Goal: Task Accomplishment & Management: Use online tool/utility

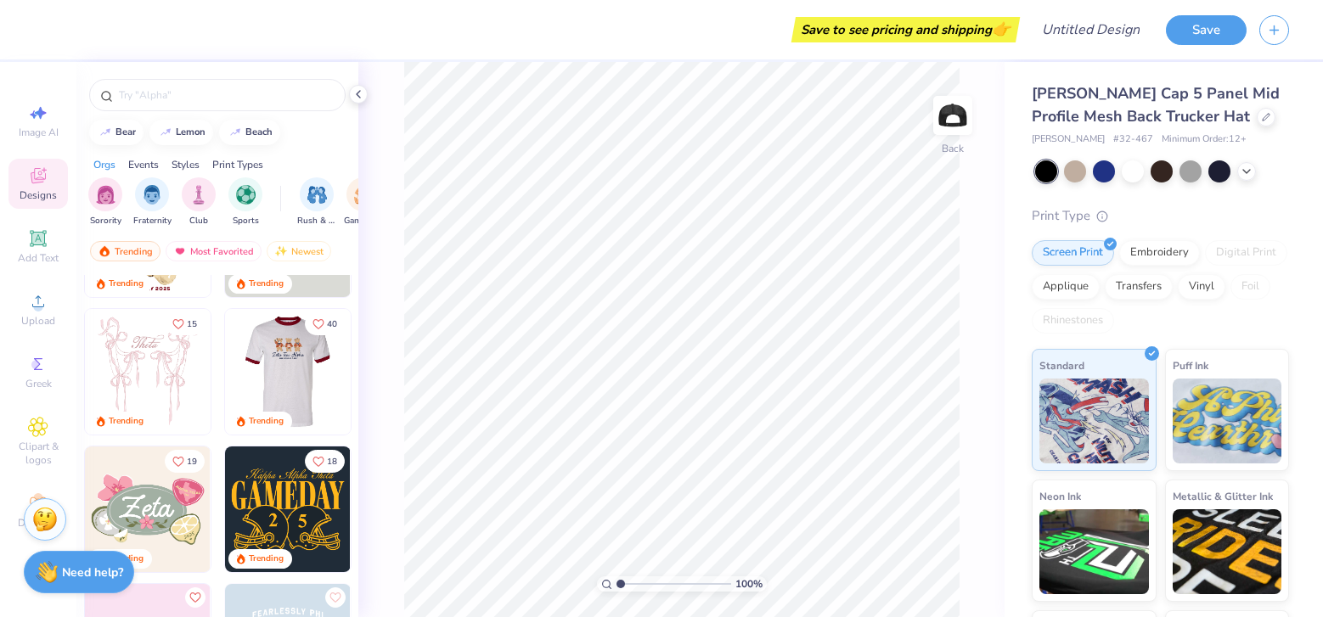
scroll to position [115, 0]
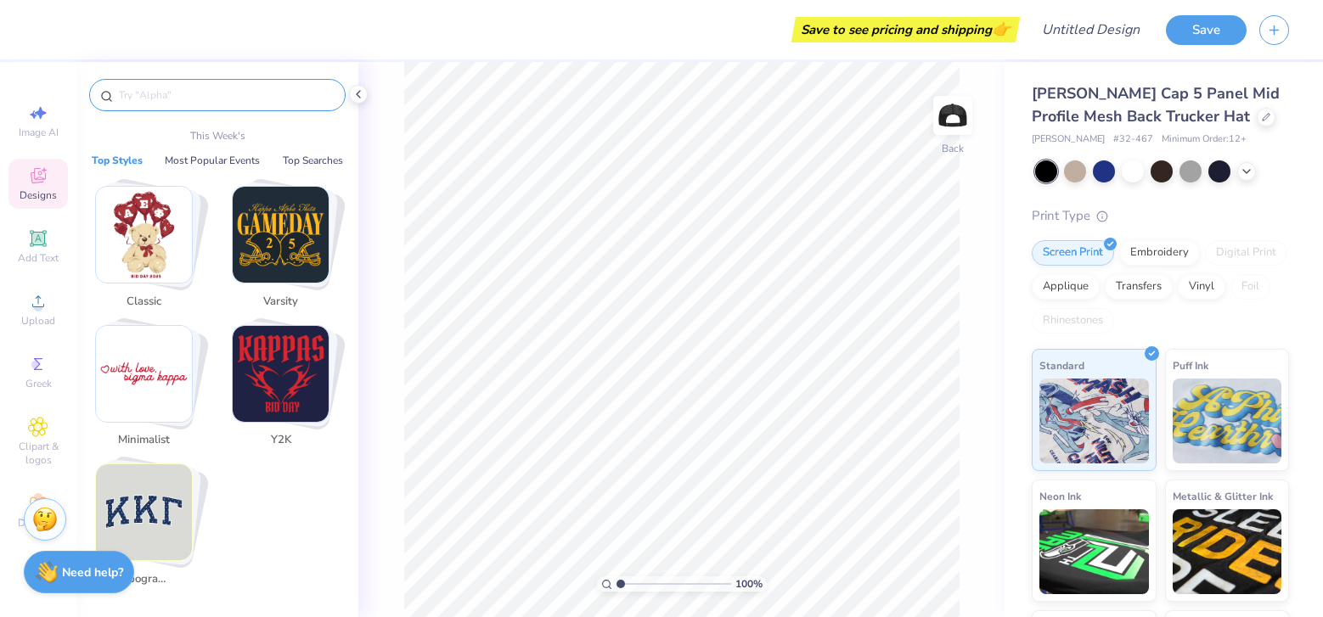
click at [219, 98] on input "text" at bounding box center [225, 95] width 217 height 17
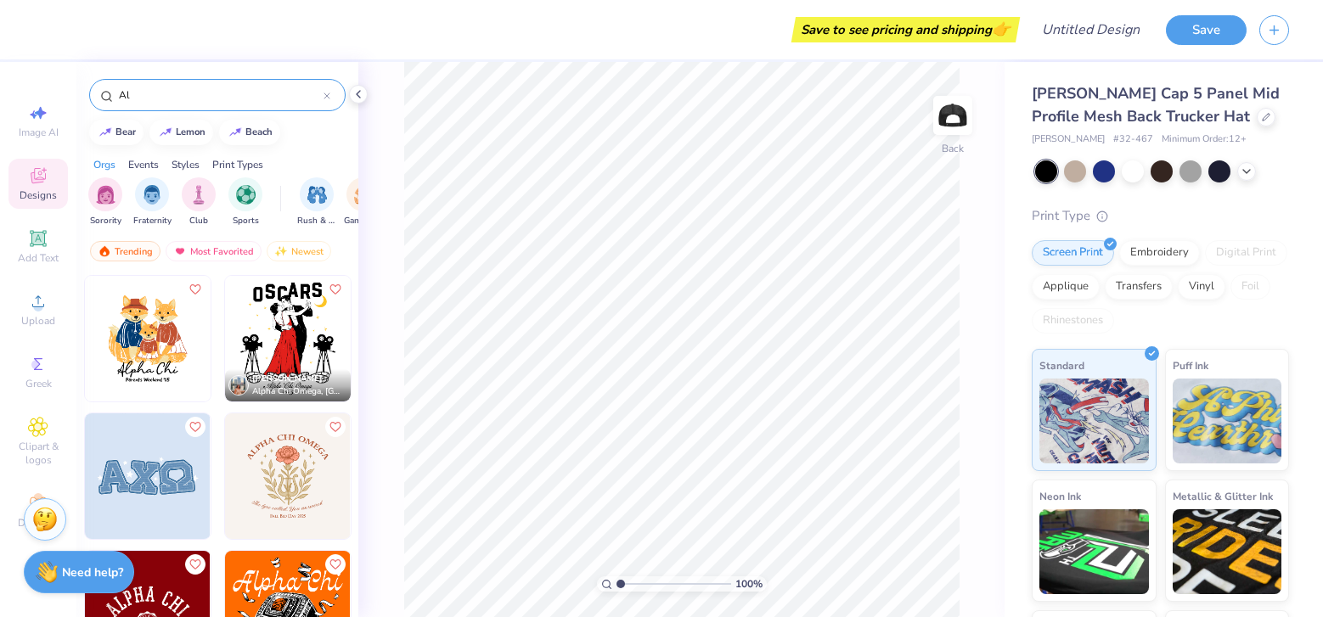
type input "A"
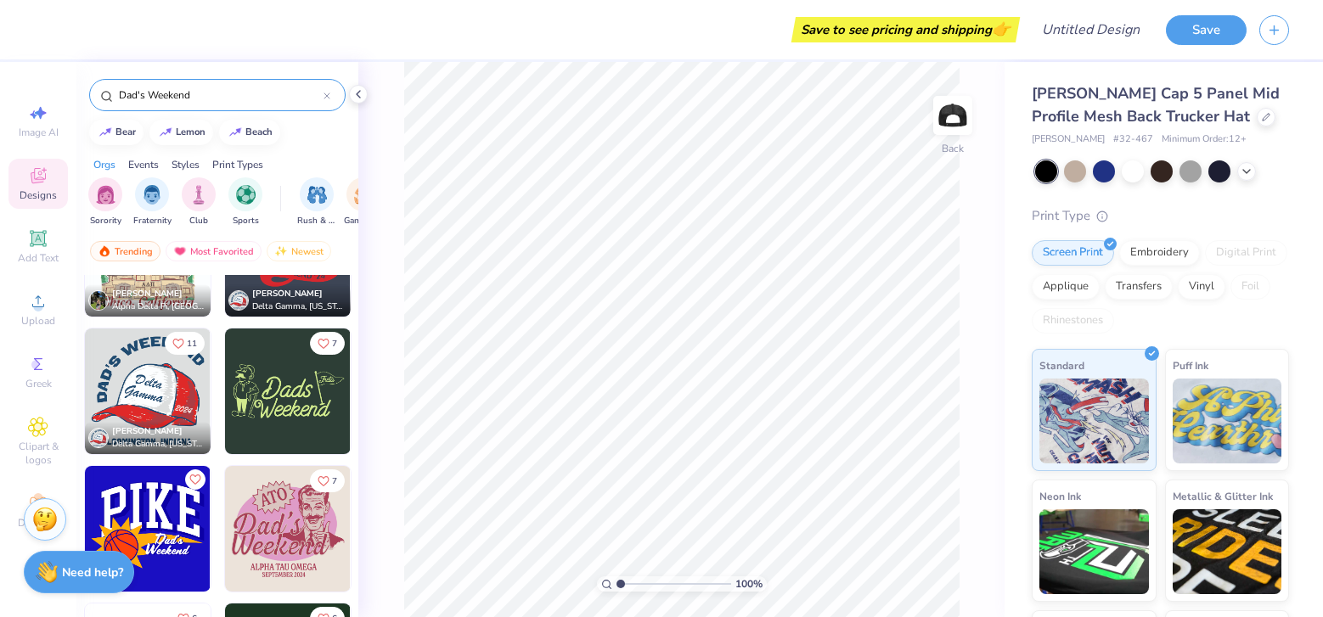
scroll to position [921, 0]
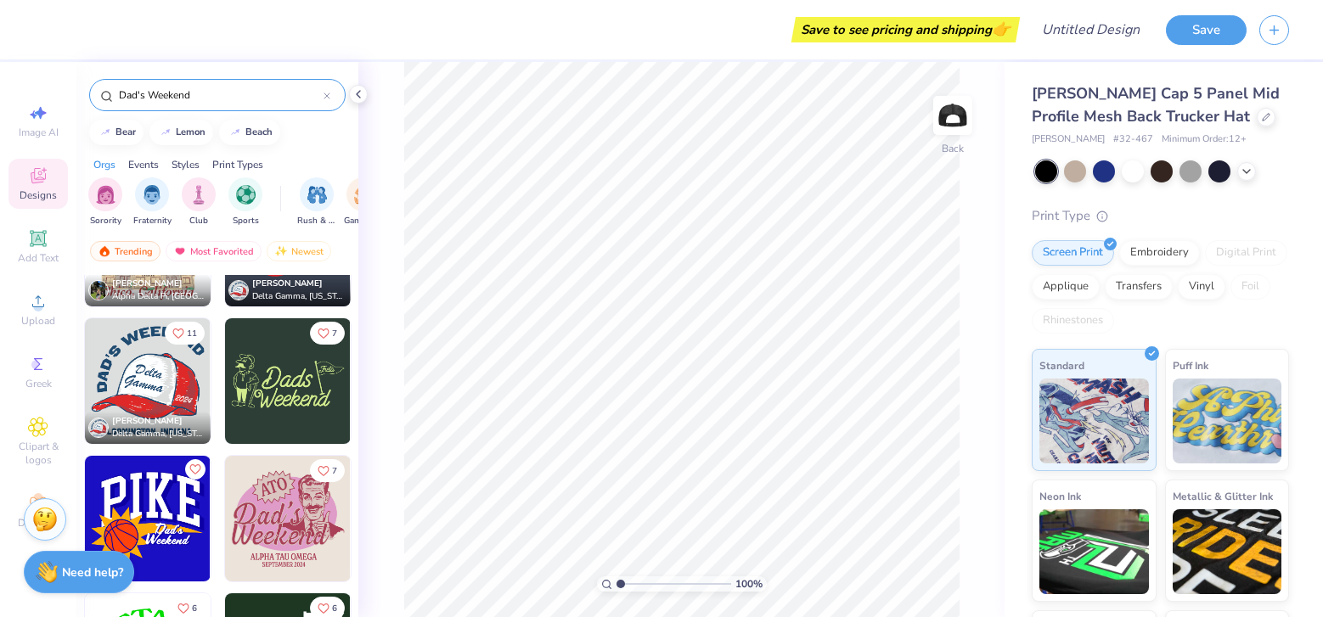
type input "Dad's Weekend"
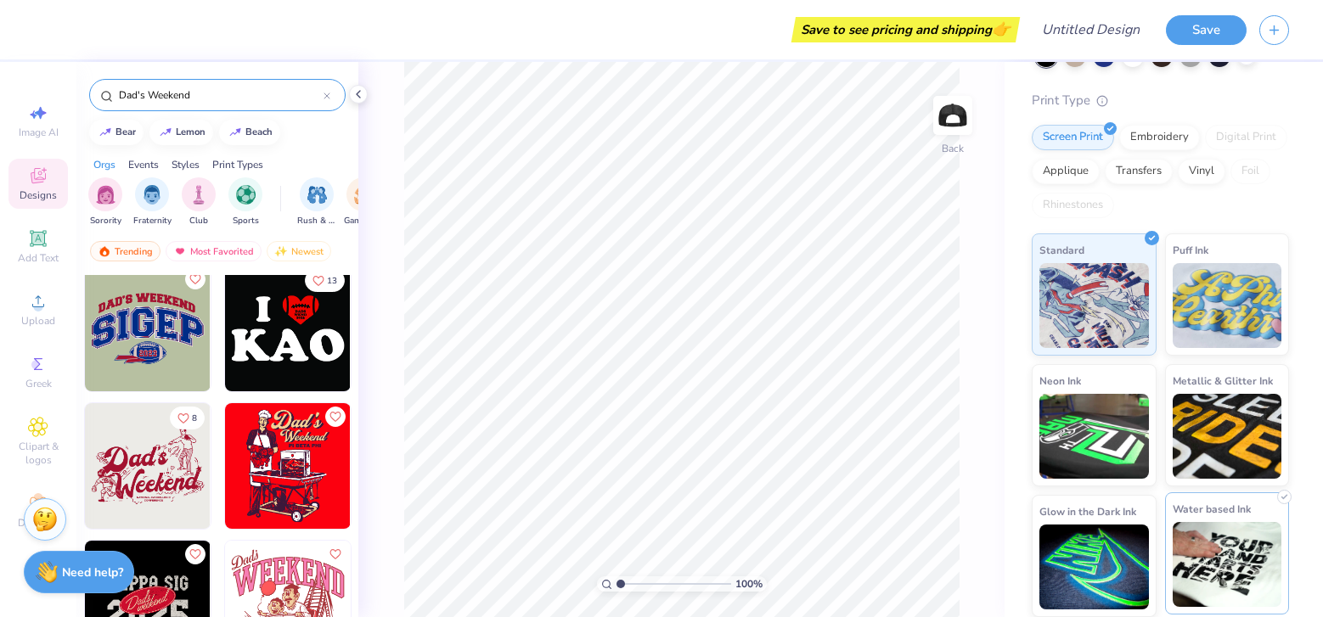
scroll to position [0, 0]
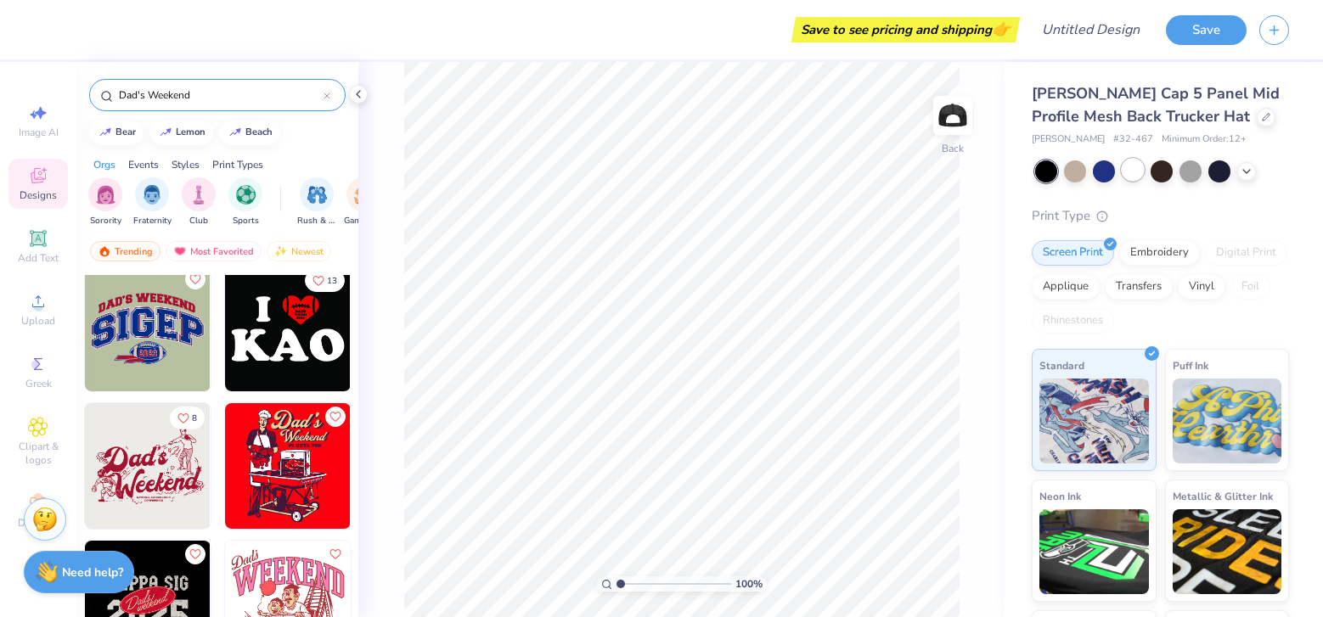
click at [1128, 176] on div at bounding box center [1133, 170] width 22 height 22
click at [1226, 168] on div at bounding box center [1220, 170] width 22 height 22
click at [1245, 170] on polyline at bounding box center [1246, 169] width 7 height 3
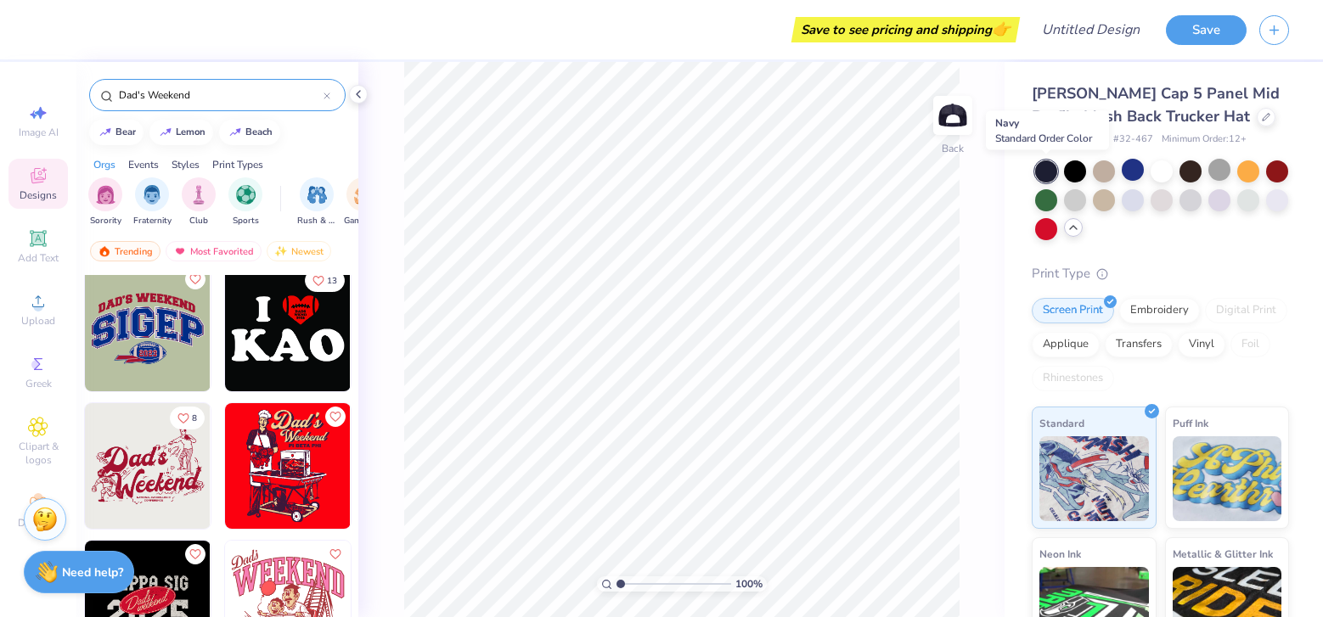
click at [1049, 166] on div at bounding box center [1046, 172] width 22 height 22
click at [1049, 170] on div at bounding box center [1046, 172] width 22 height 22
click at [1037, 171] on div at bounding box center [1046, 172] width 22 height 22
click at [1083, 172] on div at bounding box center [1075, 170] width 22 height 22
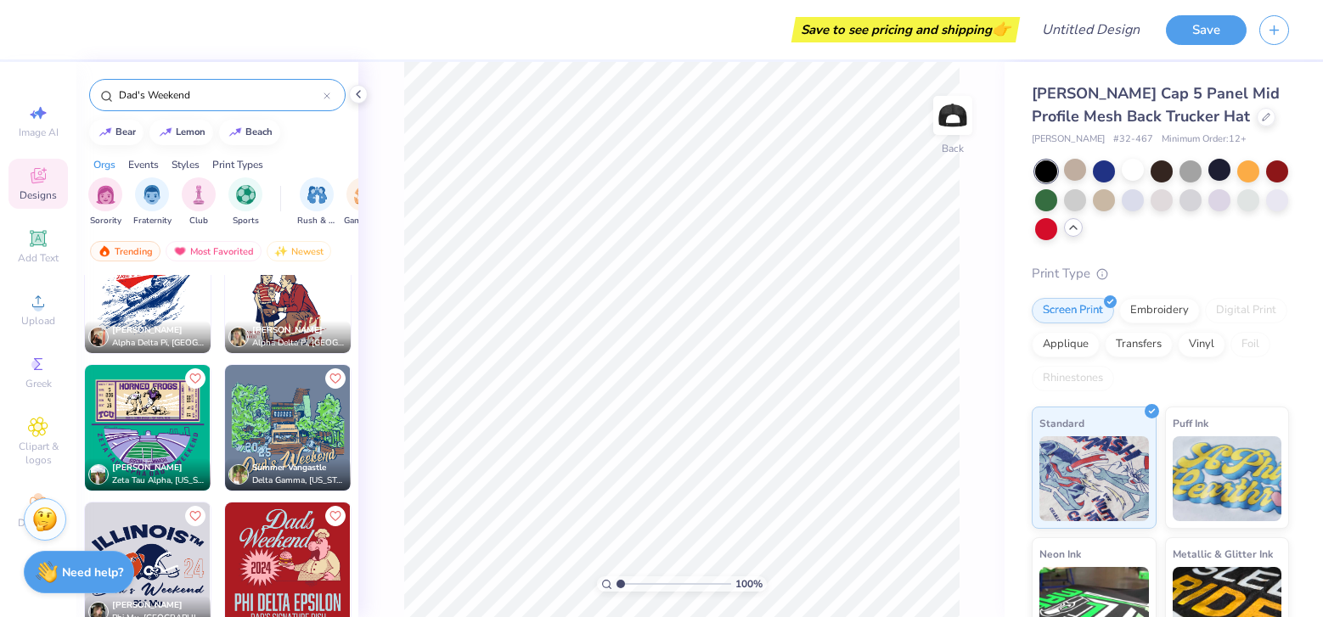
scroll to position [1876, 0]
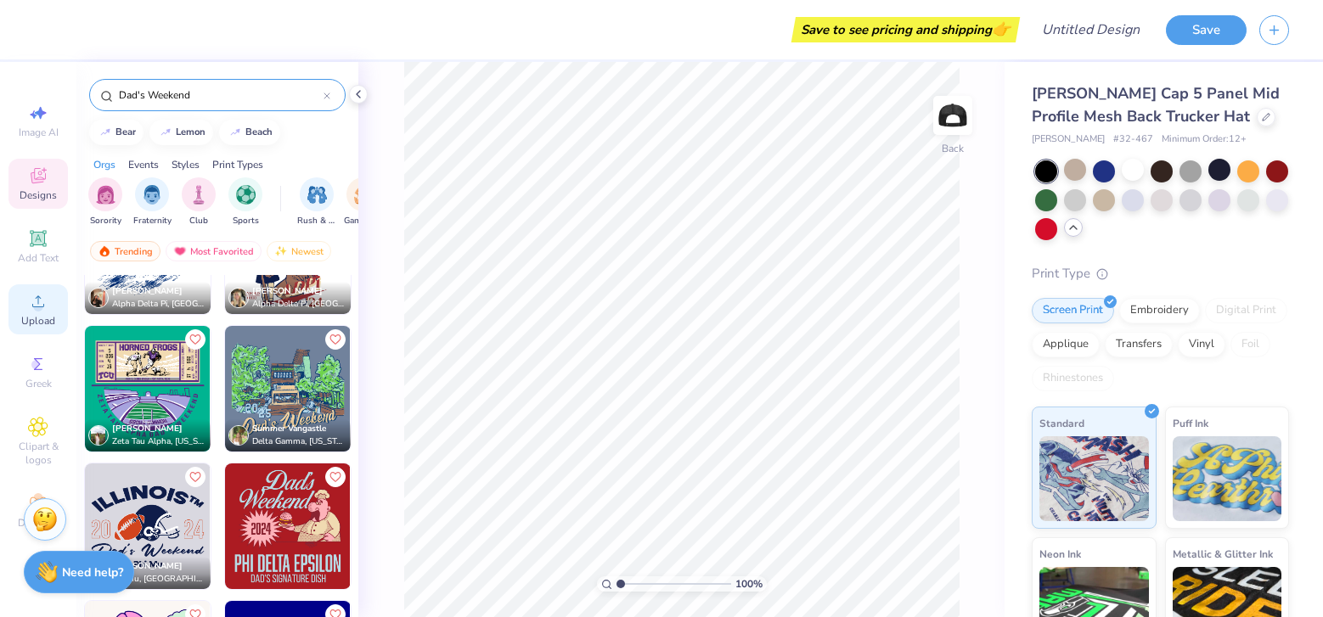
click at [35, 302] on icon at bounding box center [38, 301] width 20 height 20
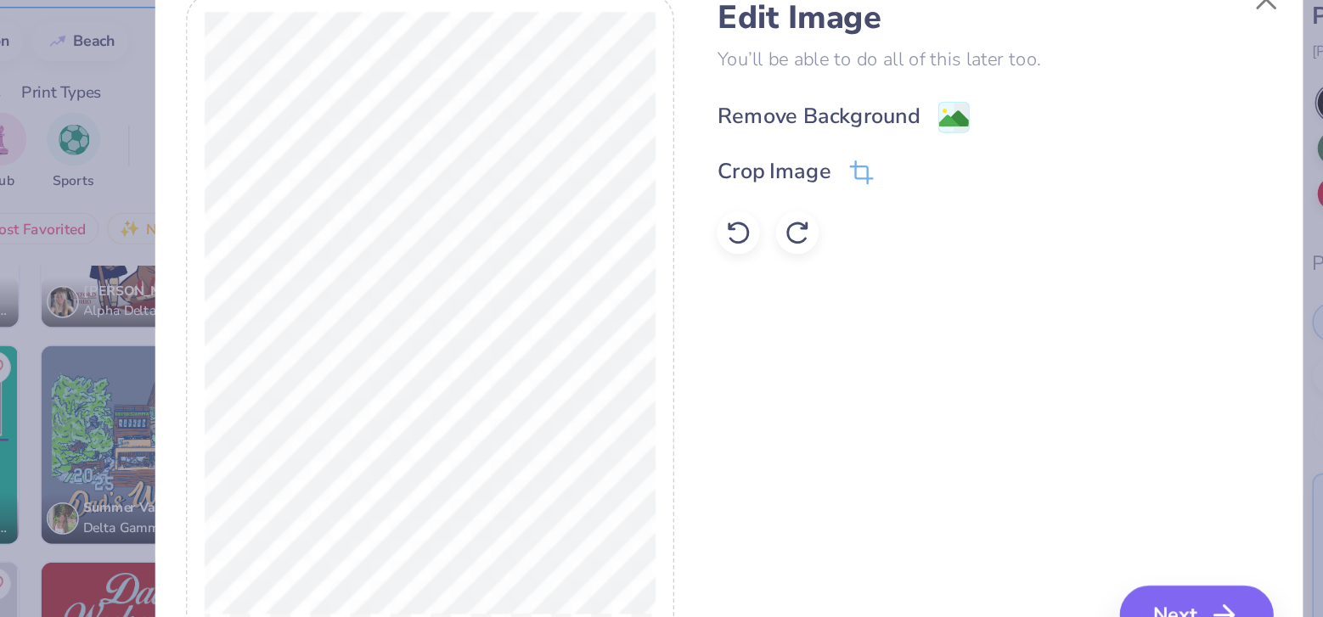
click at [795, 180] on g at bounding box center [805, 181] width 20 height 20
click at [736, 219] on div "Crop Image" at bounding box center [703, 216] width 99 height 20
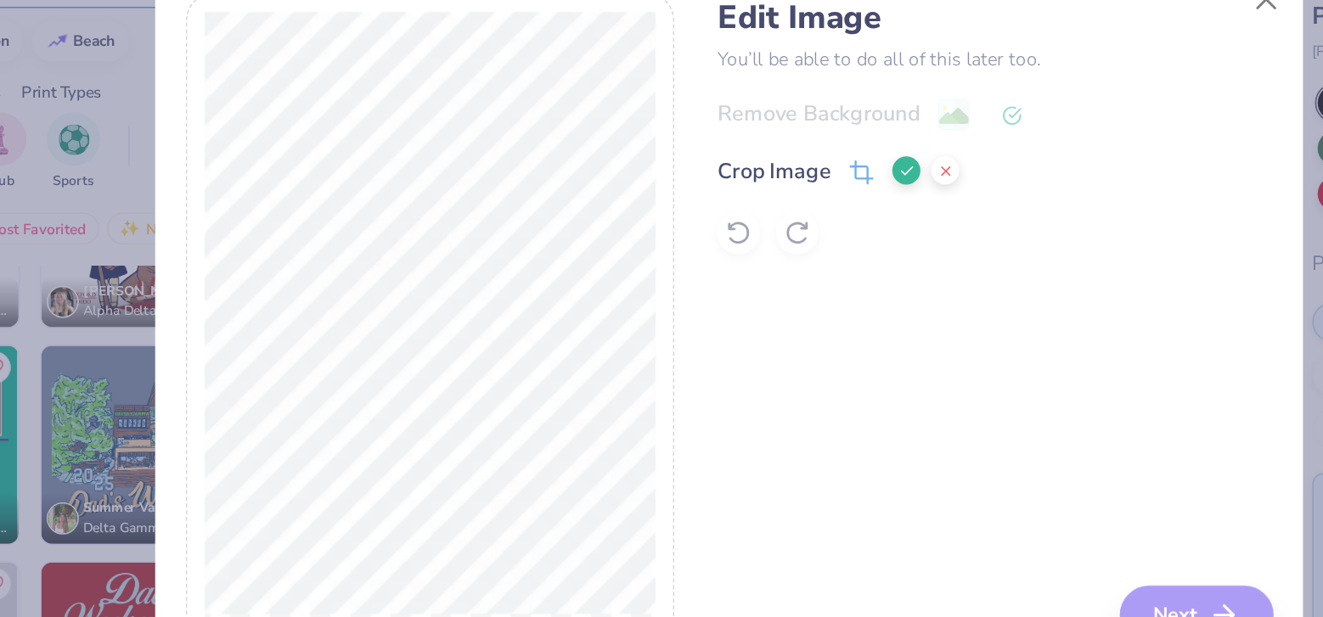
click at [836, 178] on div "Remove Background Crop Image" at bounding box center [830, 217] width 352 height 99
click at [799, 217] on icon at bounding box center [799, 215] width 10 height 10
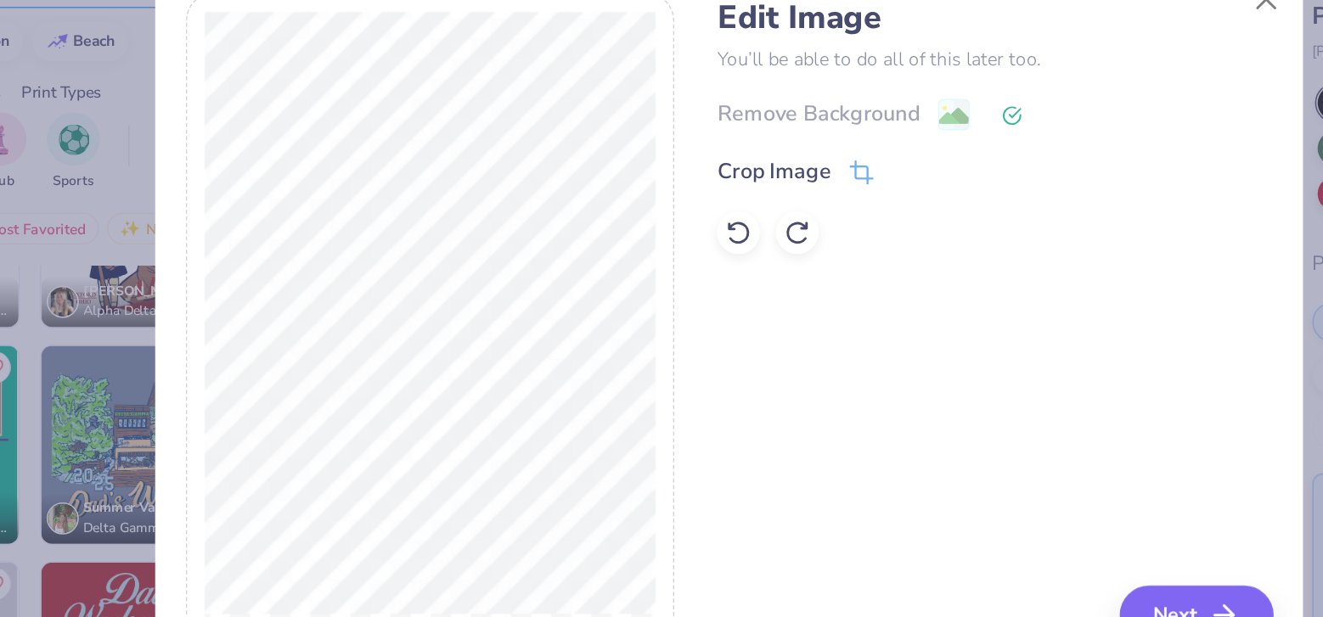
click at [839, 178] on icon at bounding box center [841, 179] width 13 height 13
click at [797, 175] on div "Remove Background" at bounding box center [830, 178] width 352 height 21
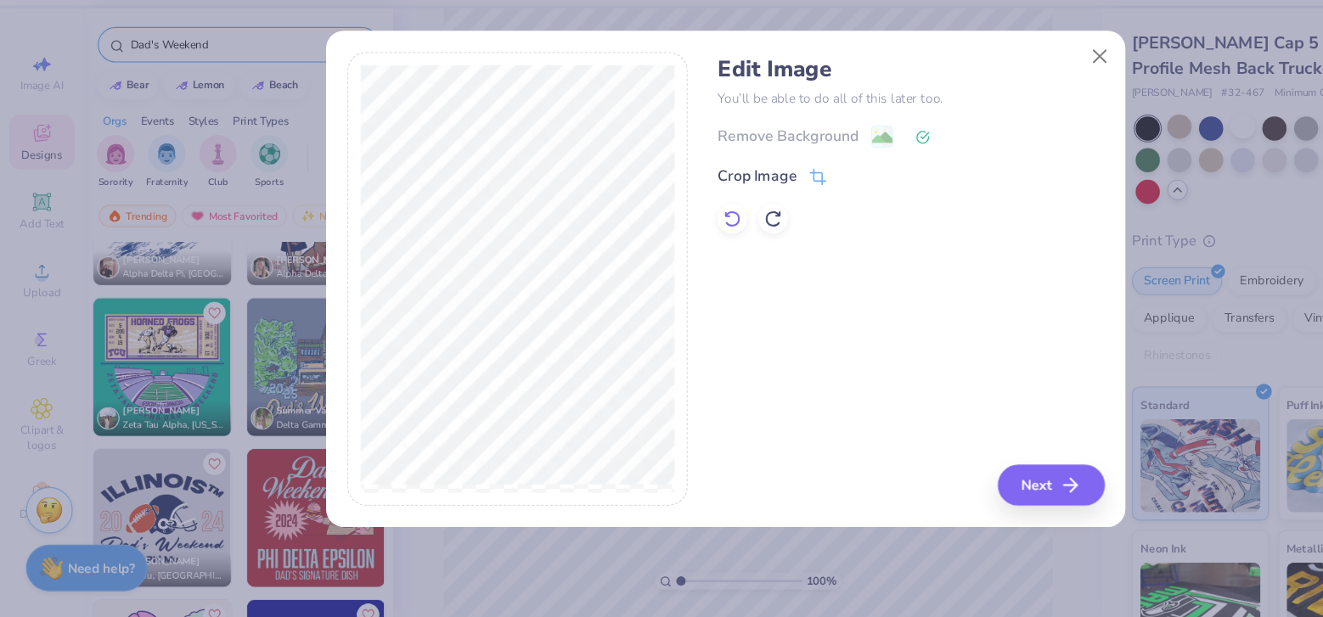
click at [667, 250] on icon at bounding box center [667, 253] width 17 height 17
click at [742, 216] on icon at bounding box center [747, 216] width 11 height 11
click at [769, 217] on icon at bounding box center [774, 215] width 10 height 10
click at [802, 177] on image at bounding box center [804, 181] width 19 height 19
click at [954, 486] on button "Next" at bounding box center [961, 496] width 98 height 37
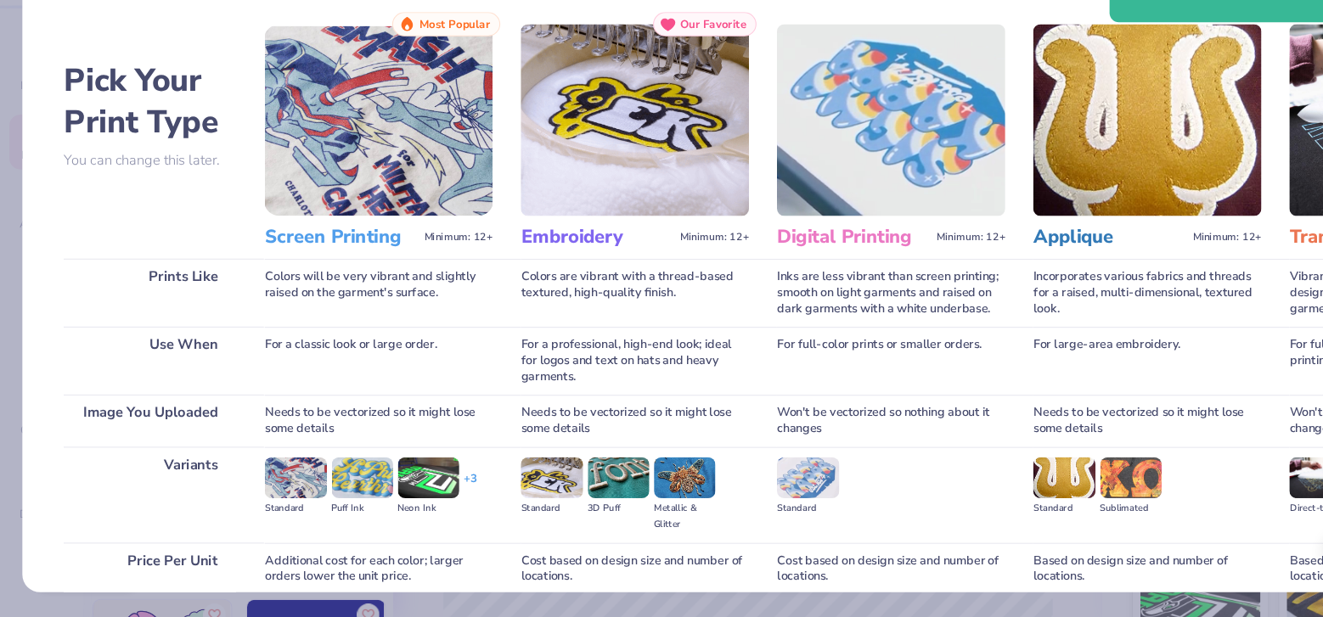
scroll to position [0, 0]
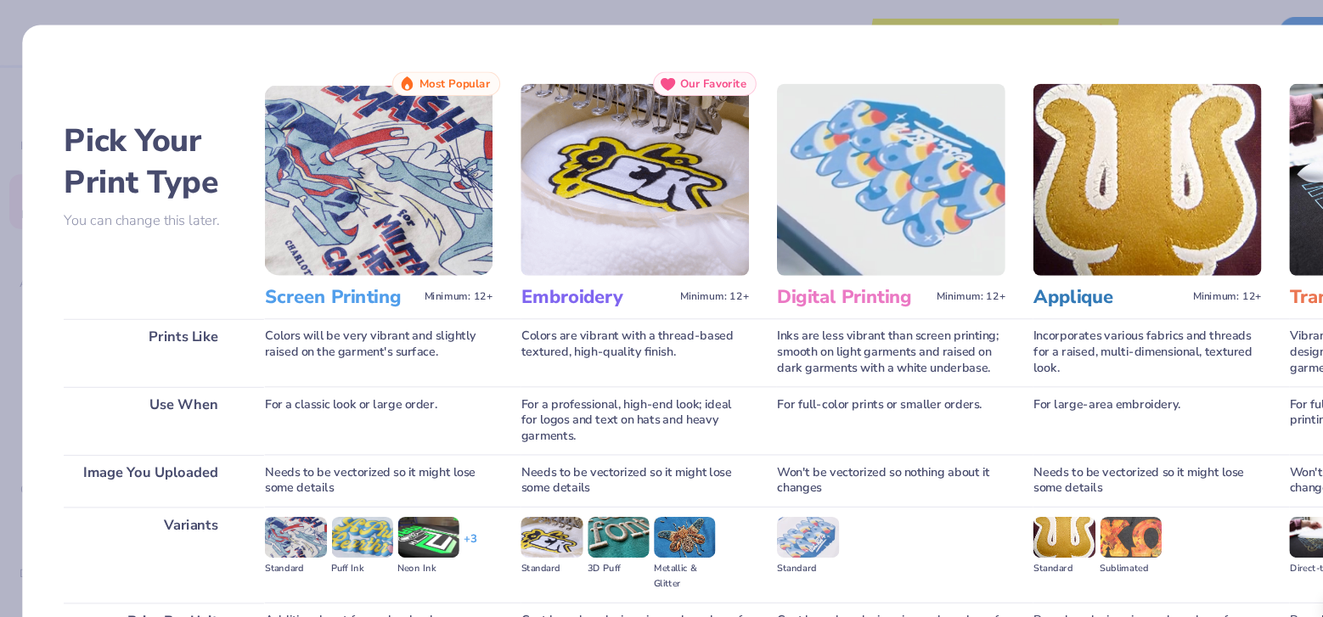
click at [351, 229] on img at bounding box center [345, 163] width 208 height 175
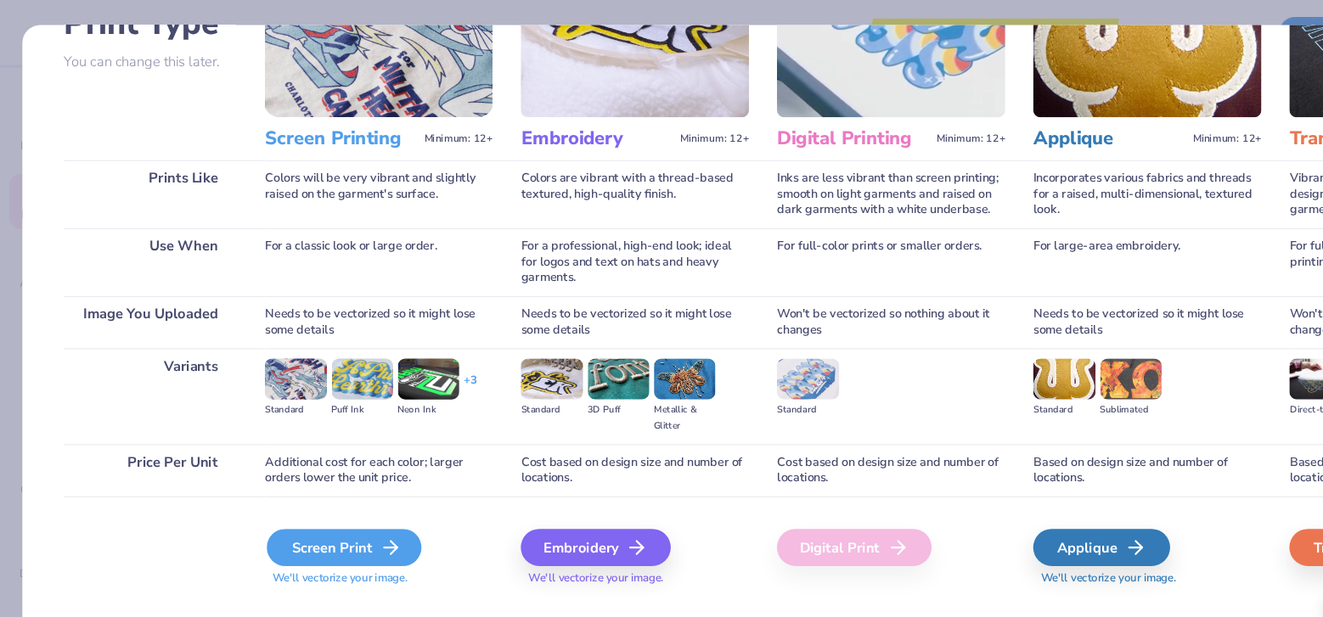
click at [349, 506] on icon at bounding box center [357, 499] width 20 height 20
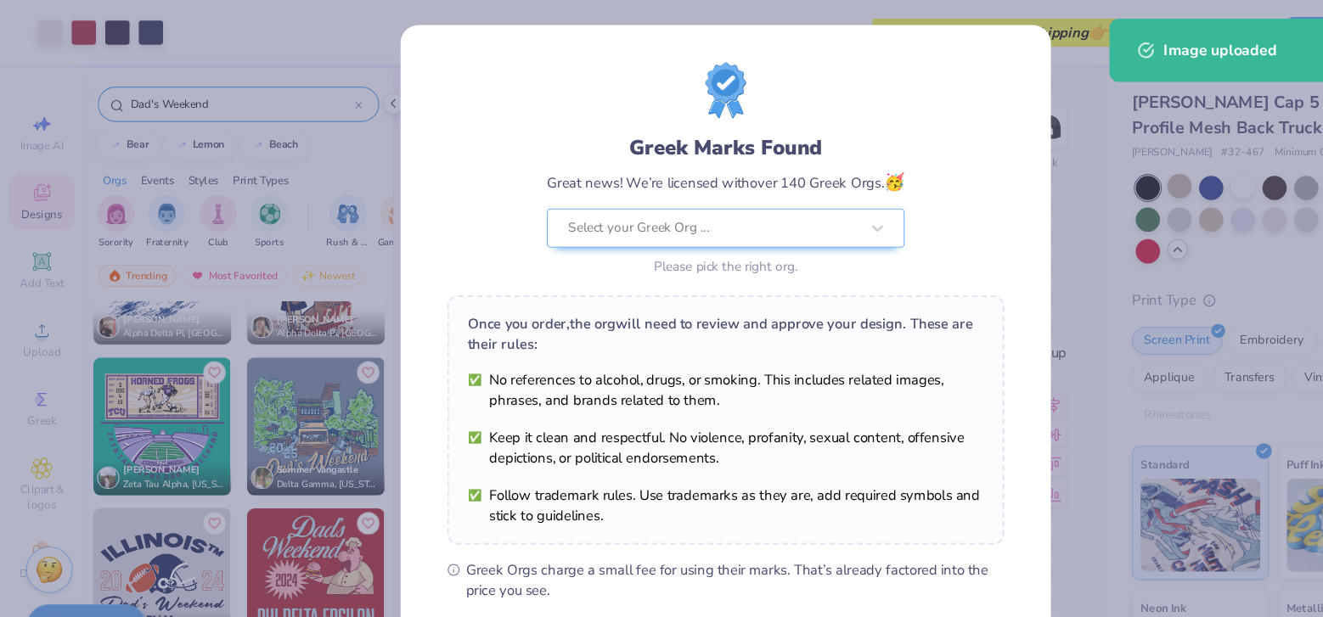
click at [955, 368] on div "Greek Marks Found Great news! We’re licensed with over 140 Greek Orgs. 🥳 Select…" at bounding box center [661, 388] width 593 height 730
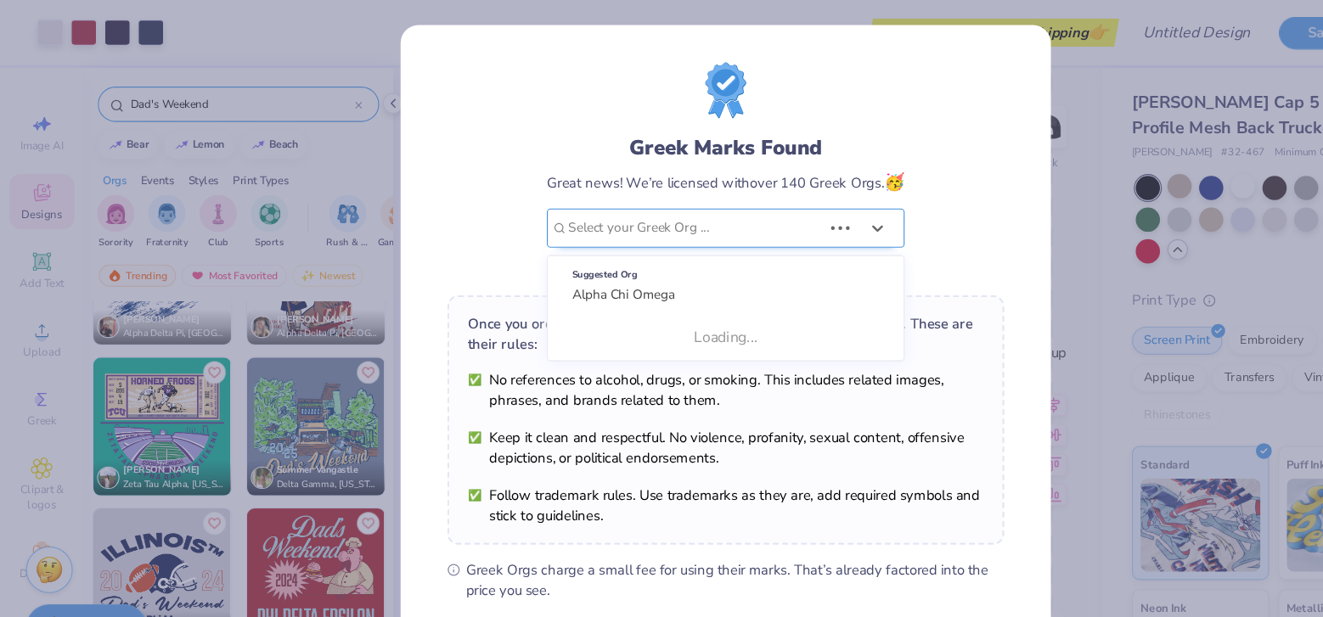
click at [725, 207] on div at bounding box center [633, 208] width 231 height 22
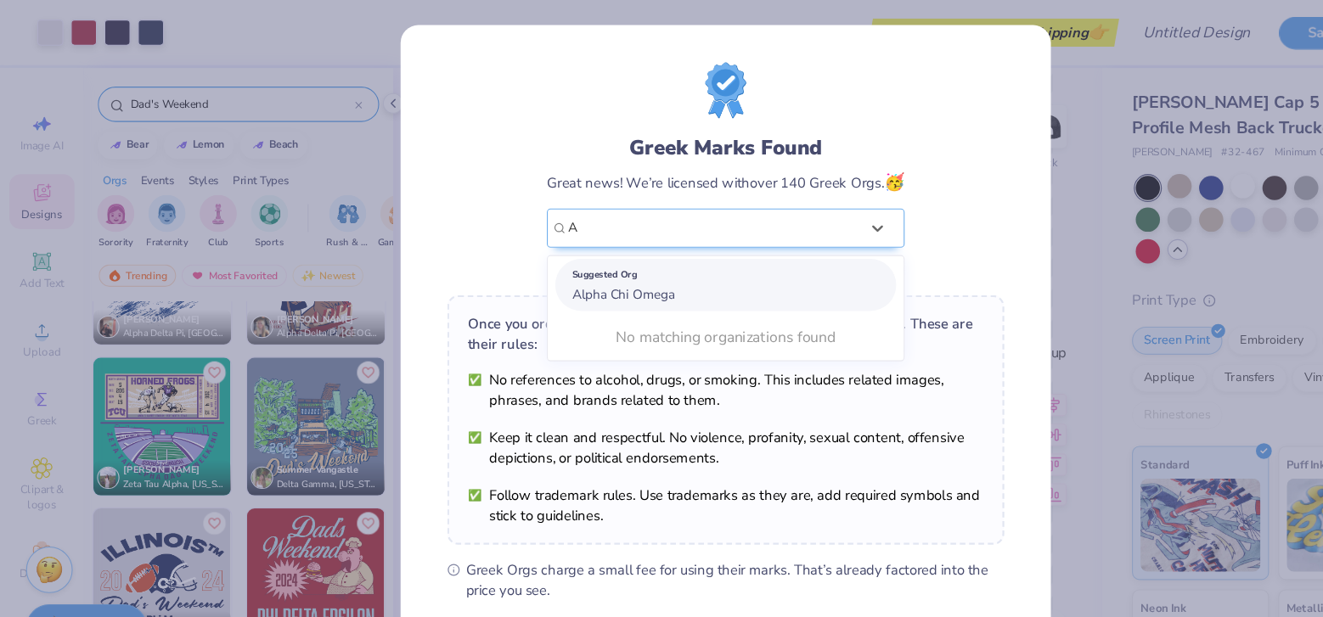
click at [657, 270] on div "Suggested Org Alpha Chi Omega" at bounding box center [661, 260] width 311 height 48
type input "A"
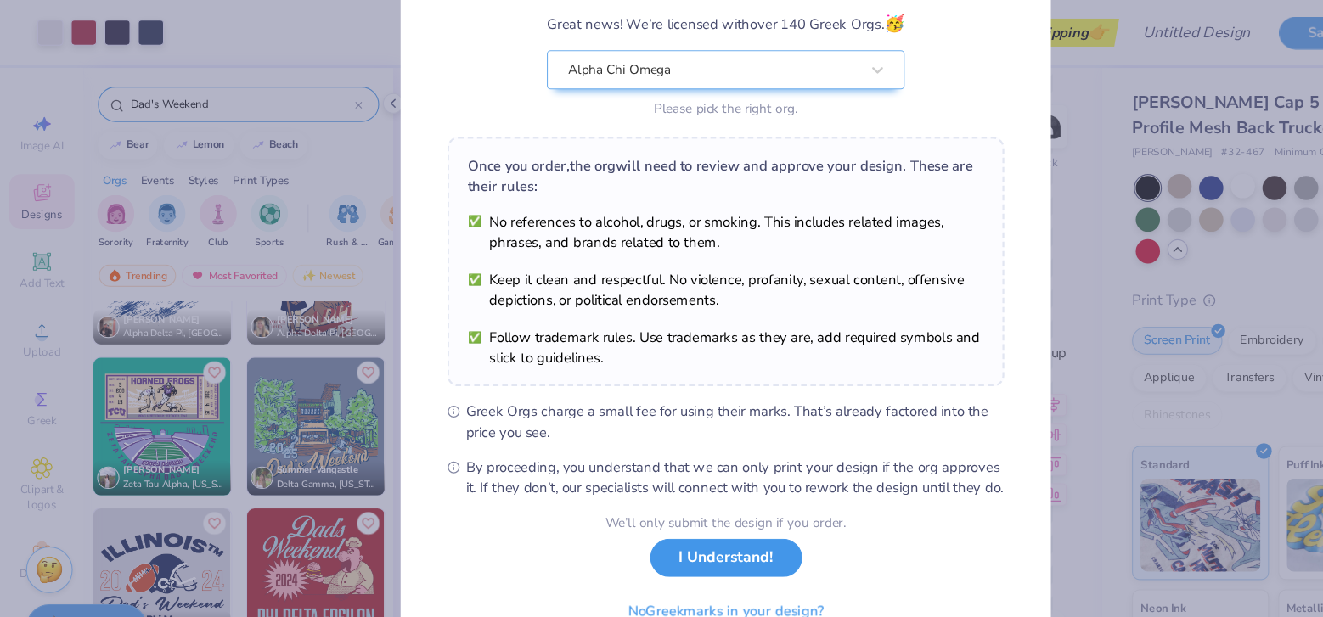
click at [686, 527] on button "I Understand!" at bounding box center [662, 509] width 138 height 35
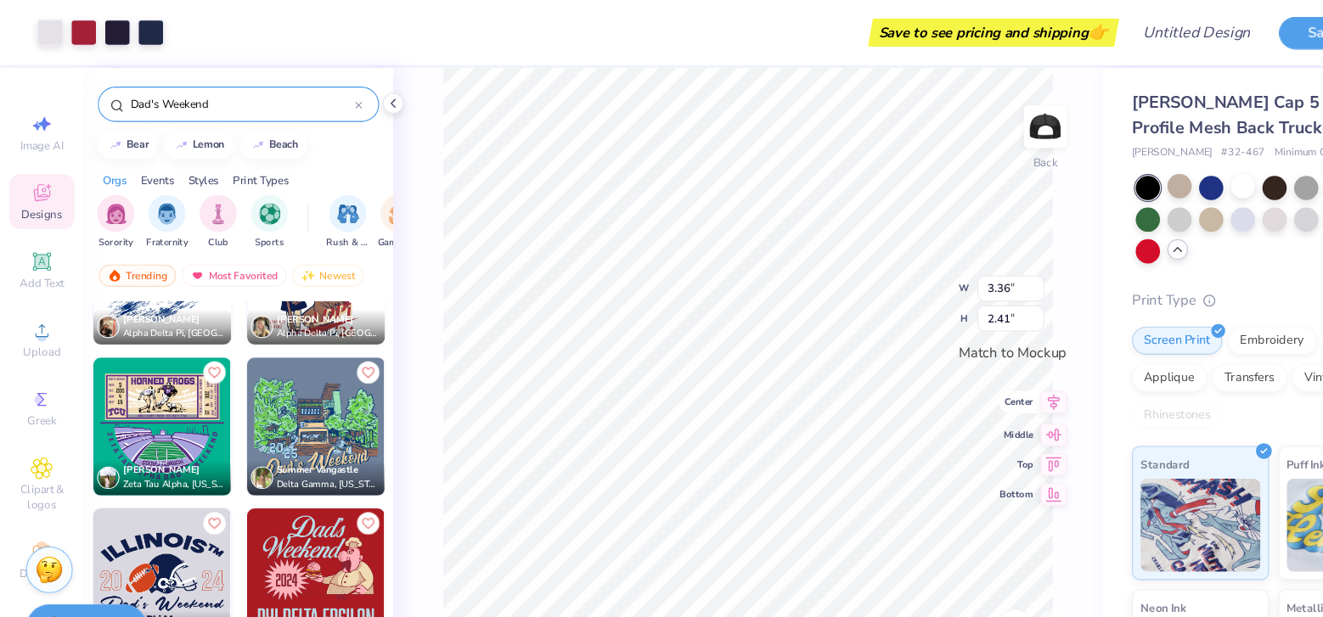
click at [958, 364] on icon at bounding box center [961, 367] width 24 height 20
click at [965, 396] on icon at bounding box center [961, 394] width 24 height 20
click at [964, 452] on icon at bounding box center [961, 448] width 24 height 20
click at [963, 414] on icon at bounding box center [961, 421] width 24 height 20
click at [959, 395] on icon at bounding box center [961, 393] width 14 height 11
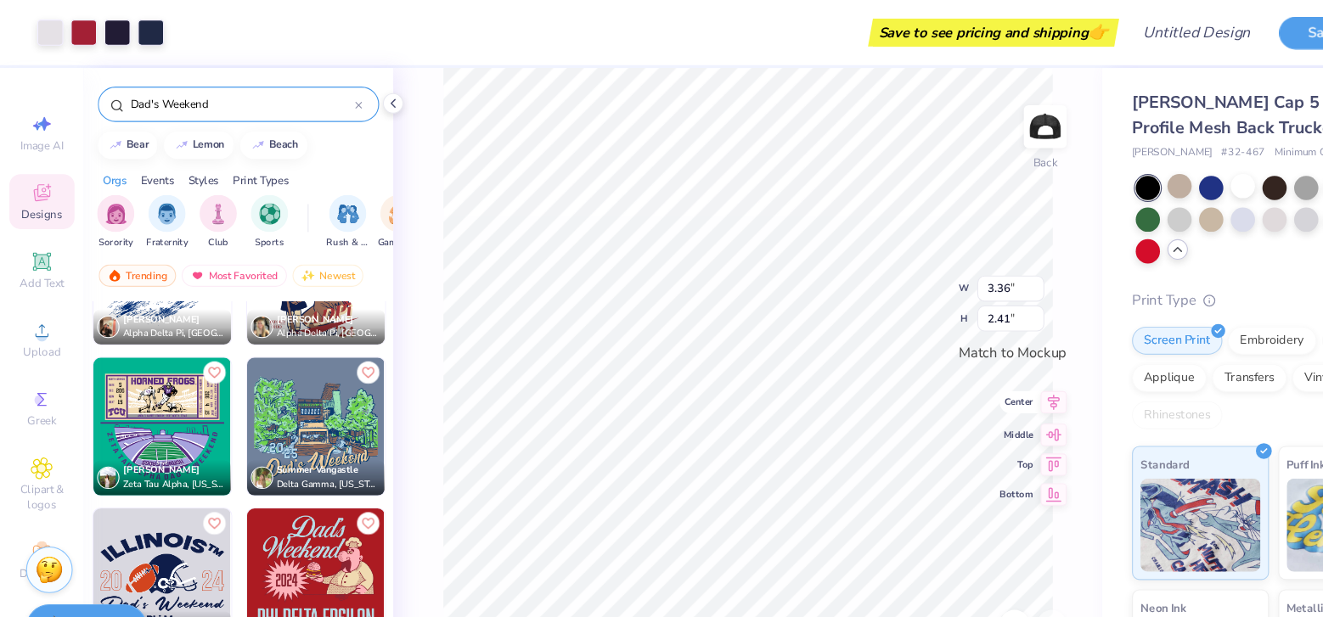
click at [959, 378] on div "100 % Back W 3.36 3.36 " H 2.41 2.41 " Match to Mockup Center Middle Top Bottom" at bounding box center [681, 339] width 646 height 555
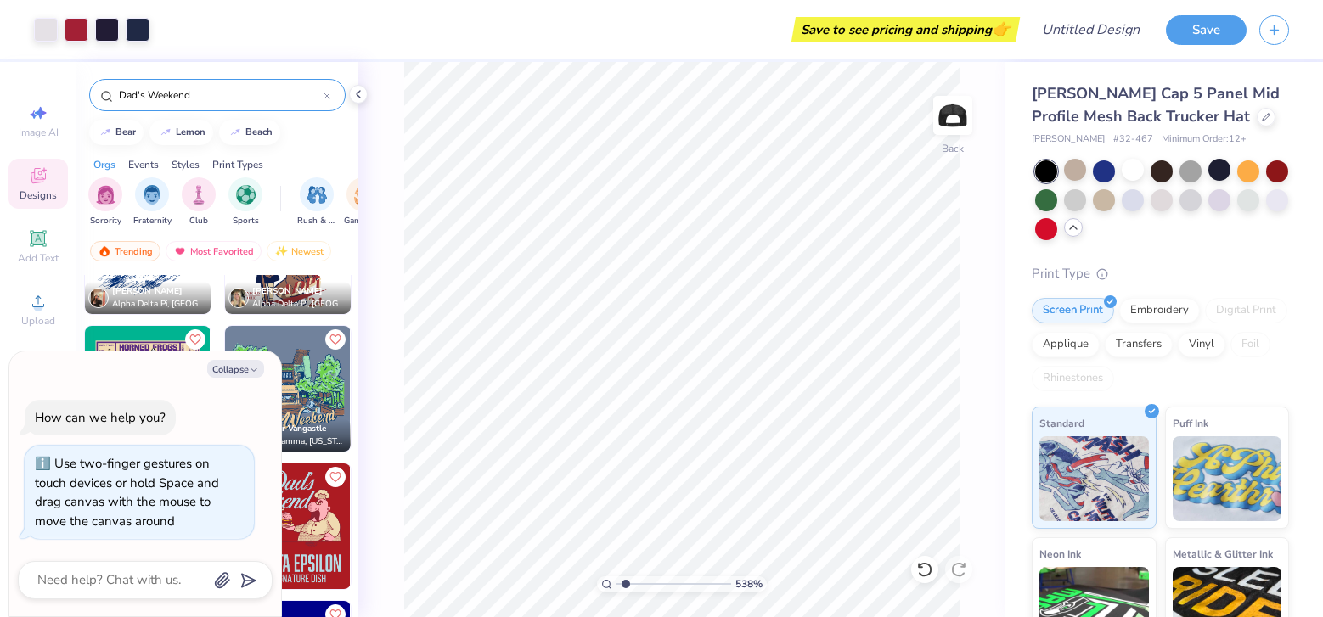
type input "1"
drag, startPoint x: 622, startPoint y: 583, endPoint x: 539, endPoint y: 578, distance: 82.5
click at [617, 578] on input "range" at bounding box center [674, 584] width 115 height 15
type textarea "x"
click at [932, 268] on input "3.36" at bounding box center [921, 263] width 61 height 24
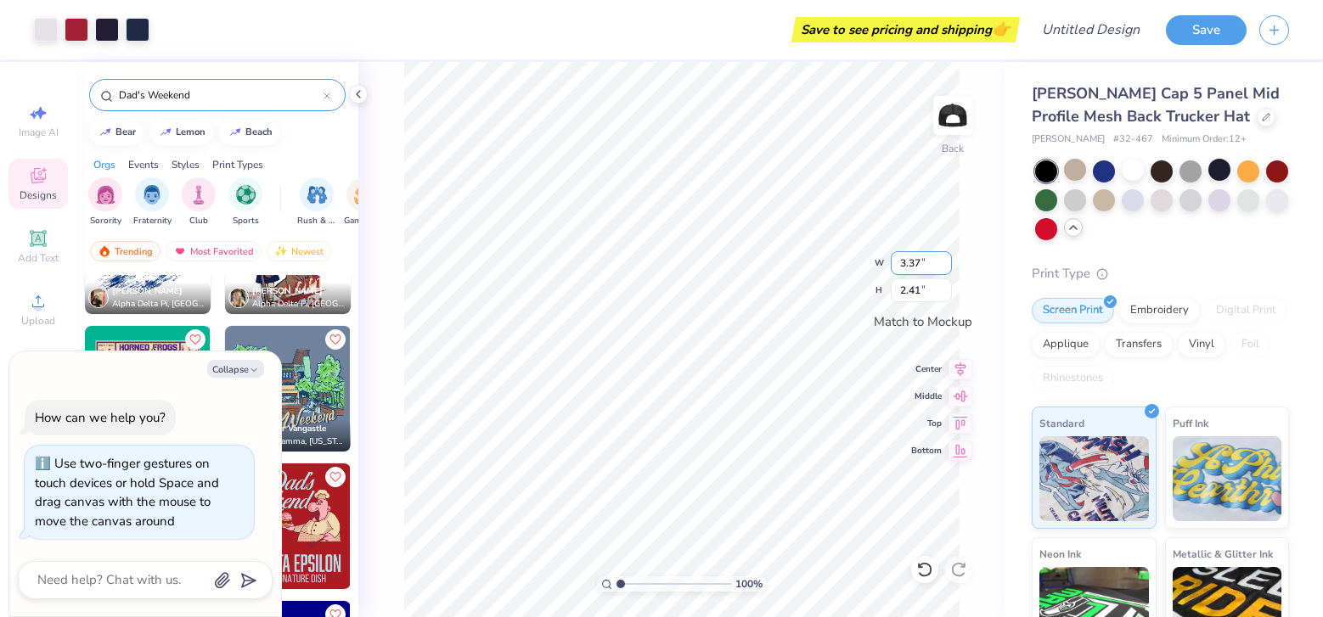
click at [946, 261] on input "3.37" at bounding box center [921, 263] width 61 height 24
click at [946, 261] on input "3.38" at bounding box center [921, 263] width 61 height 24
click at [946, 261] on input "3.39" at bounding box center [921, 263] width 61 height 24
type input "3.4"
click at [946, 261] on input "3.4" at bounding box center [921, 263] width 61 height 24
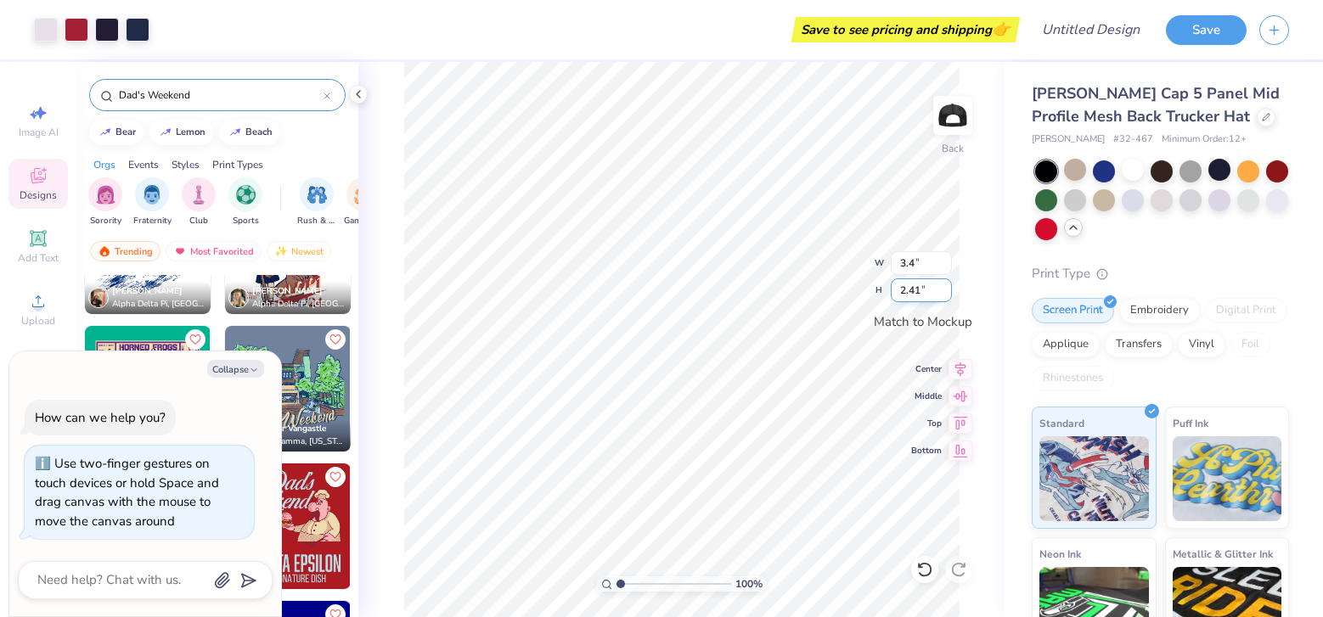
type textarea "x"
type input "3.40"
click at [940, 284] on input "2.42" at bounding box center [921, 291] width 61 height 24
click at [944, 284] on input "2.43" at bounding box center [921, 291] width 61 height 24
click at [944, 284] on input "2.44" at bounding box center [921, 291] width 61 height 24
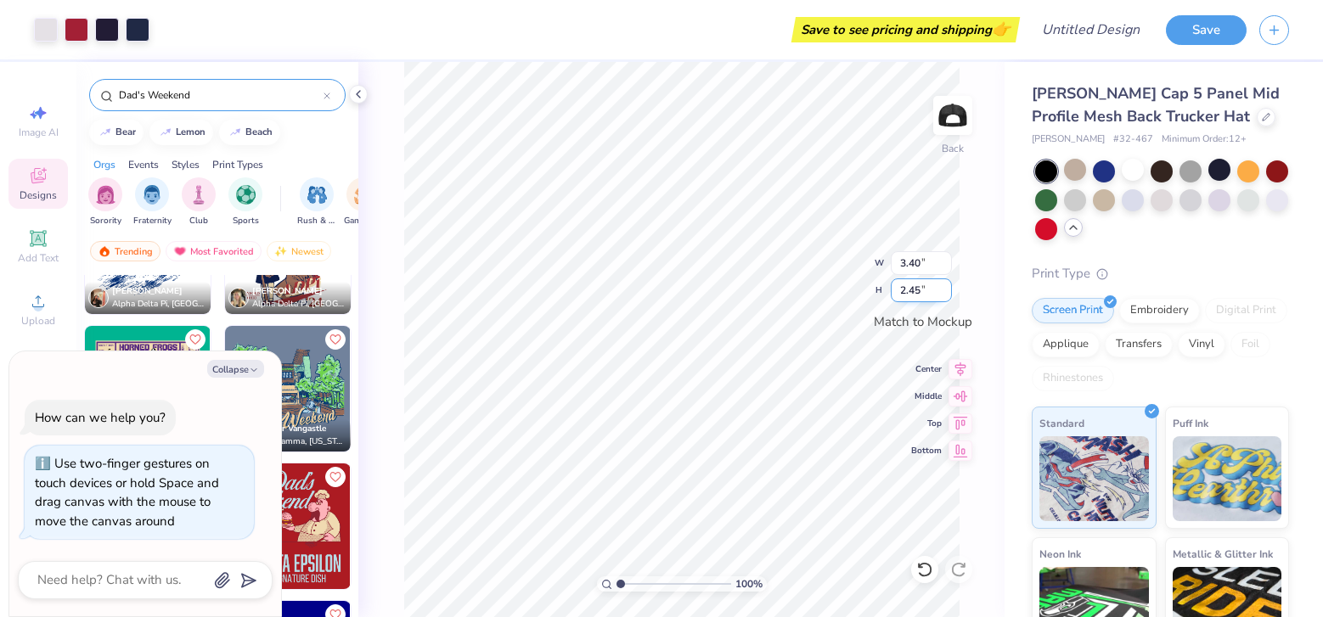
click at [944, 284] on input "2.45" at bounding box center [921, 291] width 61 height 24
type input "2.46"
click at [944, 284] on input "2.46" at bounding box center [921, 291] width 61 height 24
type textarea "x"
type input "3.44"
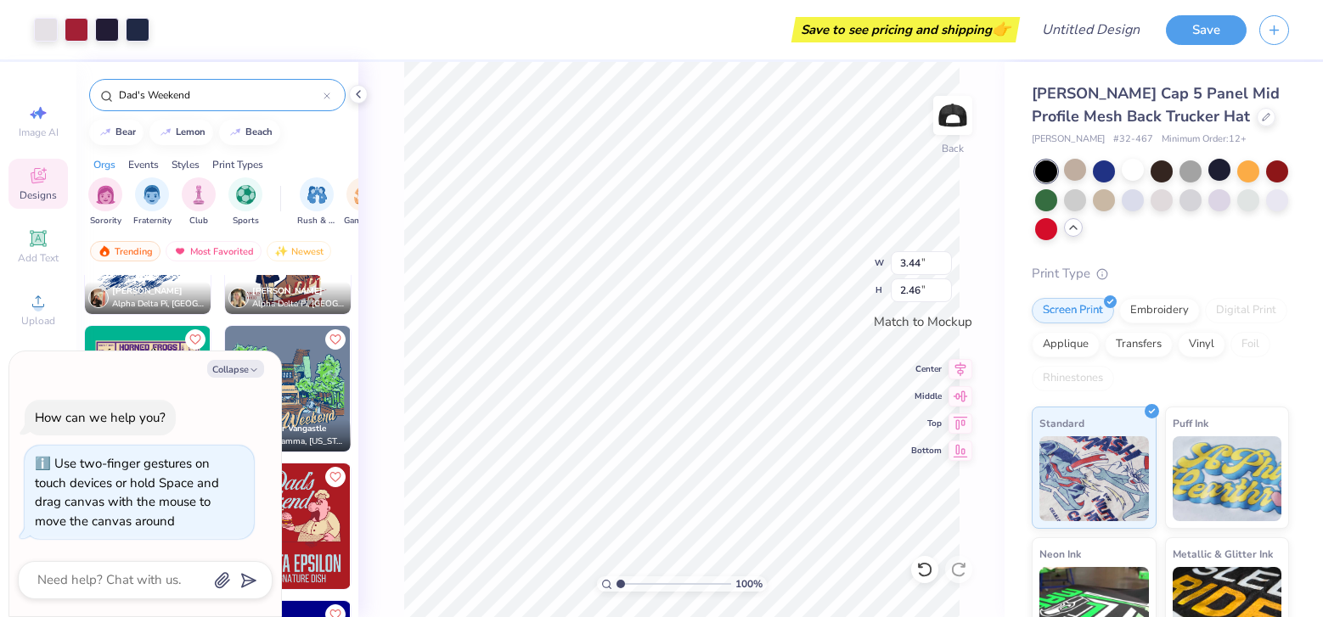
click at [959, 358] on div "100 % Back W 3.44 3.40 " H 2.46 2.46 " Match to Mockup Center Middle Top Bottom" at bounding box center [681, 339] width 646 height 555
type textarea "x"
drag, startPoint x: 251, startPoint y: 375, endPoint x: 246, endPoint y: 600, distance: 225.1
click at [246, 600] on div "Collapse How can we help you? Use two-finger gestures on touch devices or hold …" at bounding box center [145, 485] width 272 height 266
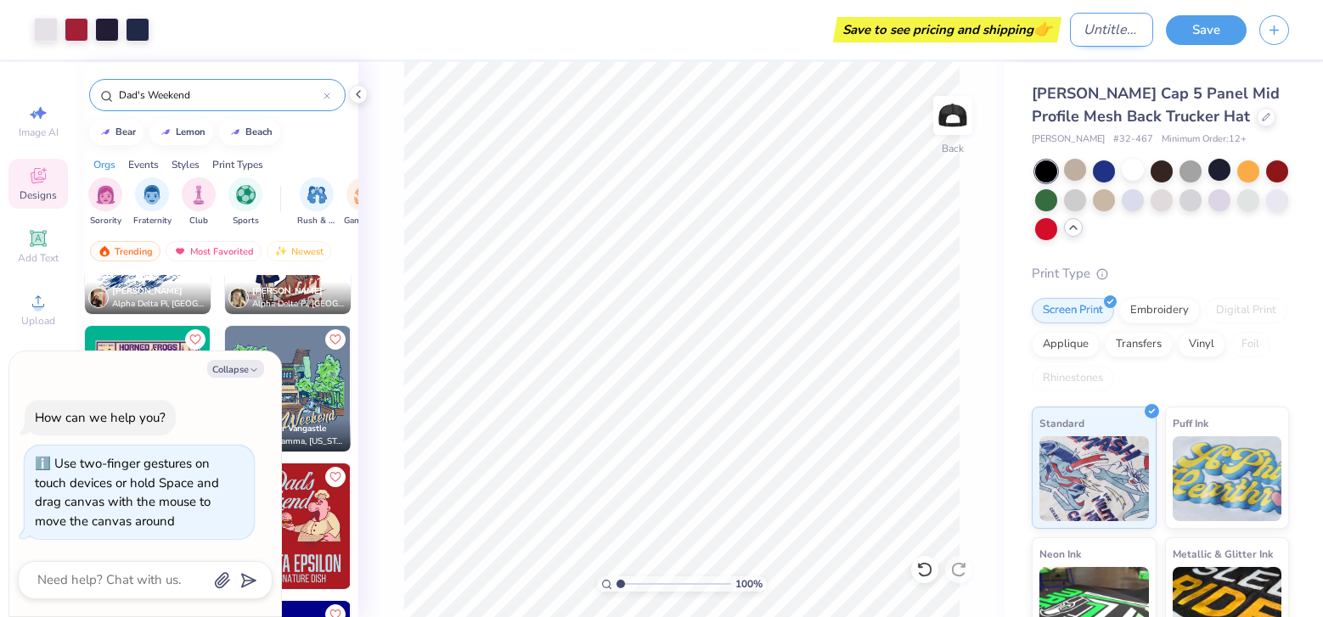
click at [1114, 28] on input "Design Title" at bounding box center [1111, 30] width 83 height 34
type input "D"
type textarea "x"
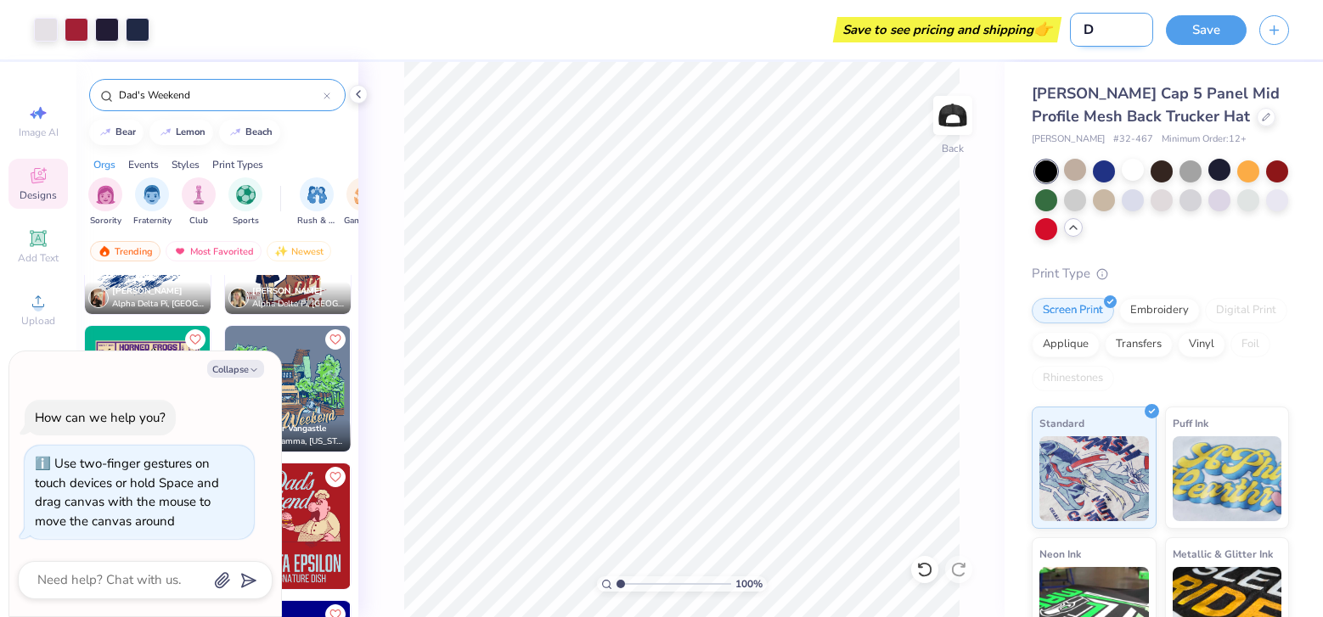
type input "Da"
type textarea "x"
type input "Dad"
type textarea "x"
type input "Dad'"
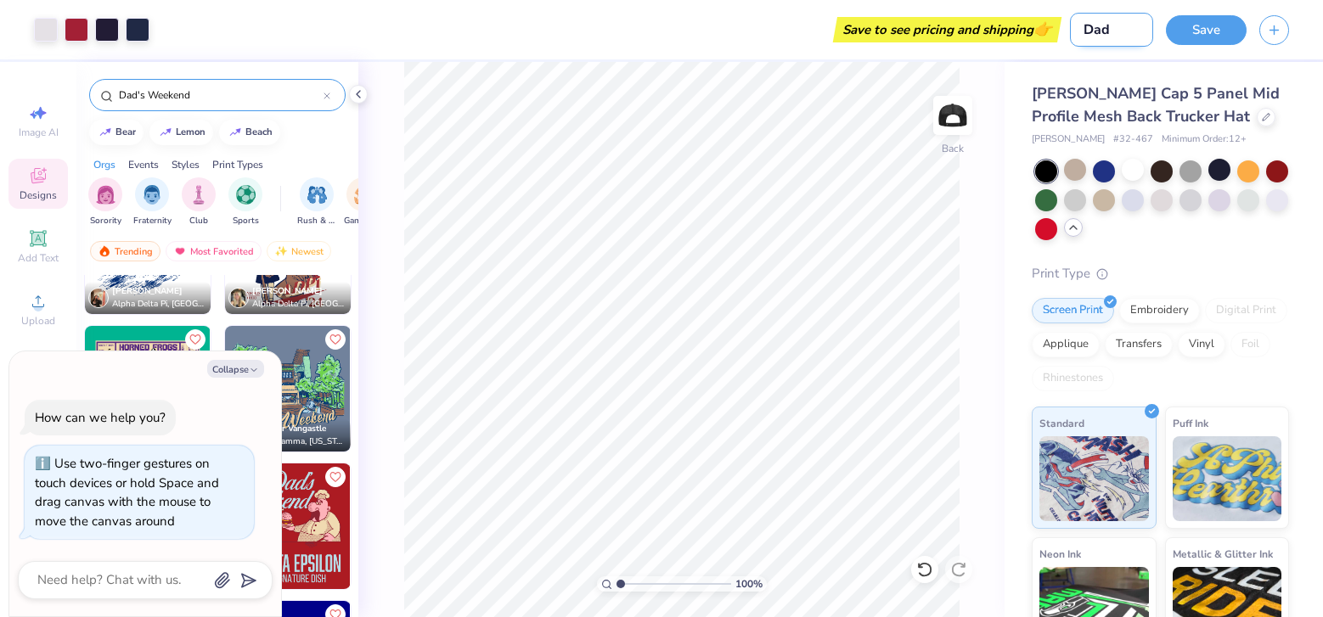
type textarea "x"
type input "Dad's"
type textarea "x"
type input "Dad's"
type textarea "x"
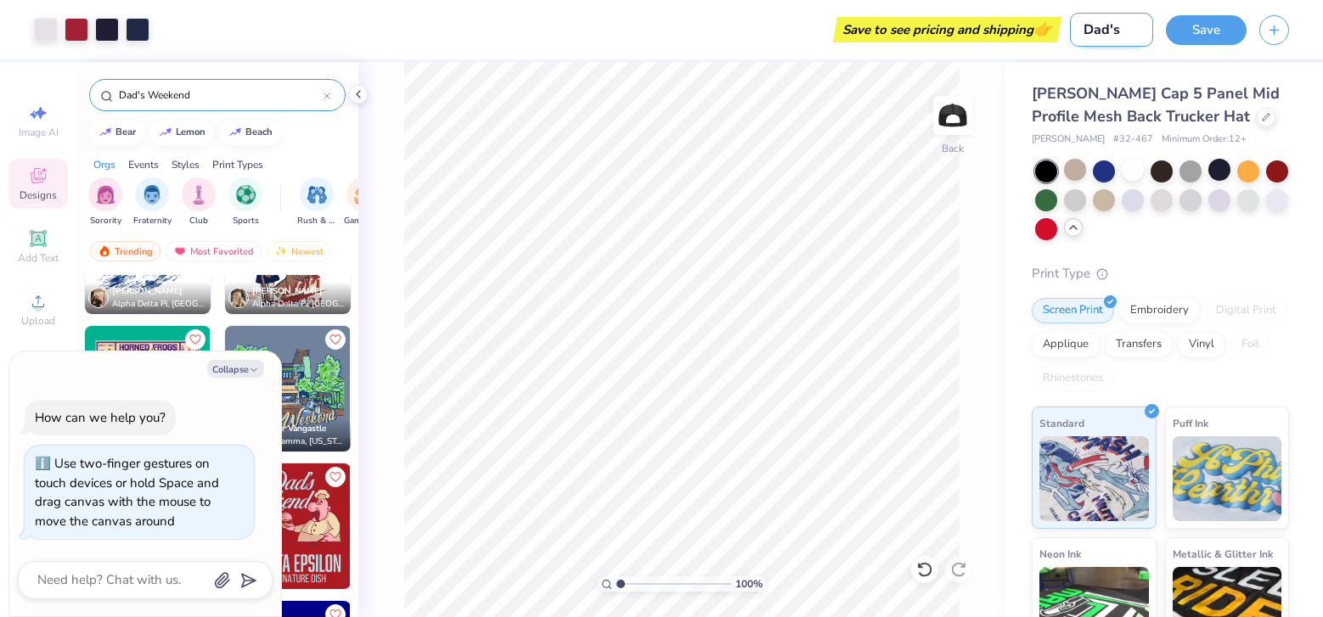
type input "Dad's W"
type textarea "x"
type input "Dad's We"
type textarea "x"
type input "Dad's Wee"
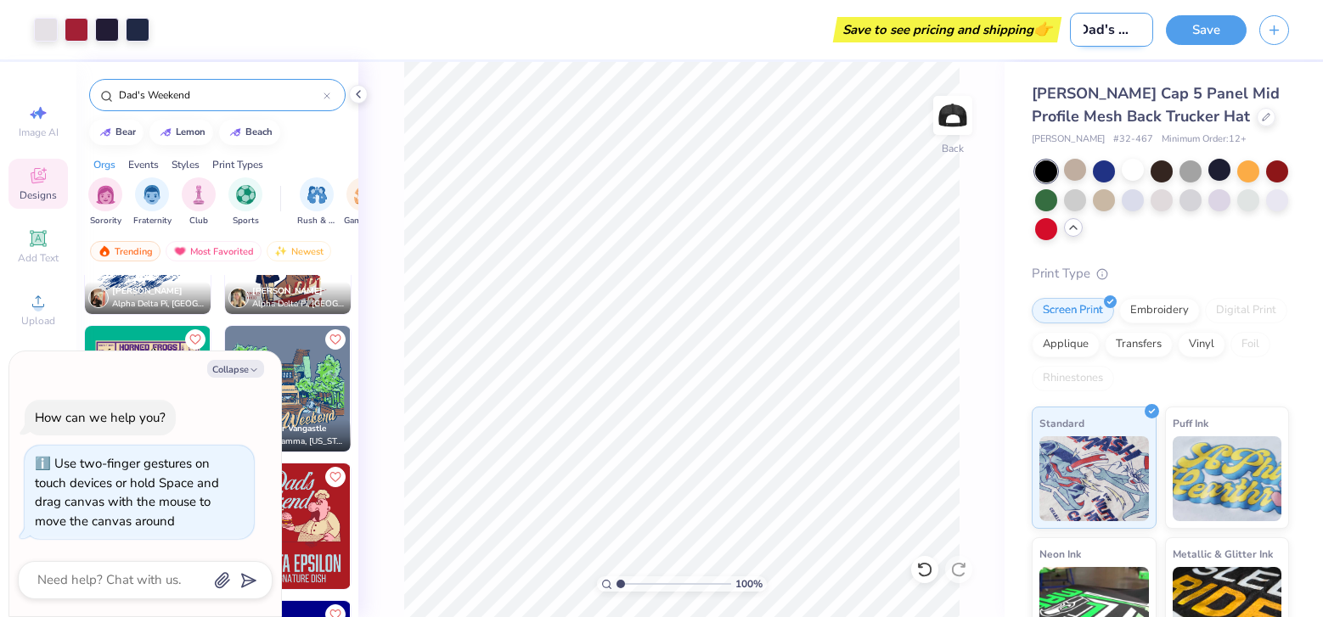
type textarea "x"
type input "Dad's Weem"
type textarea "x"
type input "Dad's Weem"
type textarea "x"
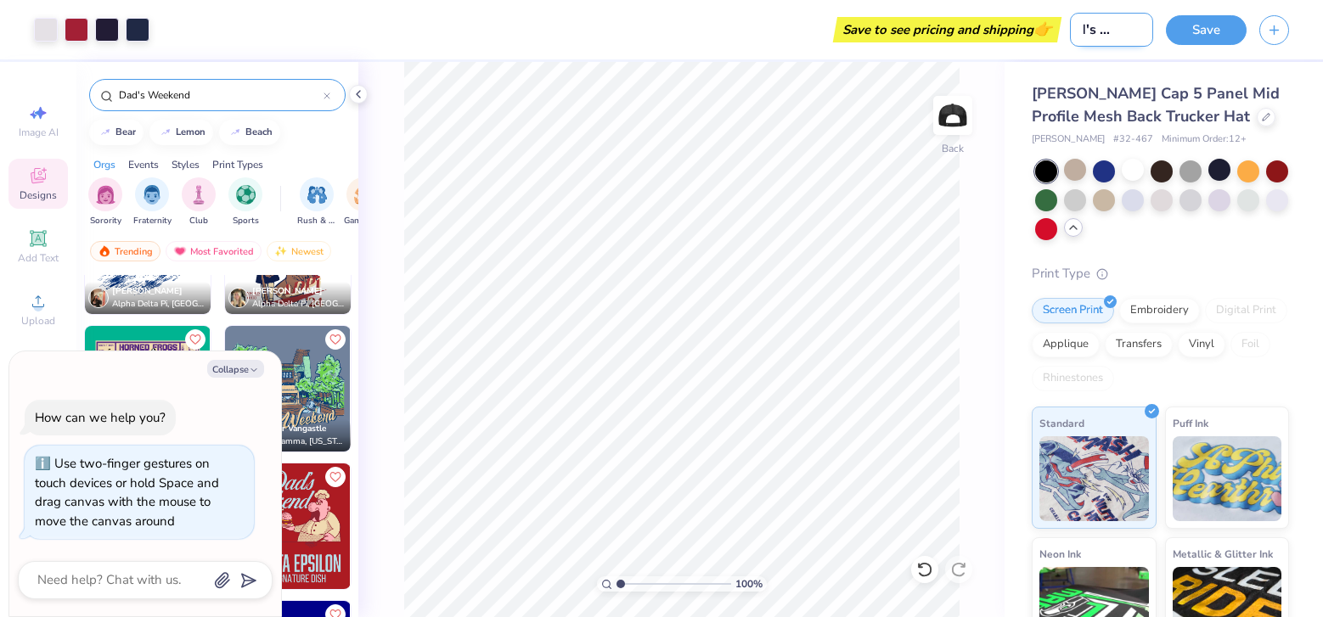
type input "Dad's Weem e"
type textarea "x"
type input "Dad's Weem"
type textarea "x"
type input "Dad's Weem"
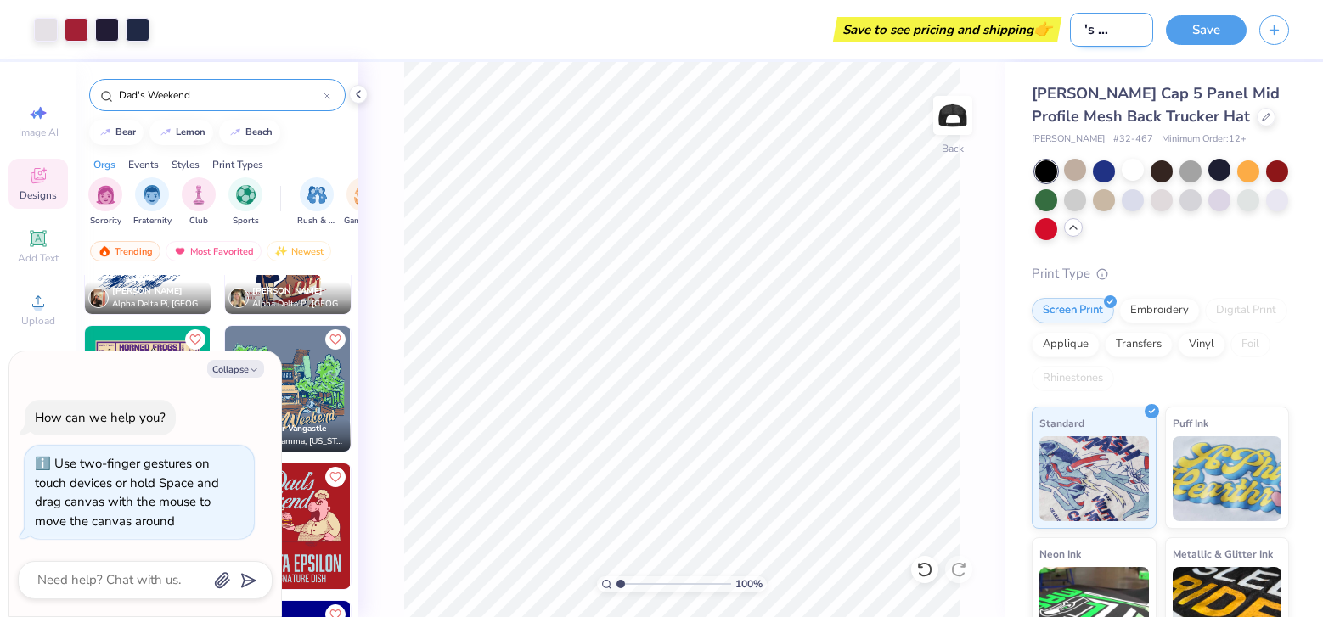
type textarea "x"
type input "Dad's Wee"
type textarea "x"
type input "Dad's Week"
type textarea "x"
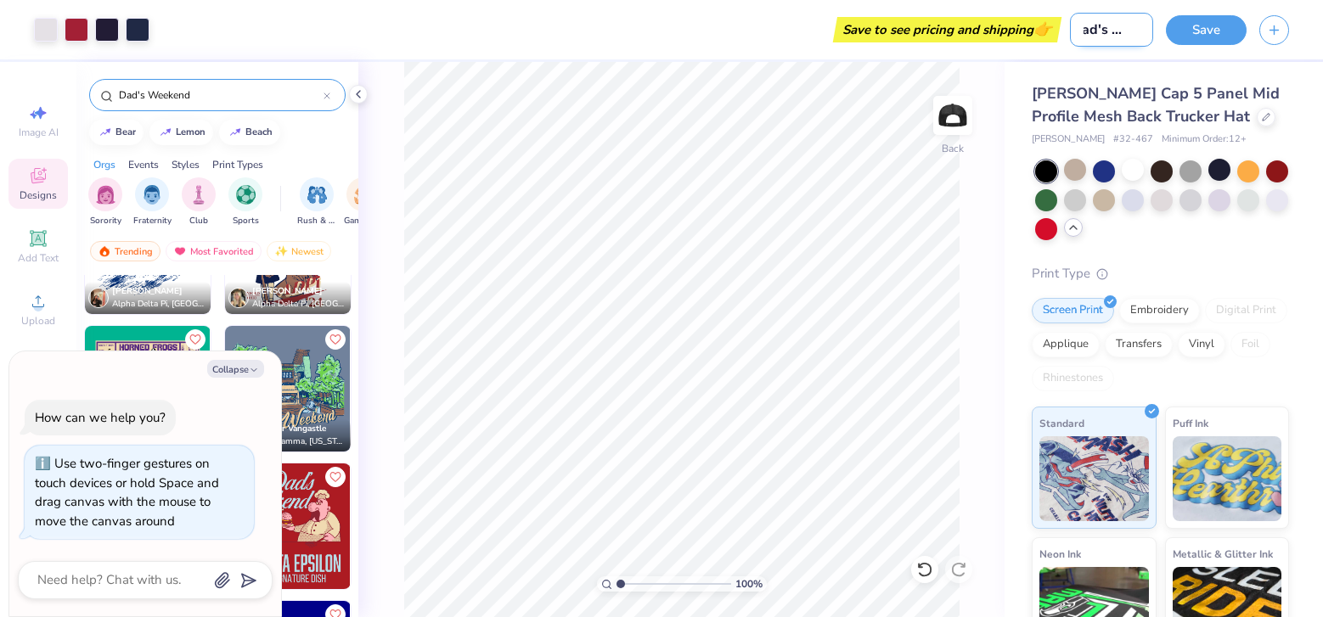
type input "Dad's Weeke"
type textarea "x"
type input "Dad's Weeken"
type textarea "x"
type input "Dad's Weekend"
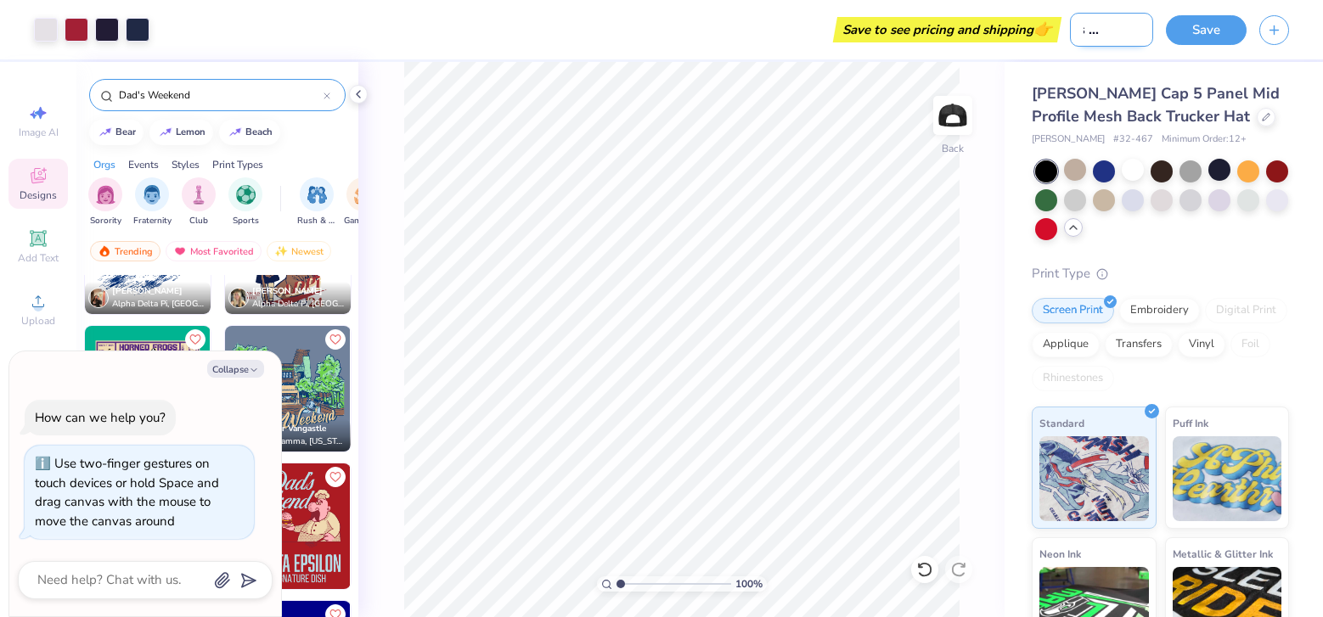
type textarea "x"
type input "Dad's Weekend"
type textarea "x"
type input "Dad's Weekend"
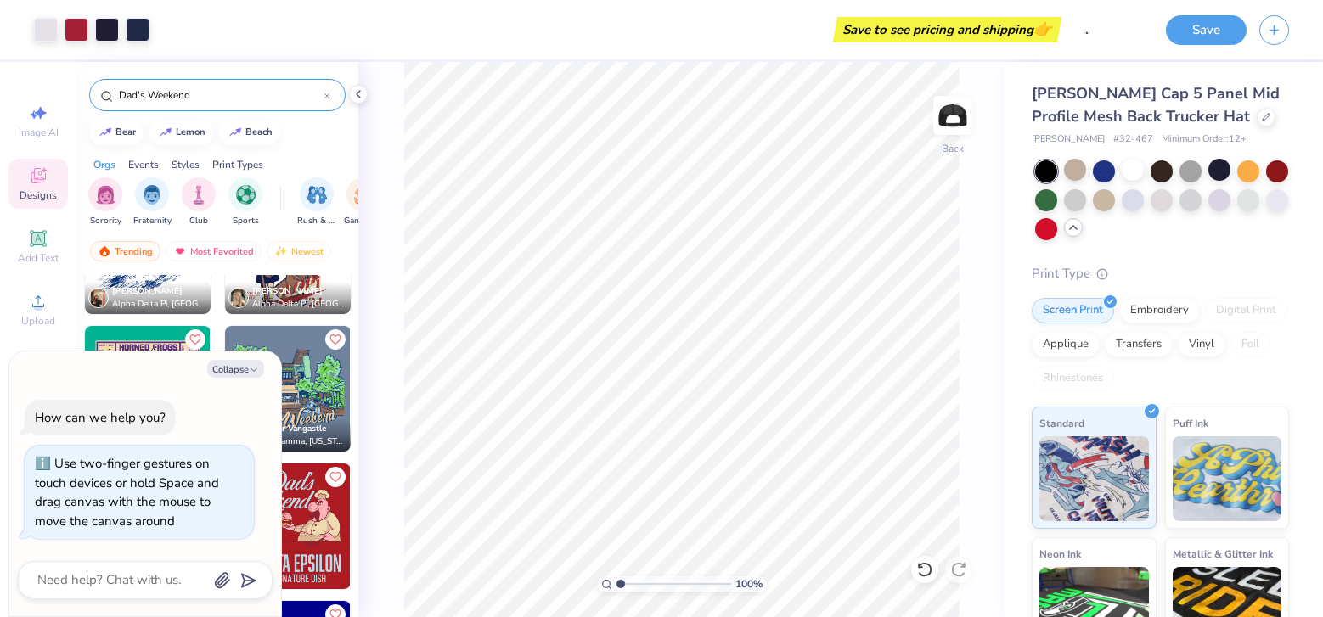
scroll to position [0, 0]
click at [40, 31] on div at bounding box center [46, 28] width 24 height 24
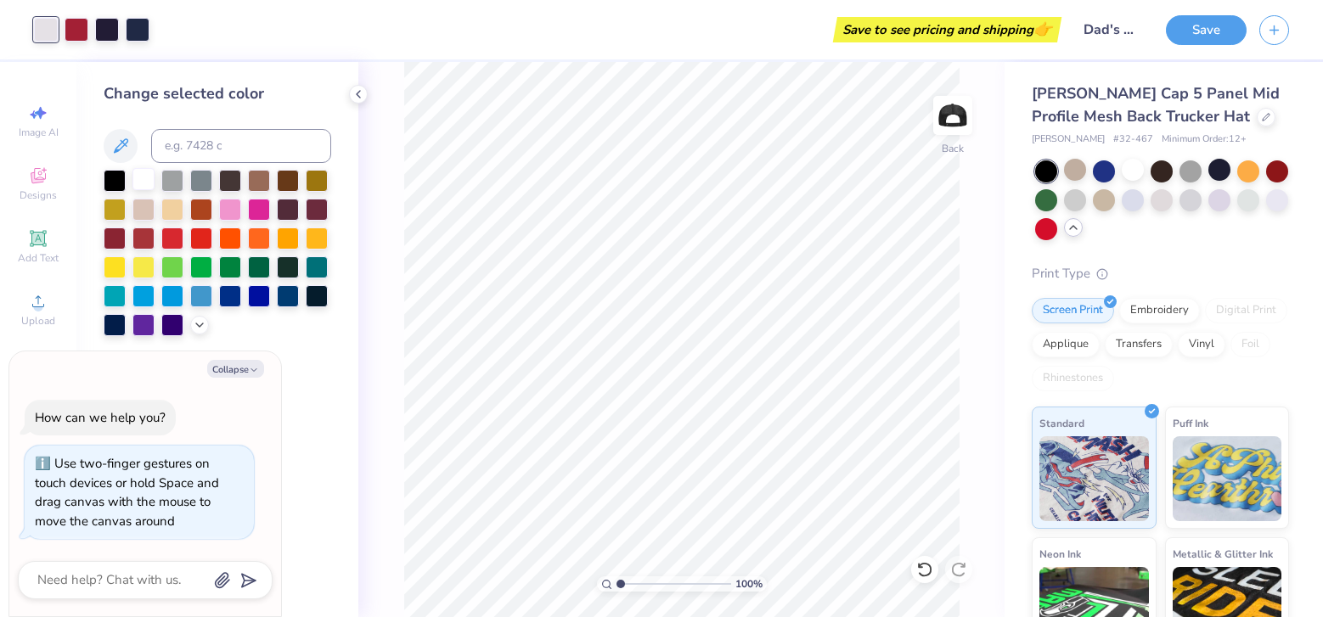
click at [146, 172] on div at bounding box center [143, 179] width 22 height 22
click at [1158, 119] on div "[PERSON_NAME] Cap 5 Panel Mid Profile Mesh Back Trucker Hat" at bounding box center [1160, 105] width 257 height 46
click at [1262, 119] on icon at bounding box center [1266, 115] width 8 height 8
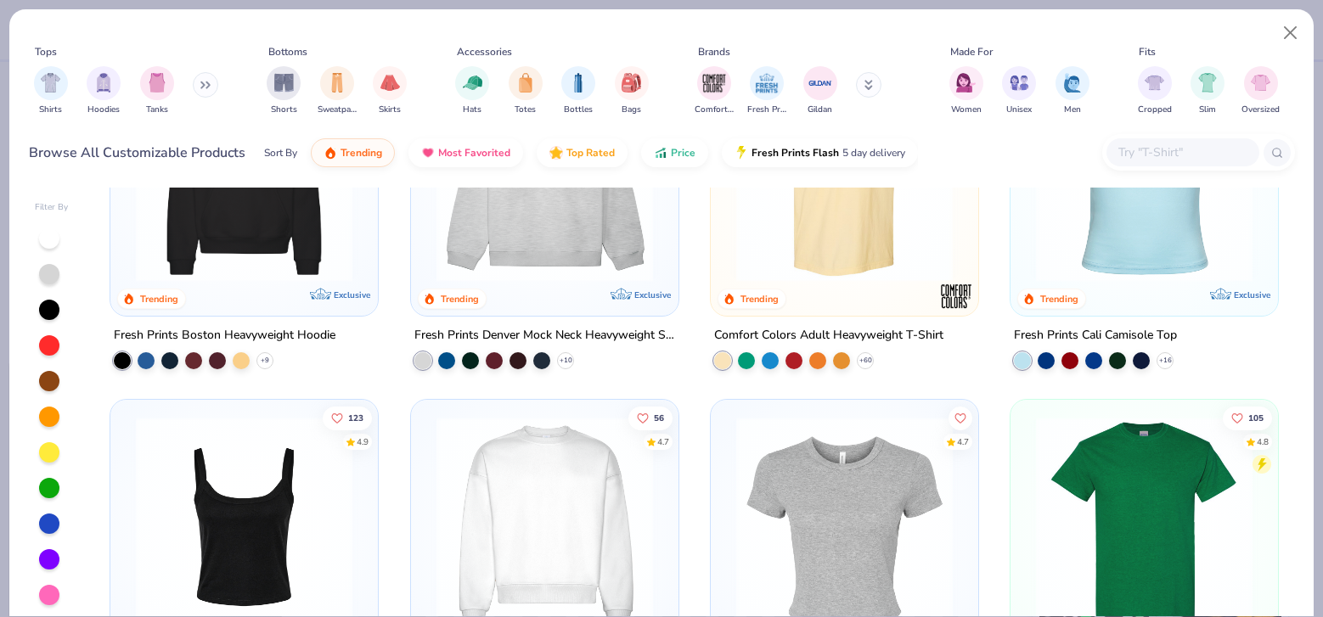
scroll to position [150, 0]
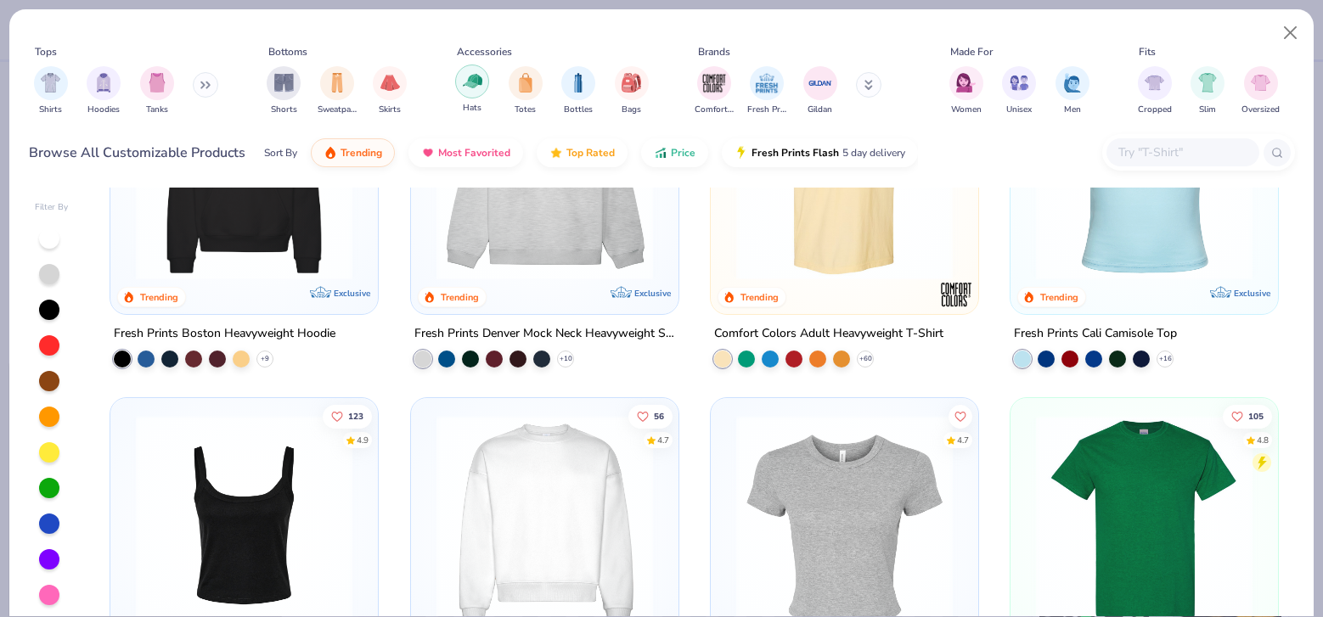
click at [471, 86] on img "filter for Hats" at bounding box center [473, 81] width 20 height 20
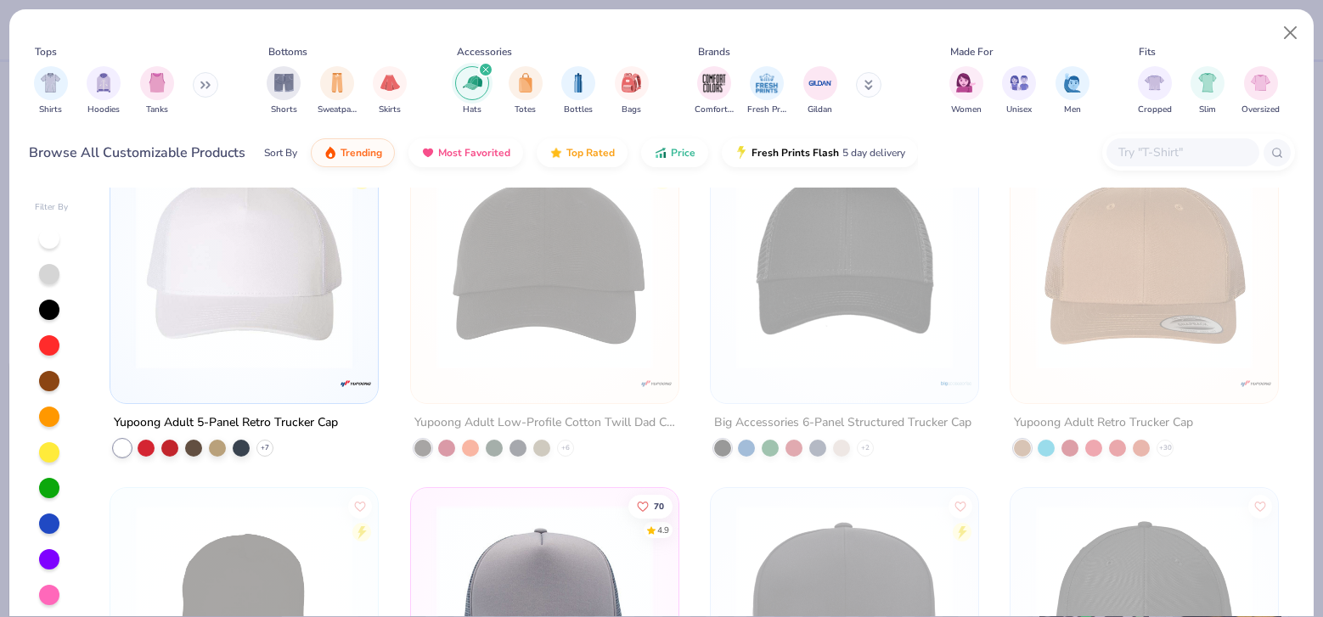
scroll to position [389, 0]
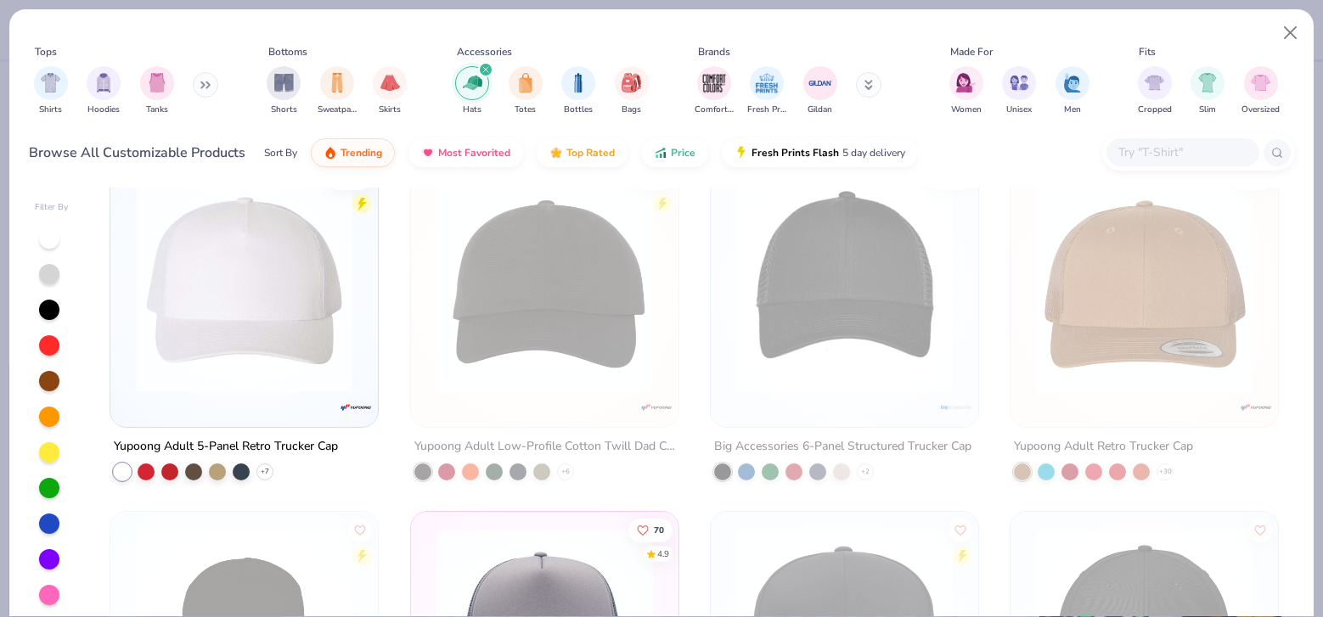
click at [36, 241] on div at bounding box center [52, 417] width 34 height 379
click at [49, 241] on div at bounding box center [49, 238] width 20 height 20
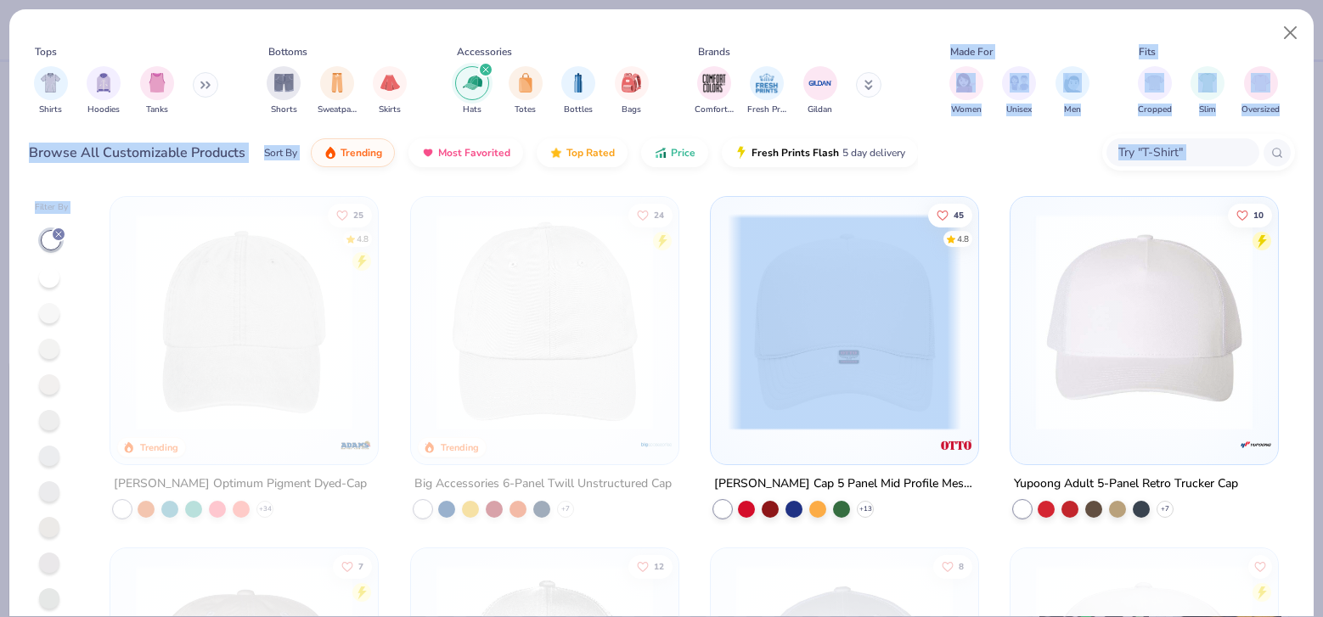
drag, startPoint x: 1045, startPoint y: 31, endPoint x: 1002, endPoint y: 245, distance: 219.0
click at [1002, 245] on div "Tops Shirts Hoodies Tanks Bottoms Shorts Sweatpants Skirts Accessories Hats Tot…" at bounding box center [661, 312] width 1306 height 609
click at [1292, 33] on button "Close" at bounding box center [1291, 33] width 32 height 32
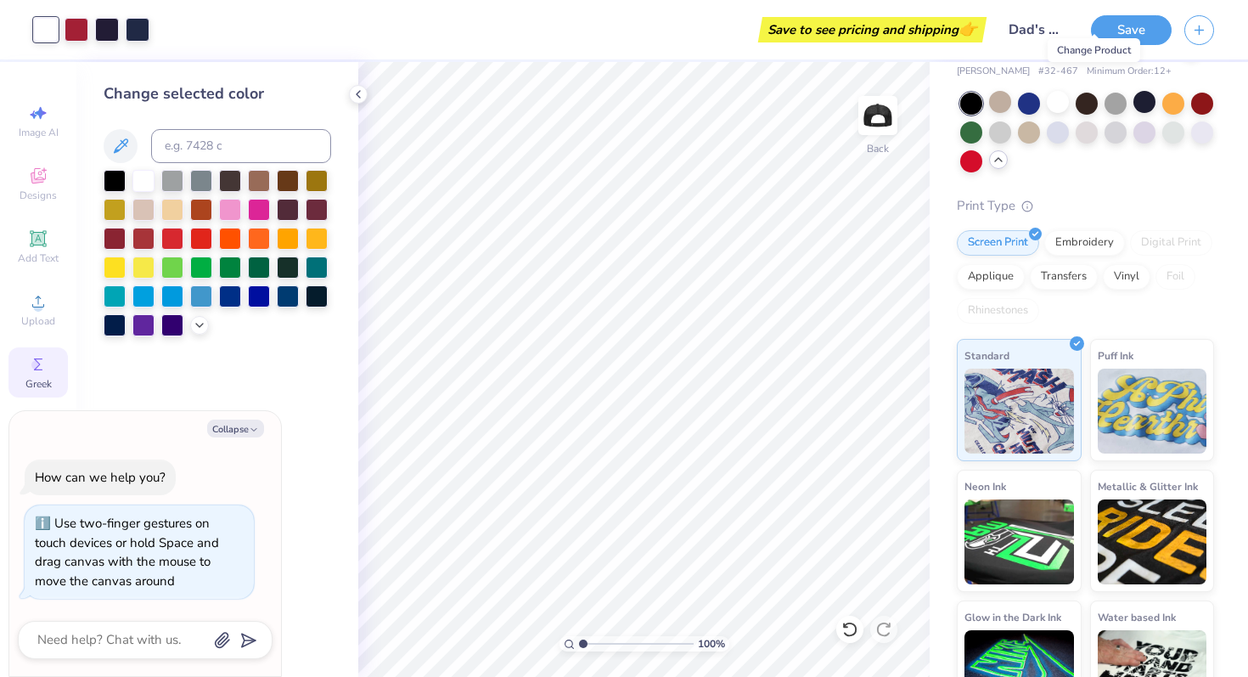
scroll to position [114, 0]
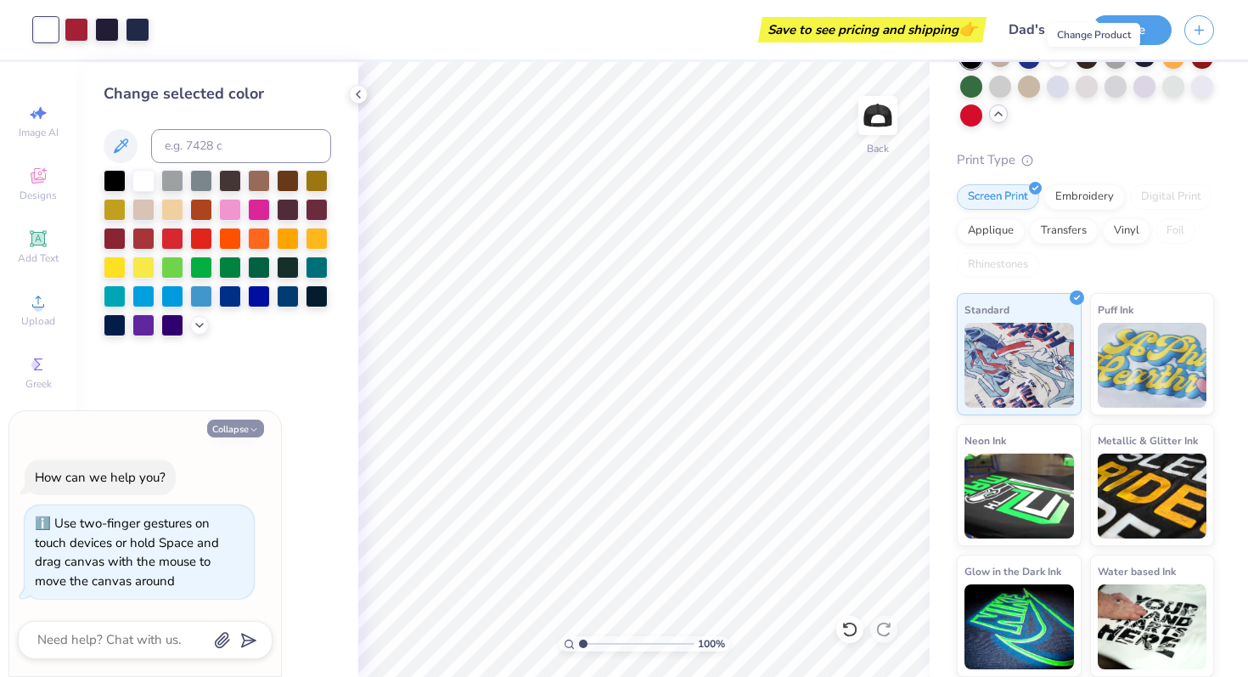
click at [249, 421] on button "Collapse" at bounding box center [235, 429] width 57 height 18
type textarea "x"
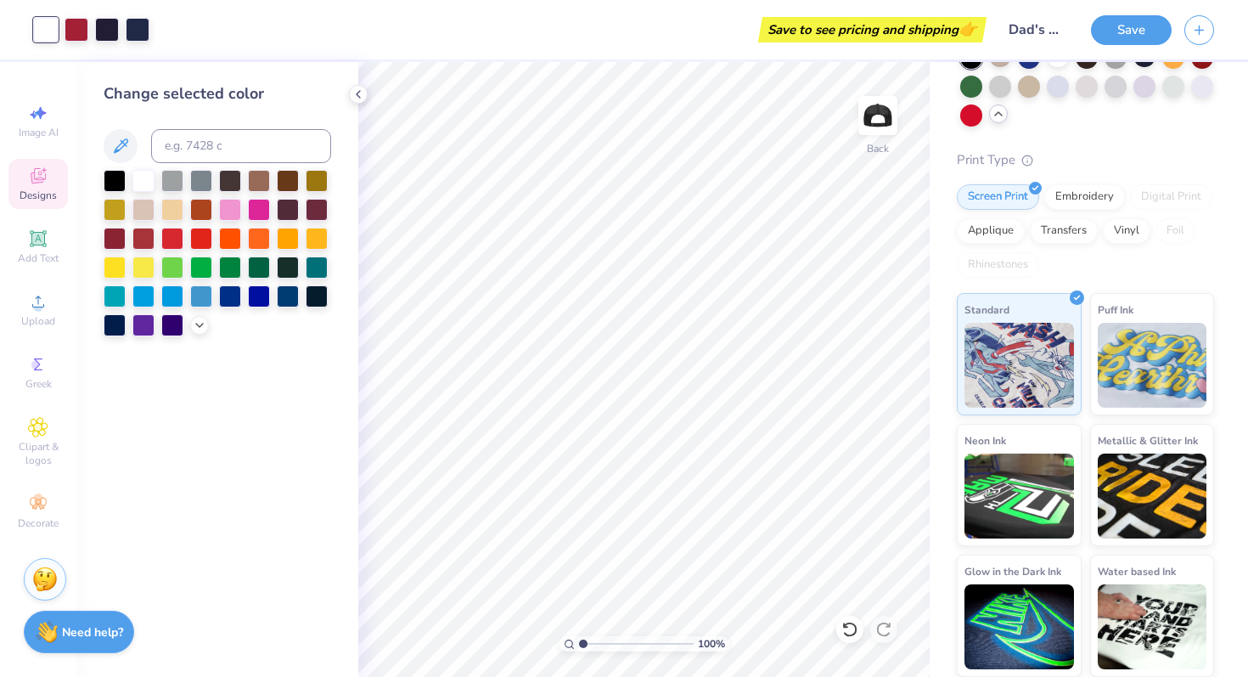
click at [49, 180] on div "Designs" at bounding box center [37, 184] width 59 height 50
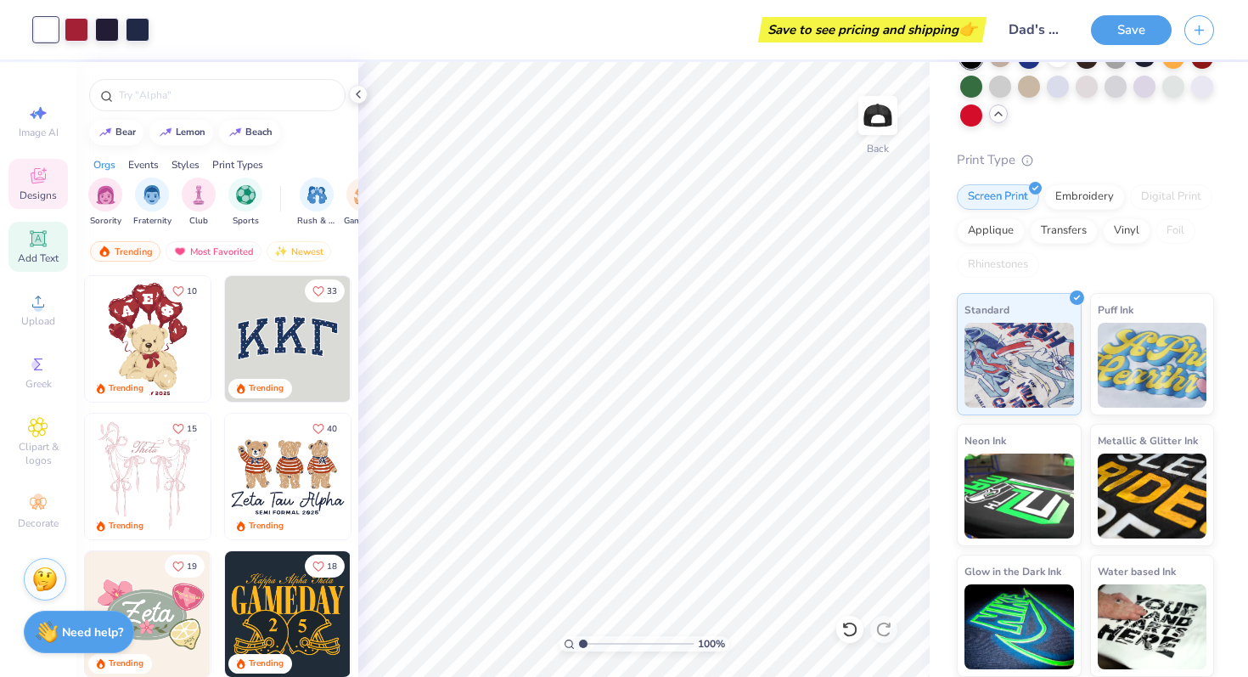
click at [44, 241] on icon at bounding box center [38, 238] width 16 height 16
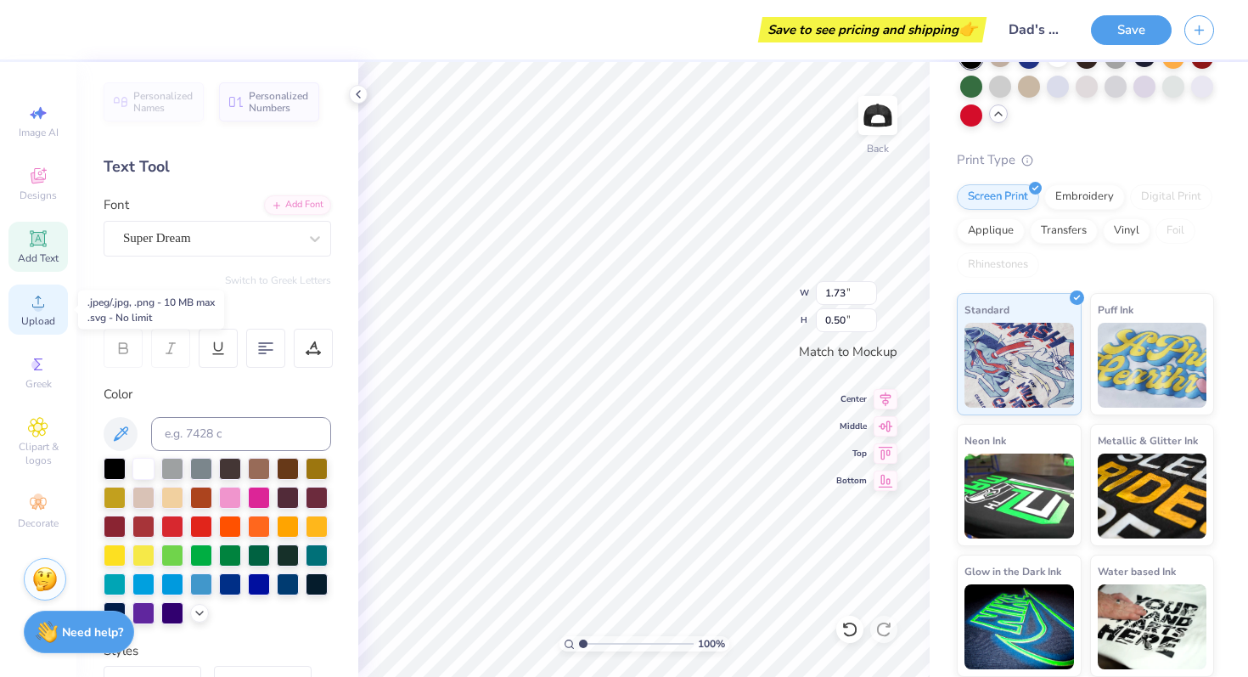
click at [42, 318] on span "Upload" at bounding box center [38, 321] width 34 height 14
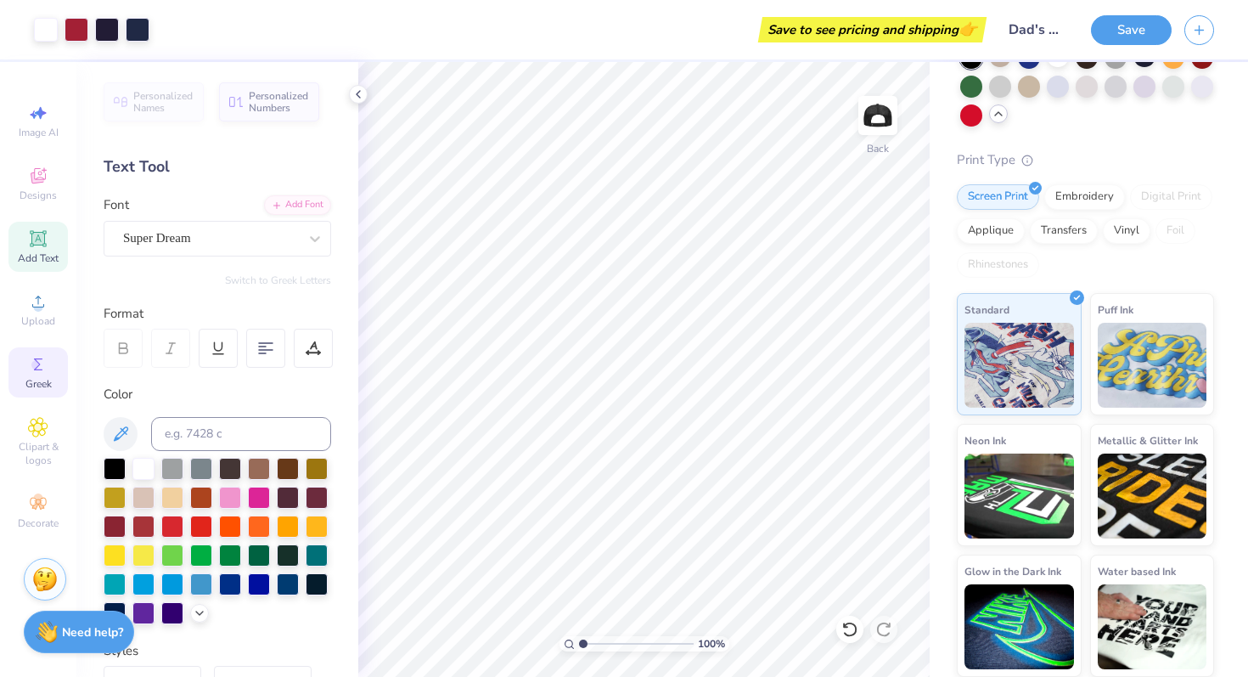
click at [41, 359] on icon at bounding box center [38, 364] width 20 height 20
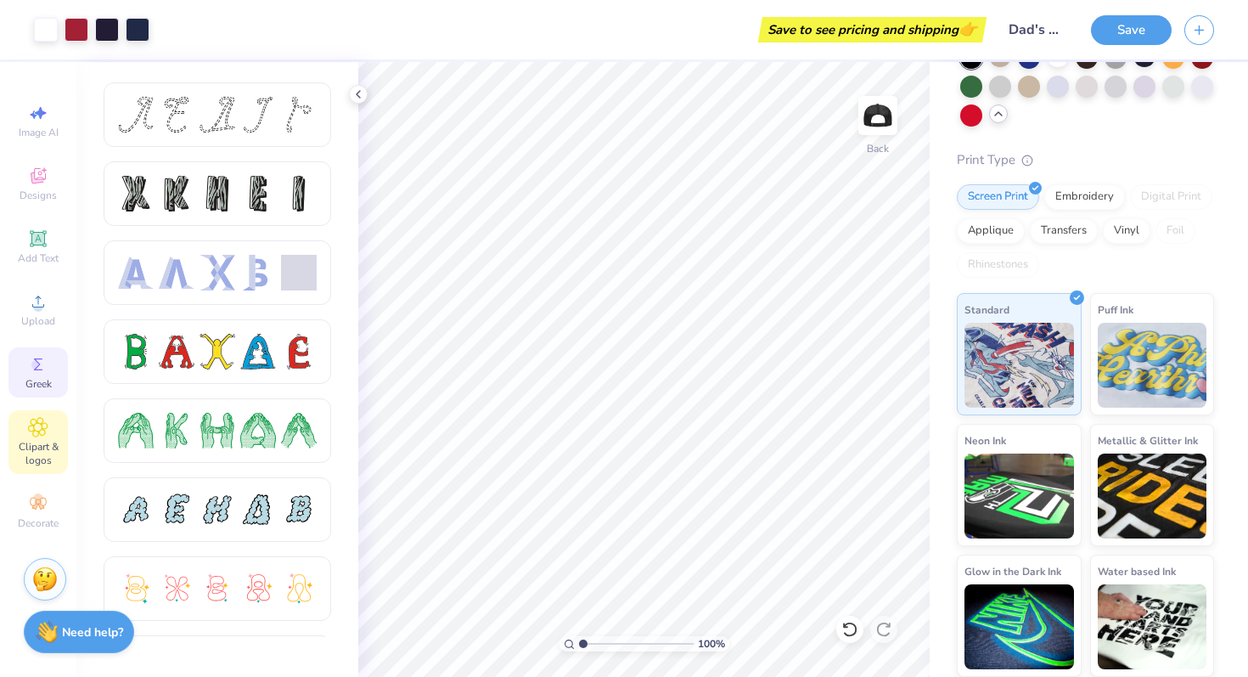
click at [25, 434] on div "Clipart & logos" at bounding box center [37, 442] width 59 height 64
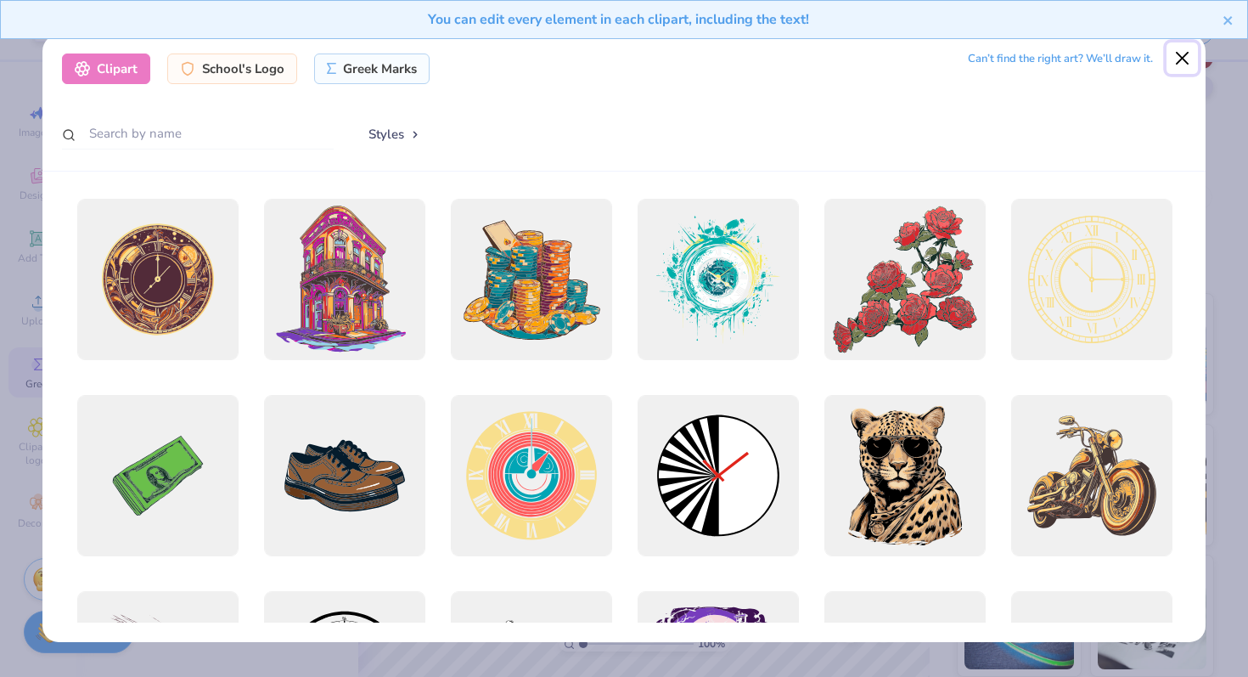
click at [1188, 68] on button "Close" at bounding box center [1183, 58] width 32 height 32
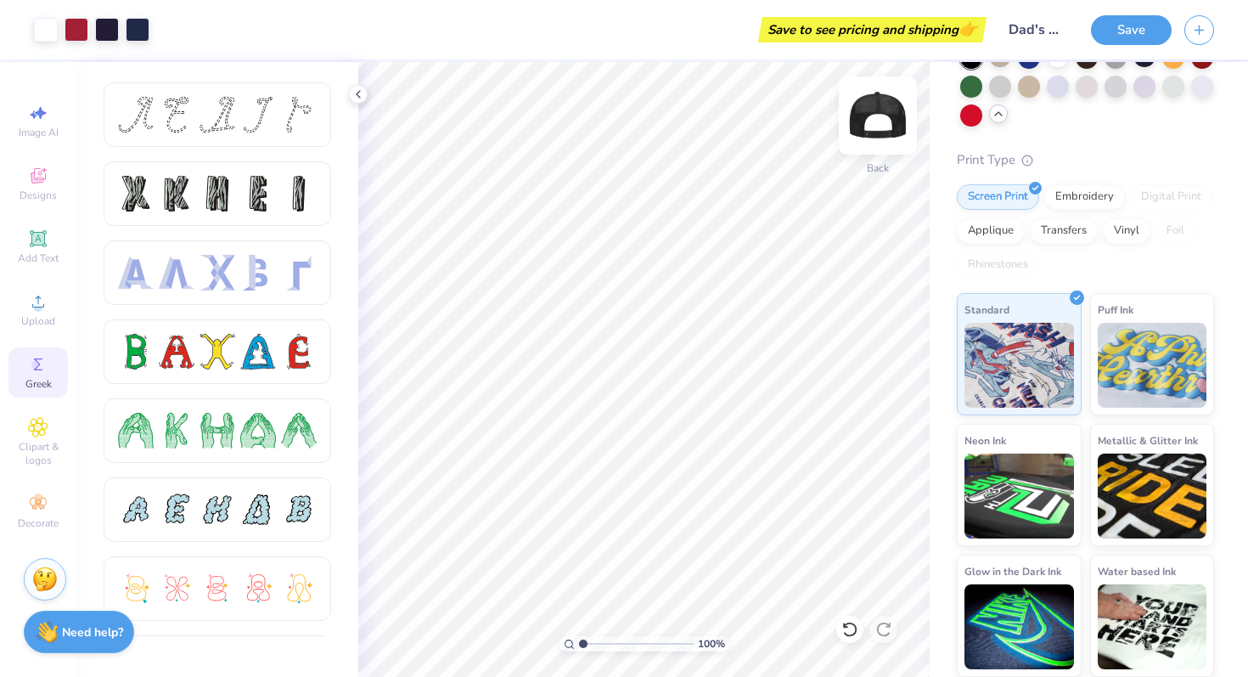
click at [880, 105] on img at bounding box center [878, 116] width 68 height 68
type input "1"
drag, startPoint x: 583, startPoint y: 640, endPoint x: 494, endPoint y: 585, distance: 104.4
click at [579, 617] on input "range" at bounding box center [636, 643] width 115 height 15
click at [887, 112] on img at bounding box center [878, 116] width 68 height 68
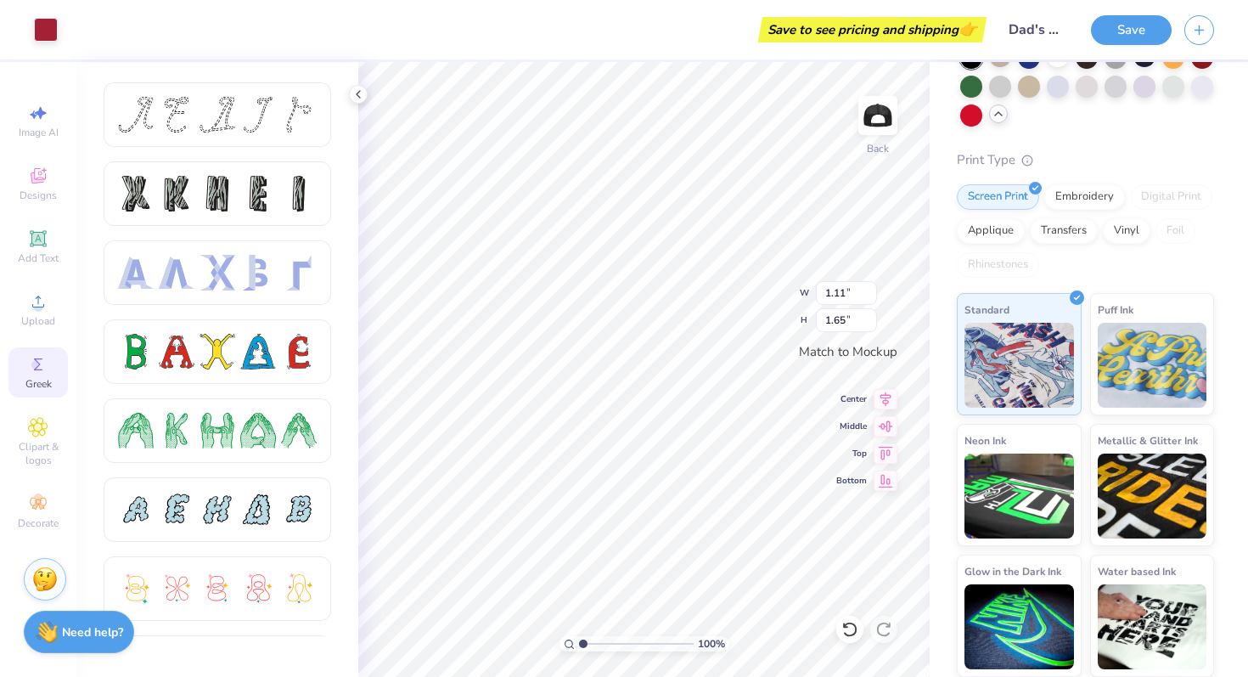
type input "3.44"
type input "1.95"
type input "0.29"
click at [891, 401] on icon at bounding box center [886, 396] width 24 height 20
click at [890, 425] on icon at bounding box center [886, 424] width 24 height 20
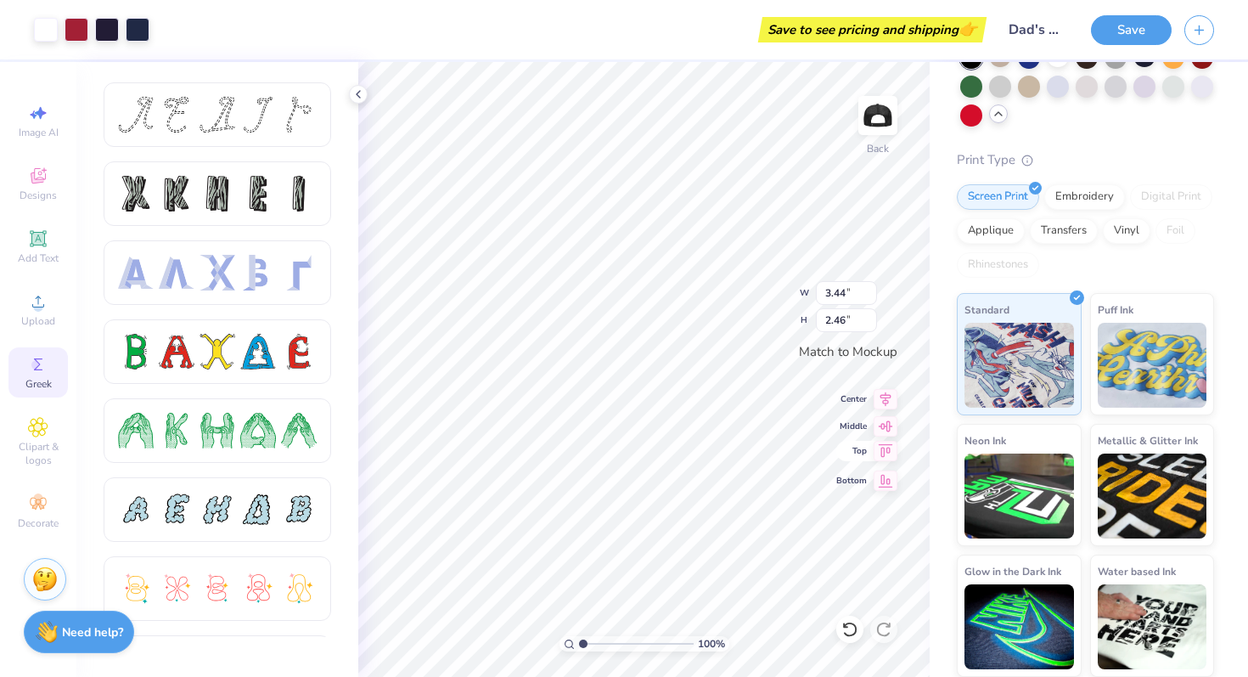
click at [888, 451] on icon at bounding box center [886, 450] width 14 height 13
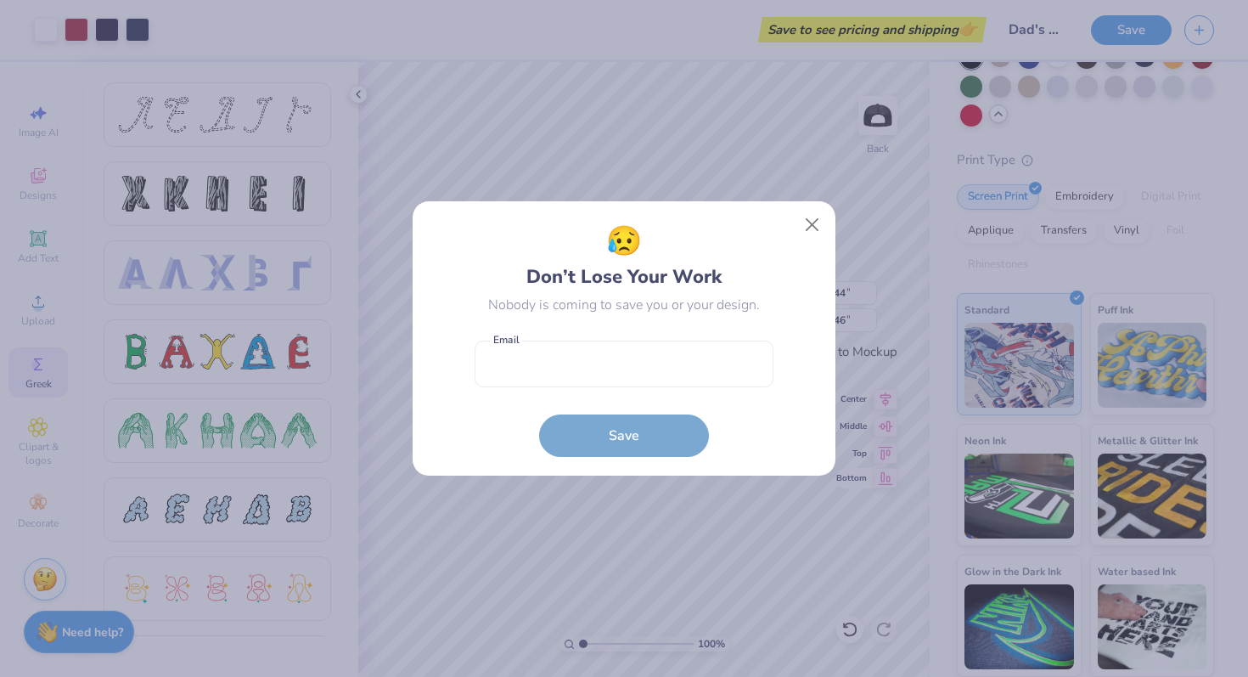
click at [893, 472] on div "😥 Don’t Lose Your Work Nobody is coming to save you or your design. Email is a …" at bounding box center [624, 338] width 1248 height 677
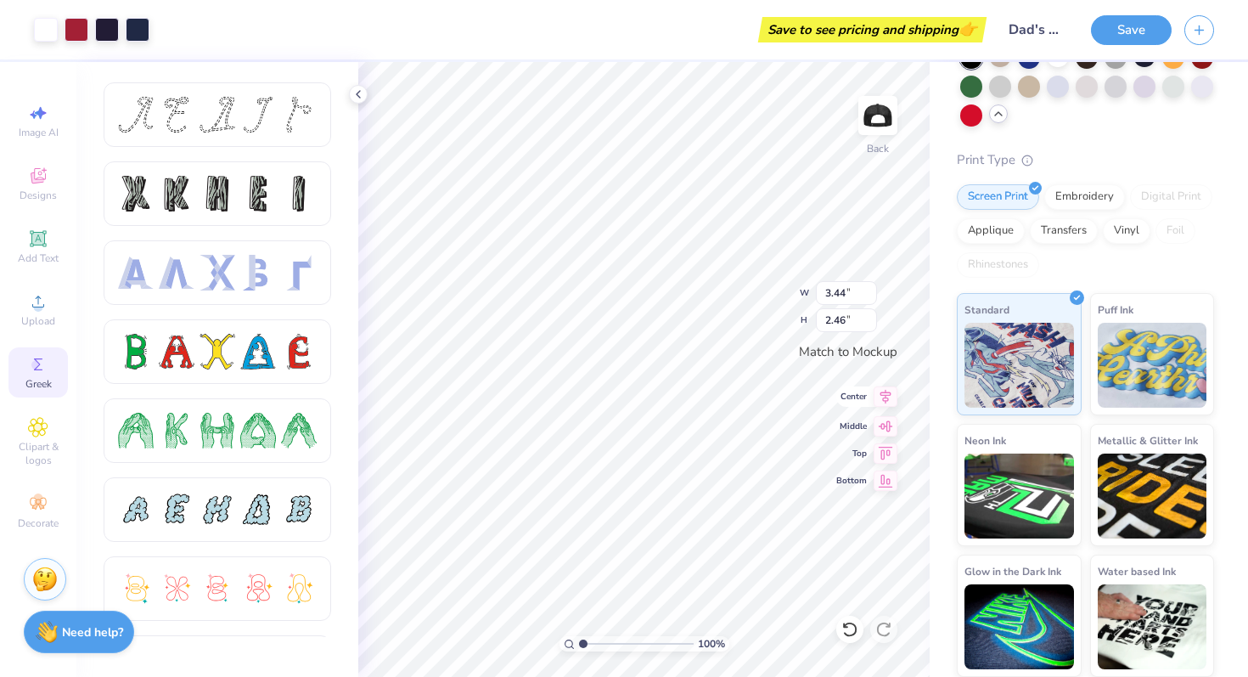
click at [890, 397] on icon at bounding box center [886, 396] width 24 height 20
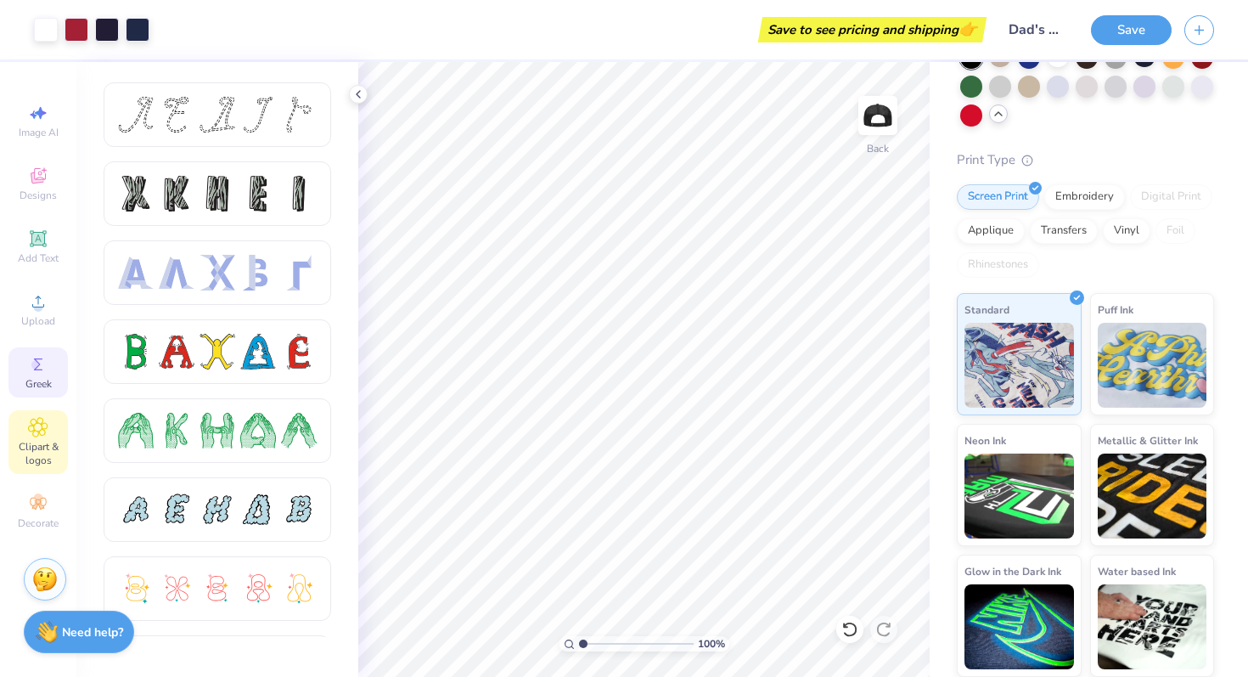
click at [48, 451] on span "Clipart & logos" at bounding box center [37, 453] width 59 height 27
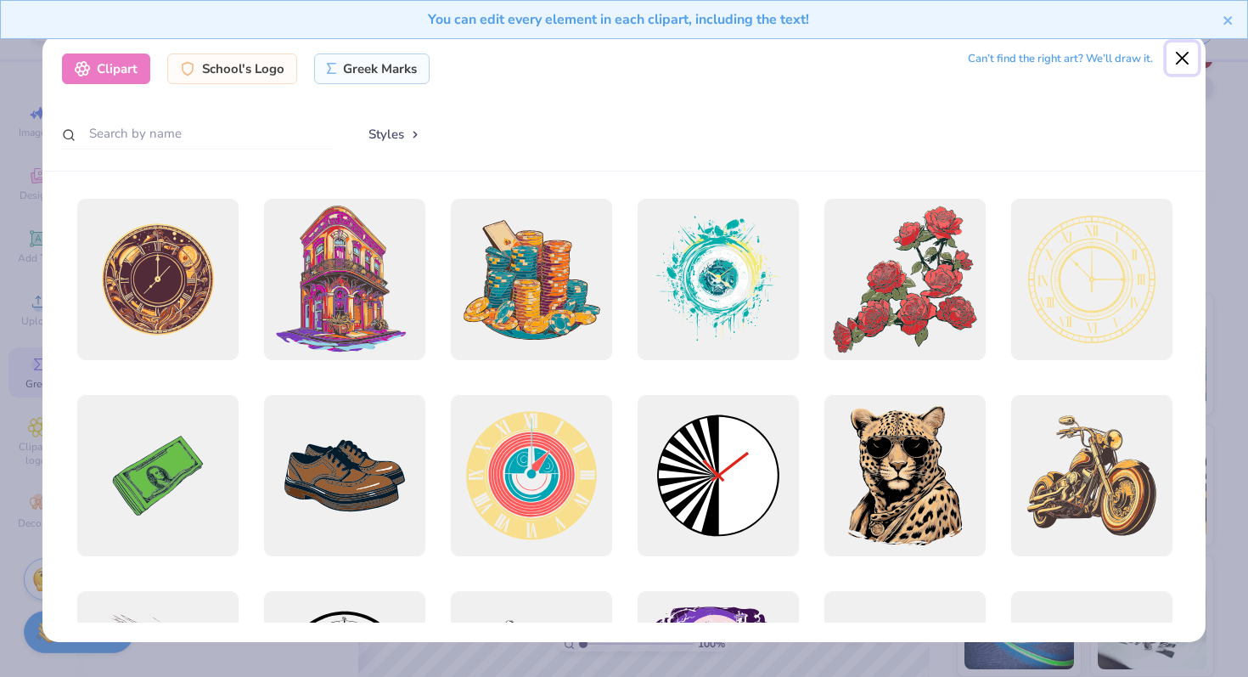
click at [1182, 65] on button "Close" at bounding box center [1183, 58] width 32 height 32
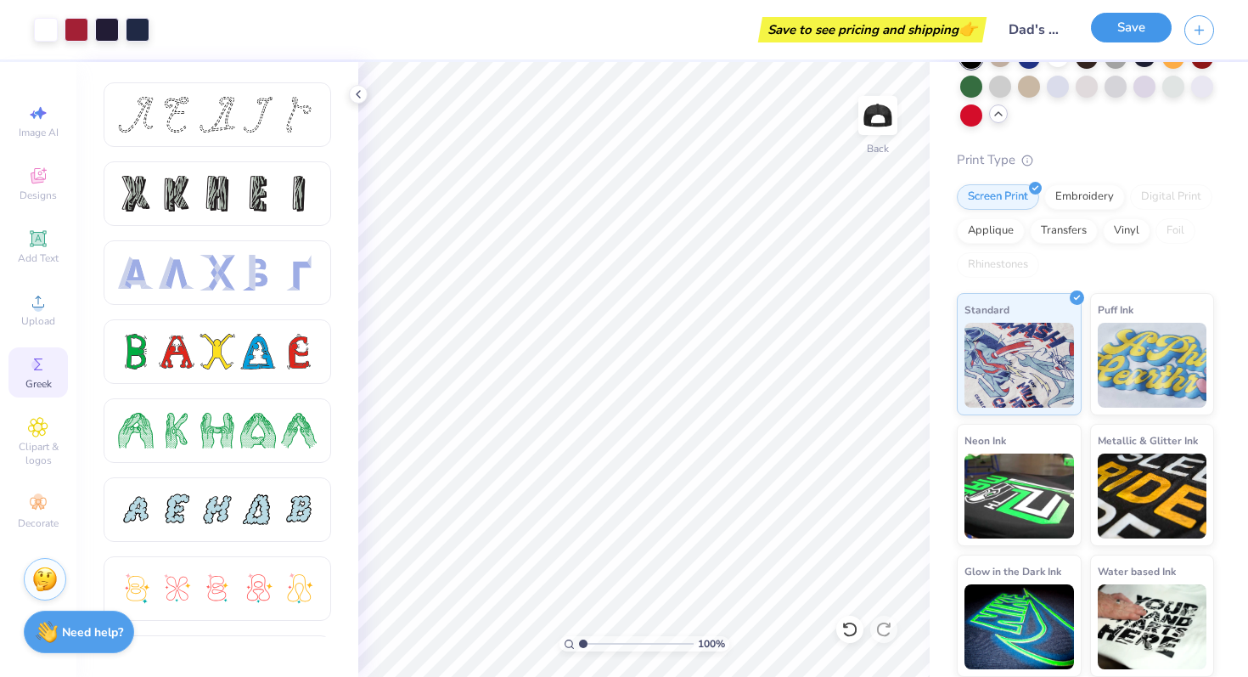
click at [1151, 25] on button "Save" at bounding box center [1131, 28] width 81 height 30
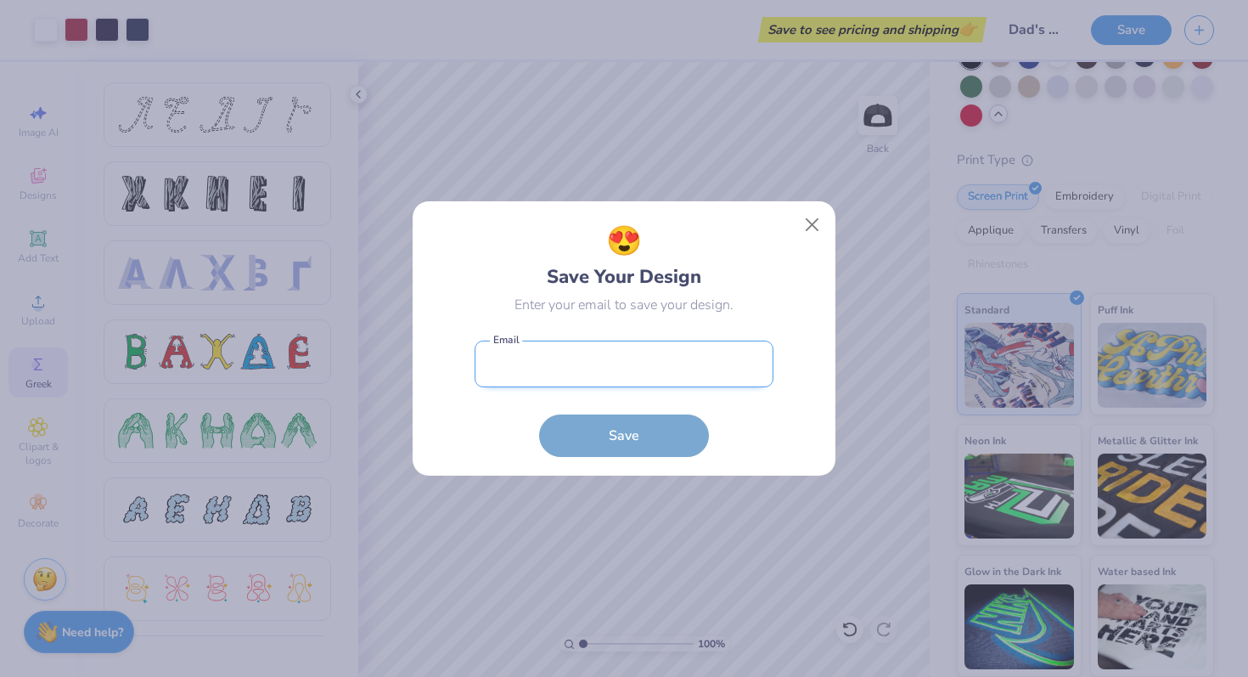
click at [664, 370] on input "email" at bounding box center [624, 364] width 299 height 47
type input "emilydansack@gmail.com"
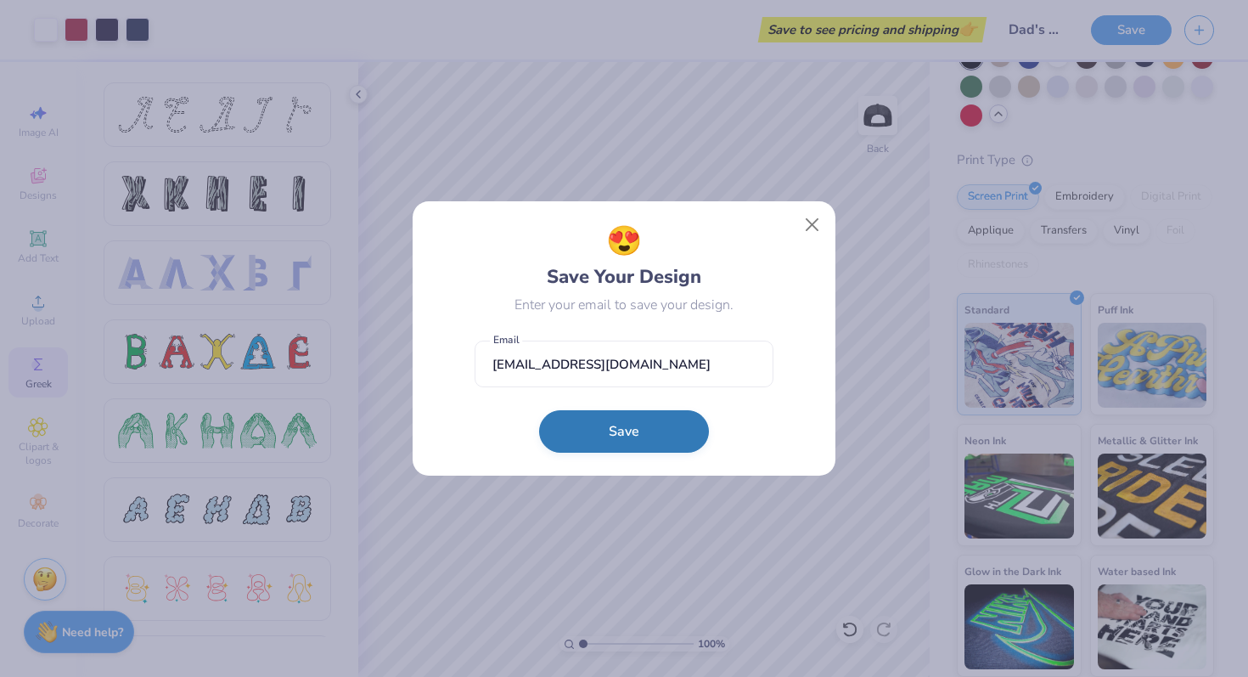
click at [656, 423] on button "Save" at bounding box center [624, 431] width 170 height 42
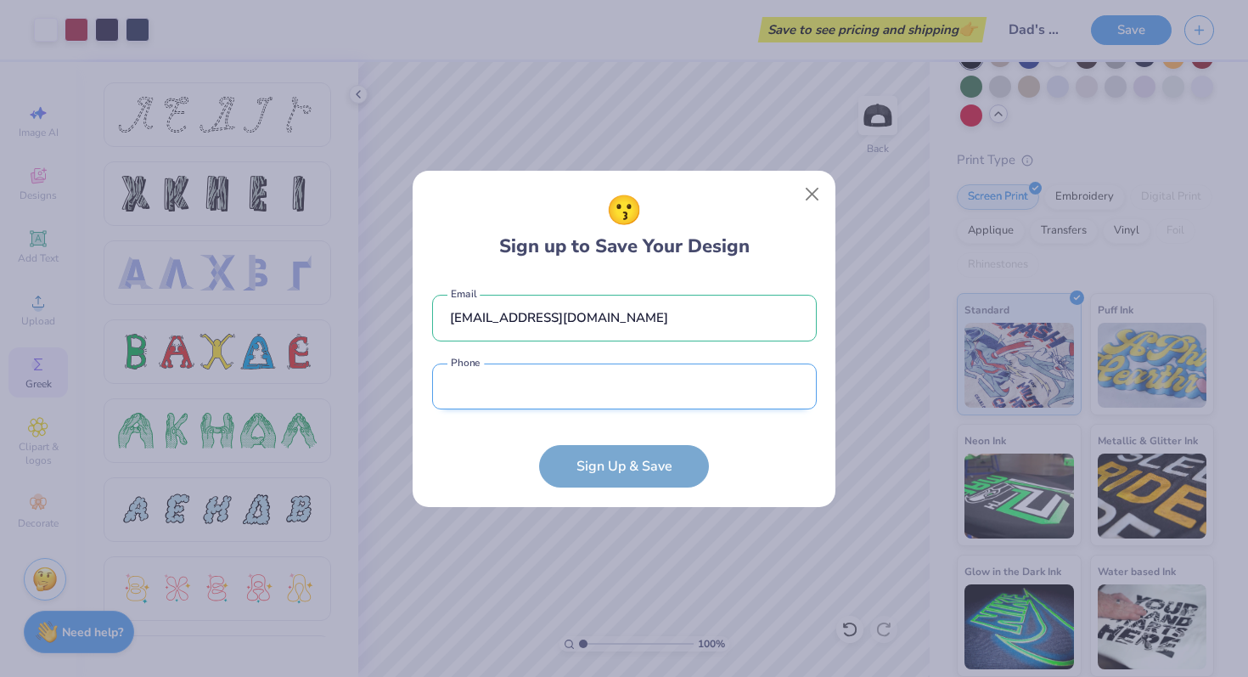
click at [641, 376] on input "tel" at bounding box center [624, 386] width 385 height 47
type input "(419) 308-1961"
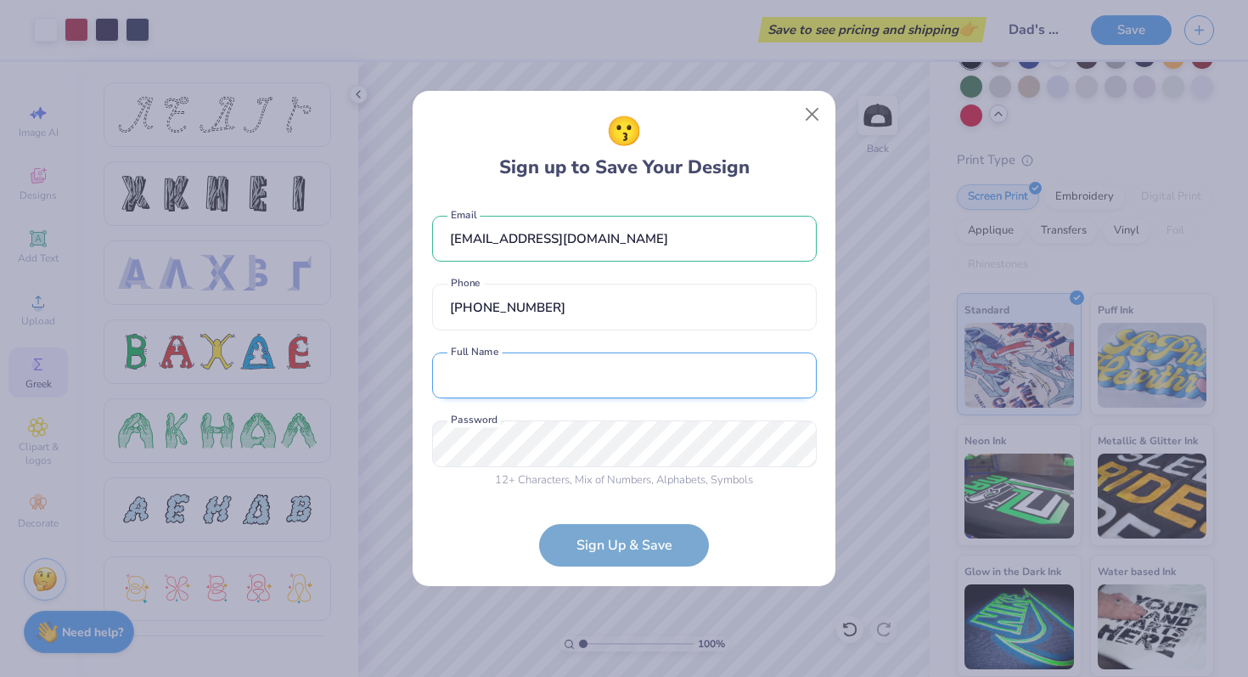
click at [612, 376] on input "text" at bounding box center [624, 375] width 385 height 47
type input "Emily Dansack"
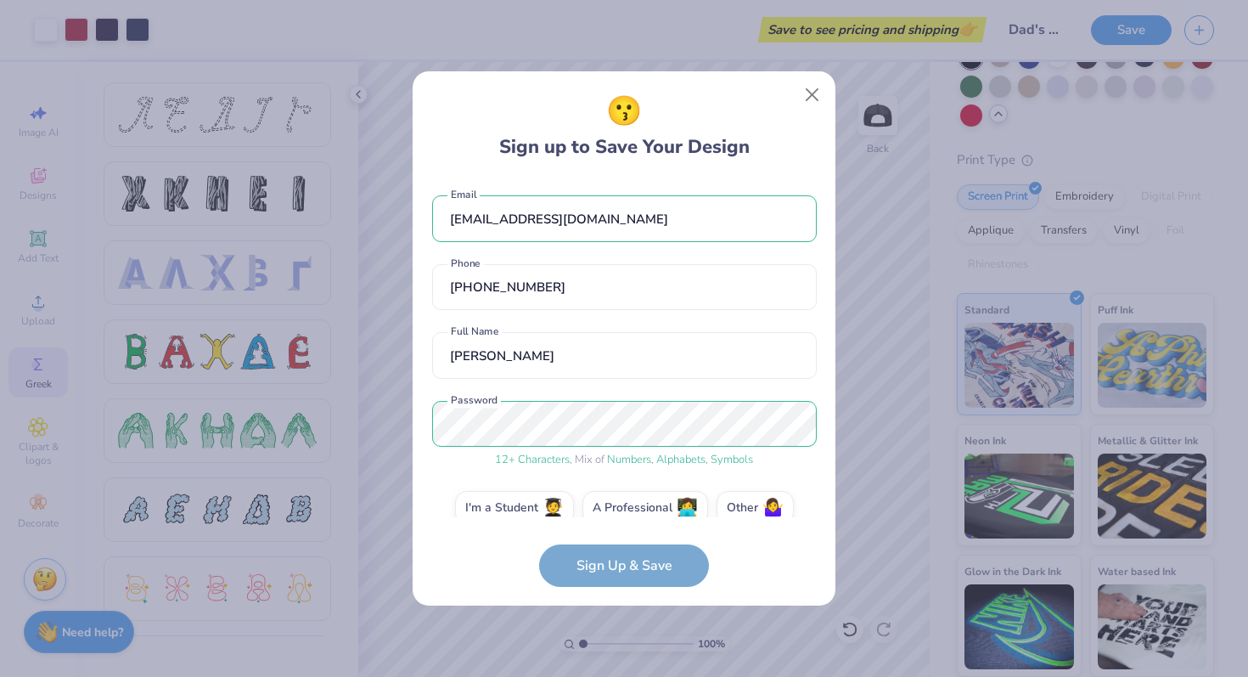
scroll to position [25, 0]
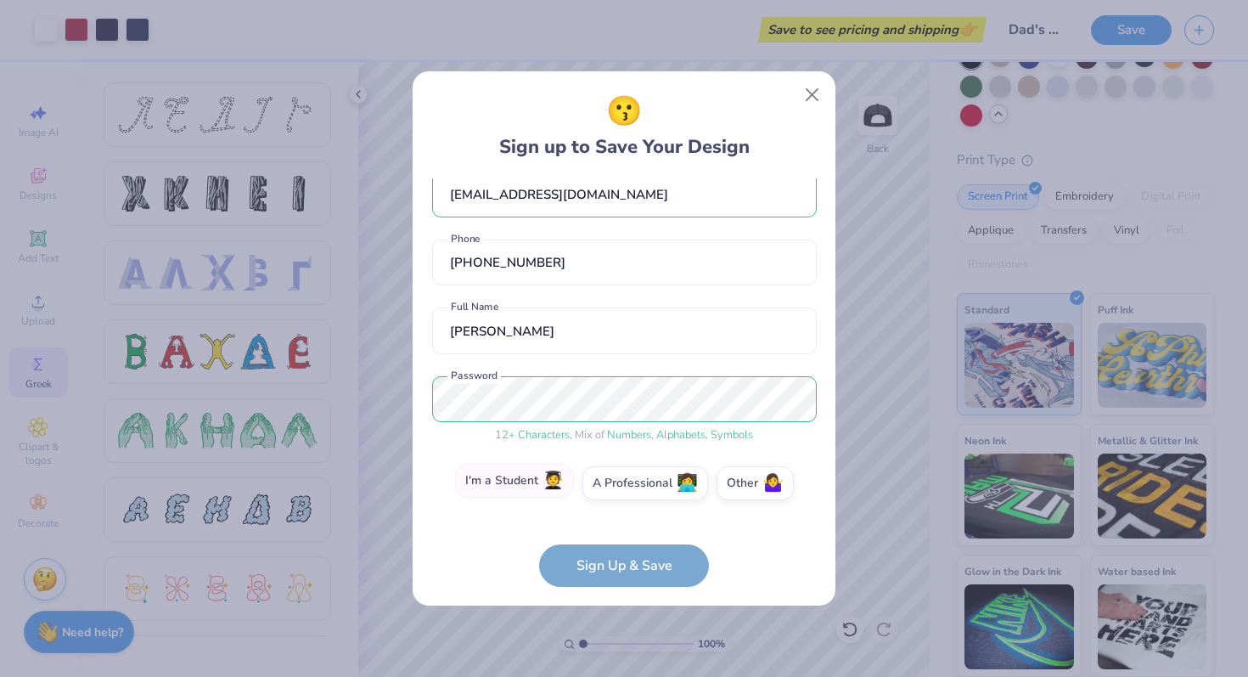
click at [517, 476] on label "I'm a Student 🧑‍🎓" at bounding box center [514, 481] width 119 height 34
click at [619, 506] on input "I'm a Student 🧑‍🎓" at bounding box center [624, 511] width 11 height 11
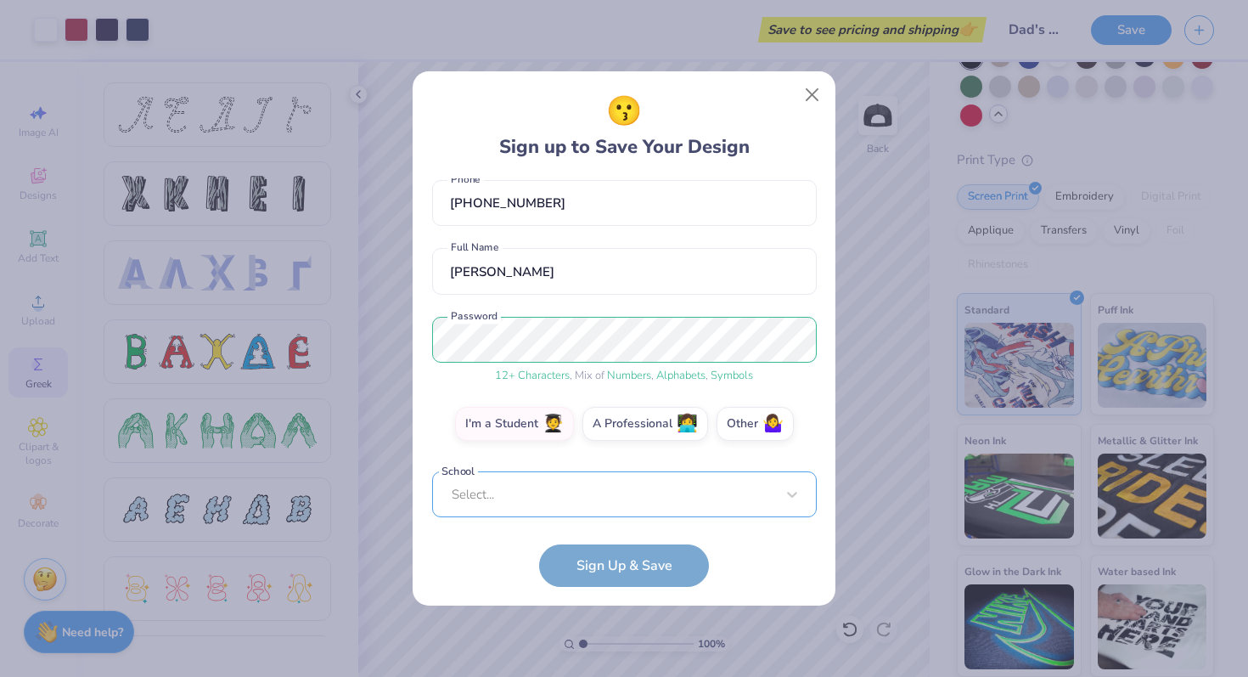
click at [594, 499] on div "Select..." at bounding box center [624, 494] width 385 height 47
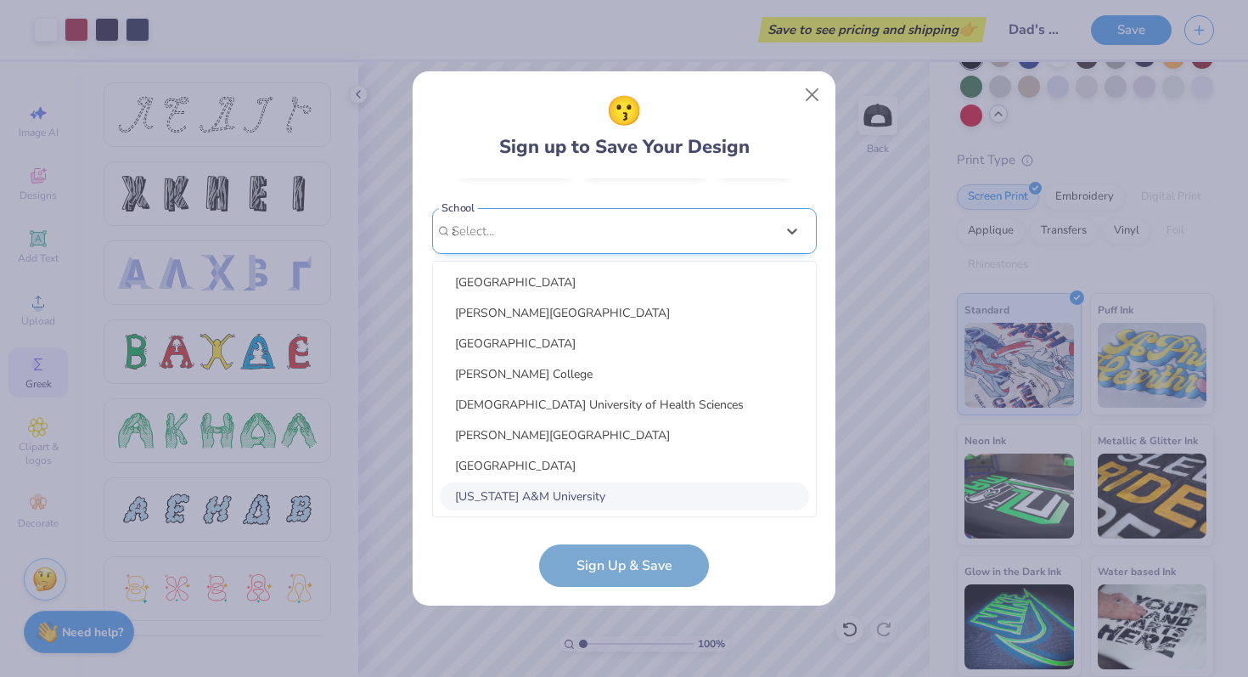
scroll to position [149, 0]
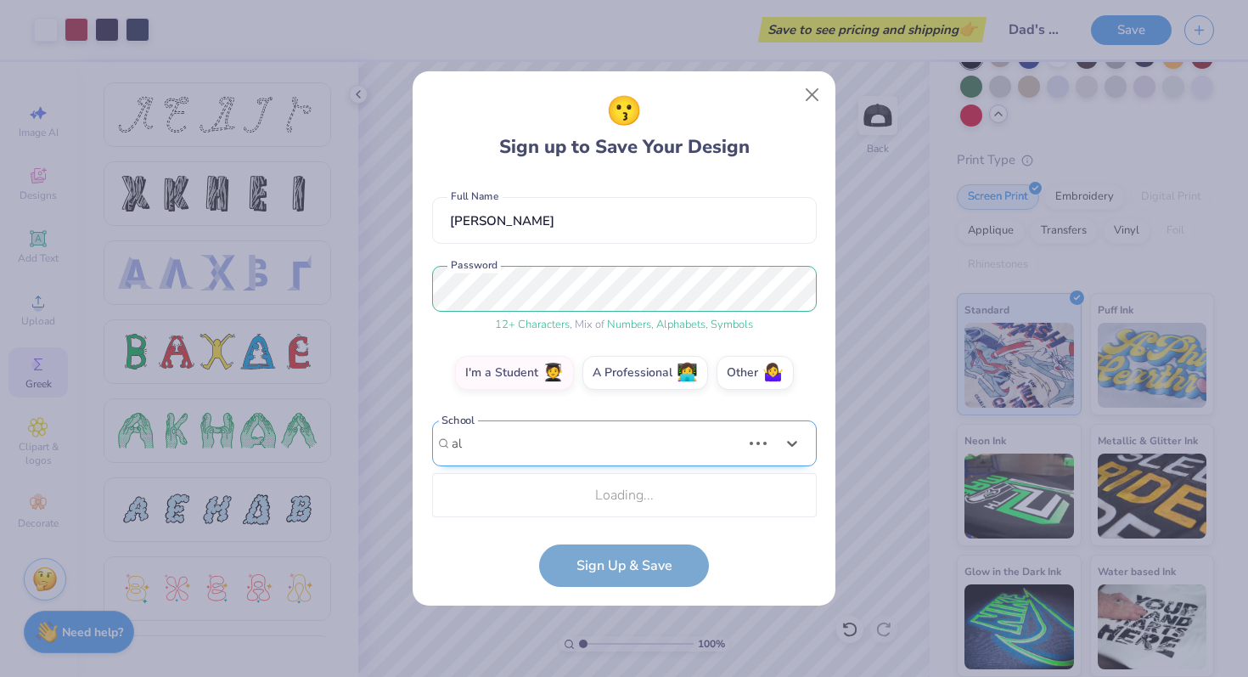
type input "a"
type input "ohio state"
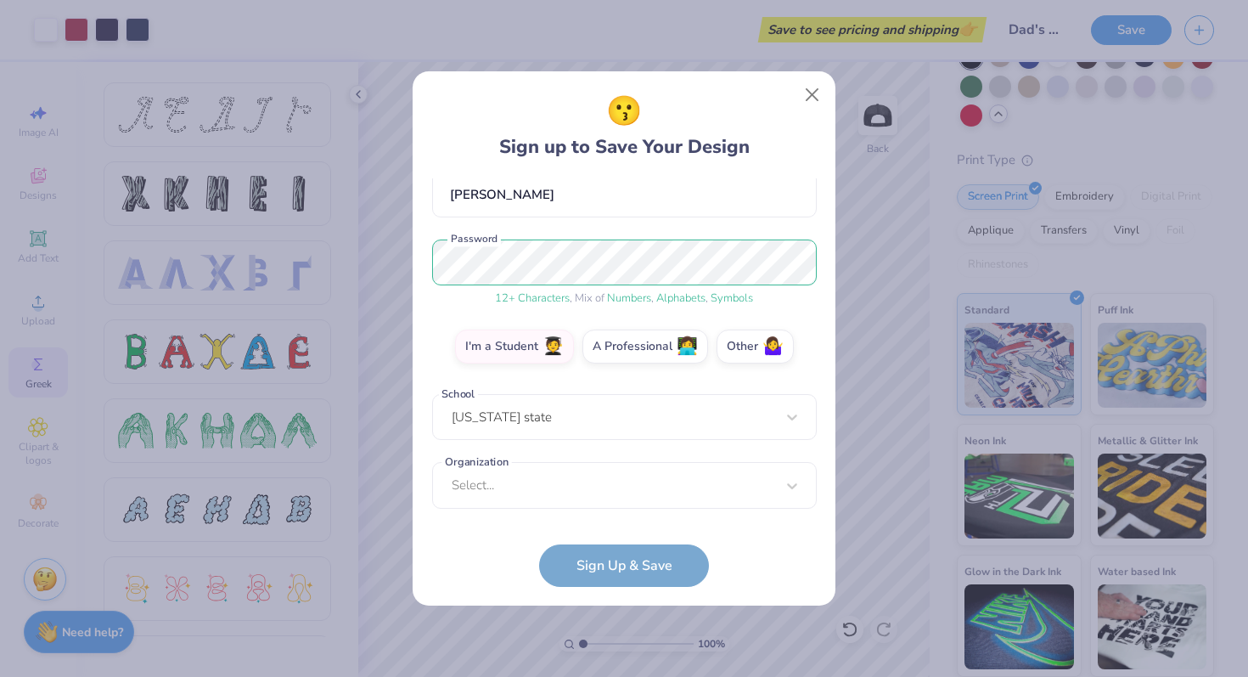
click at [575, 381] on div "emilydansack@gmail.com Email (419) 308-1961 Phone Emily Dansack Full Name 12 + …" at bounding box center [624, 347] width 385 height 339
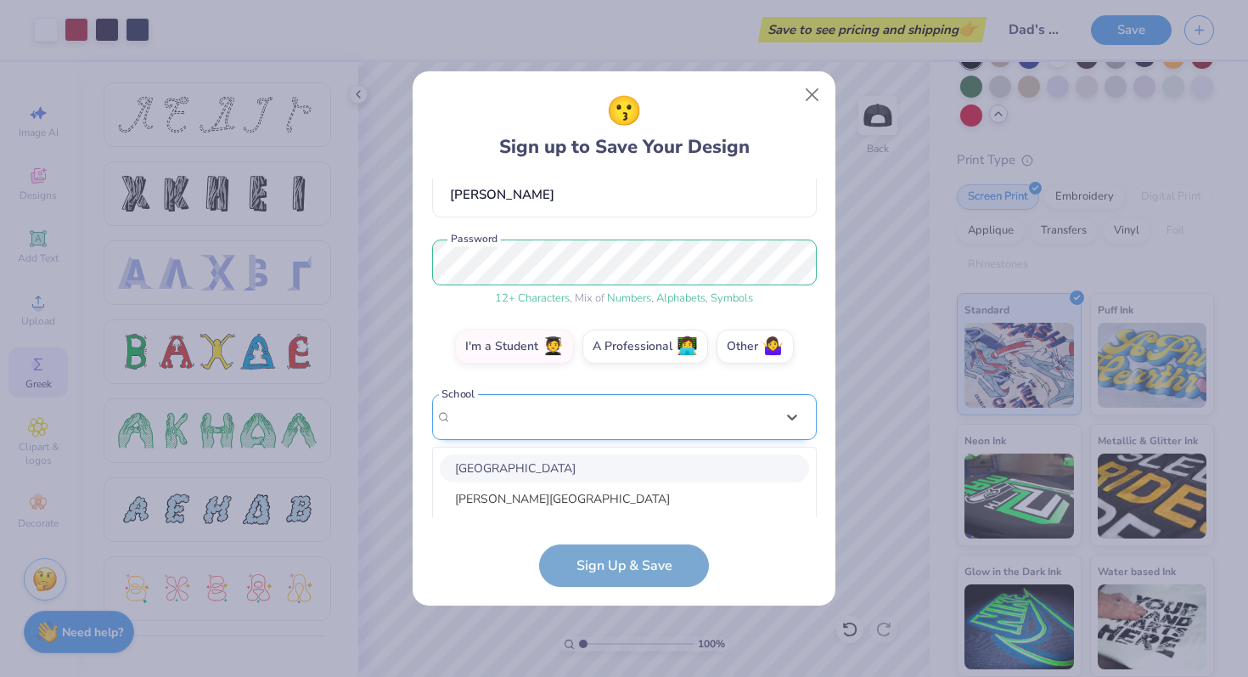
click at [575, 430] on div "option focused, 1 of 30. 30 results available. Use Up and Down to choose option…" at bounding box center [624, 549] width 385 height 310
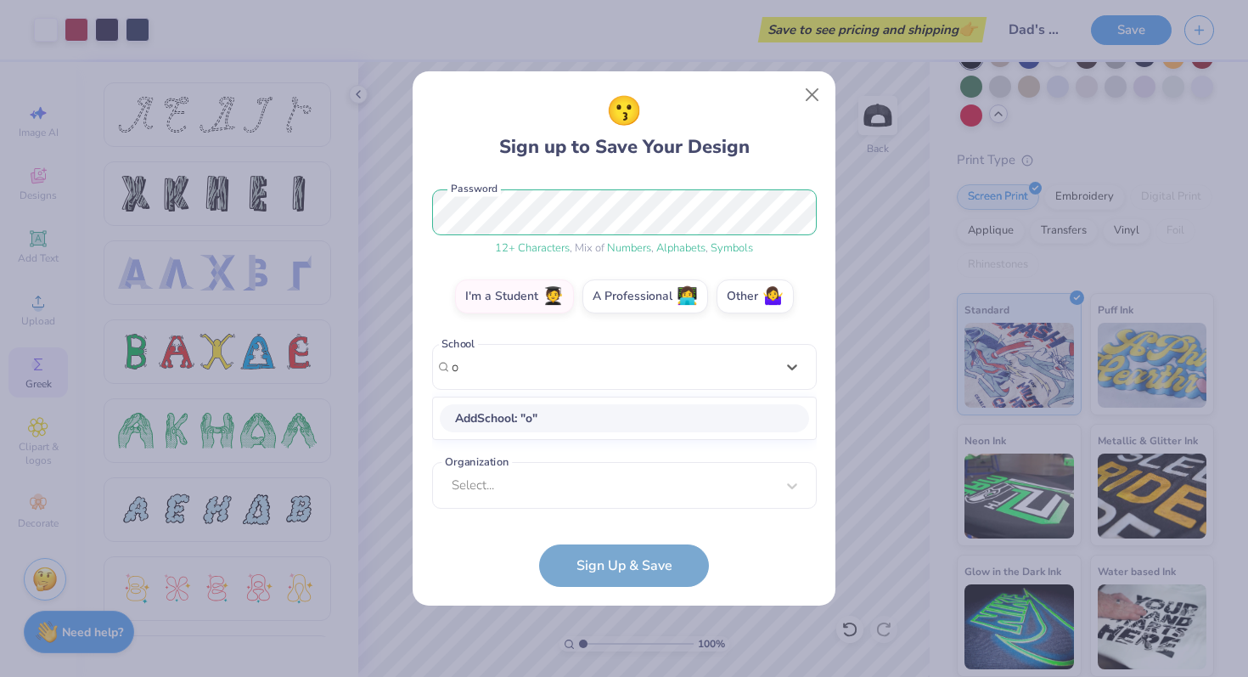
scroll to position [134, 0]
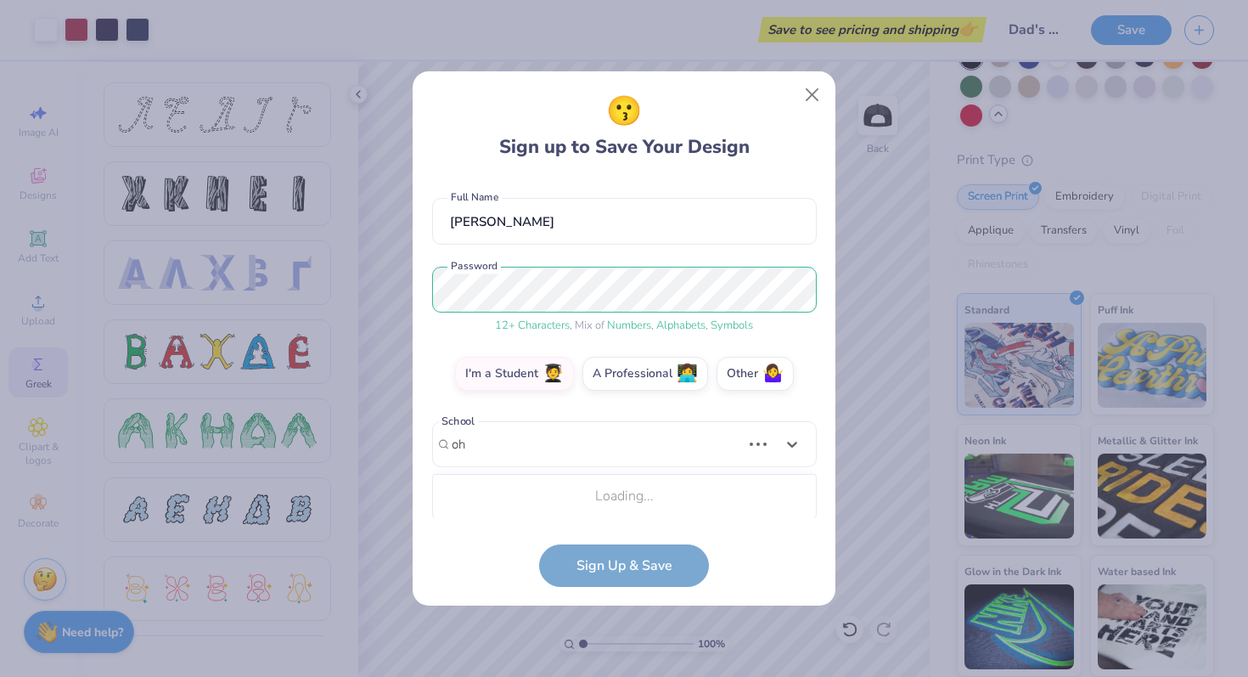
type input "o"
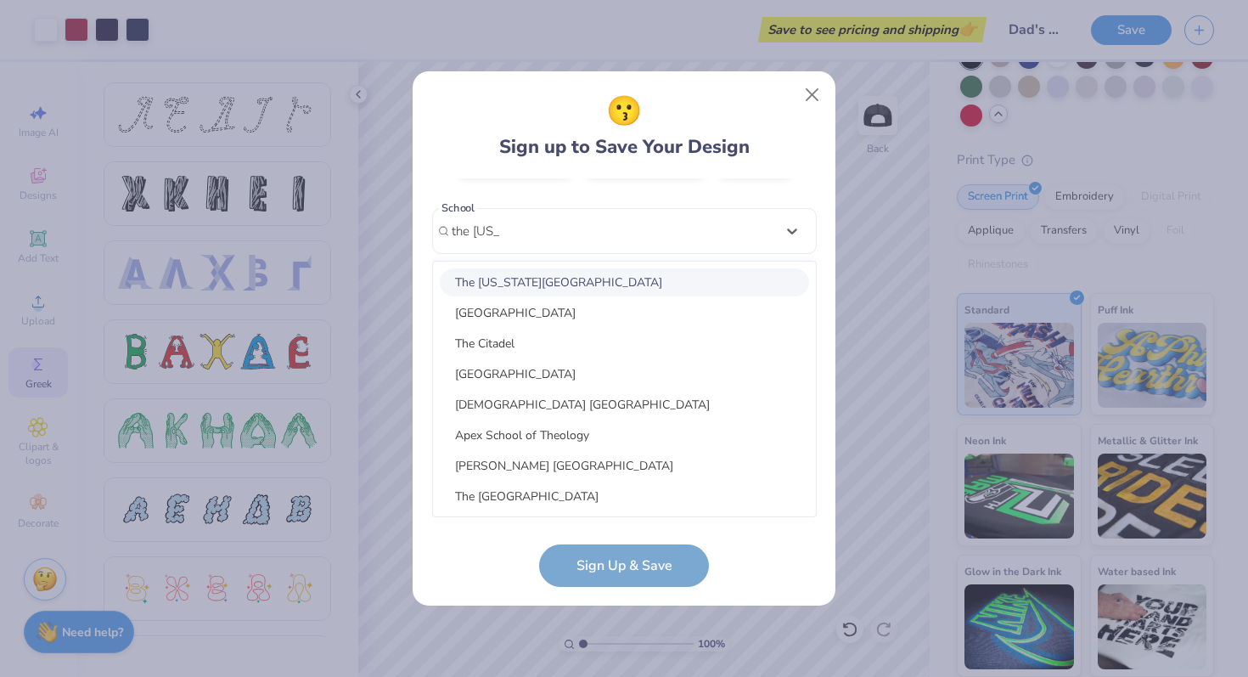
click at [617, 286] on div "The Ohio State University" at bounding box center [624, 282] width 369 height 28
type input "the ohio"
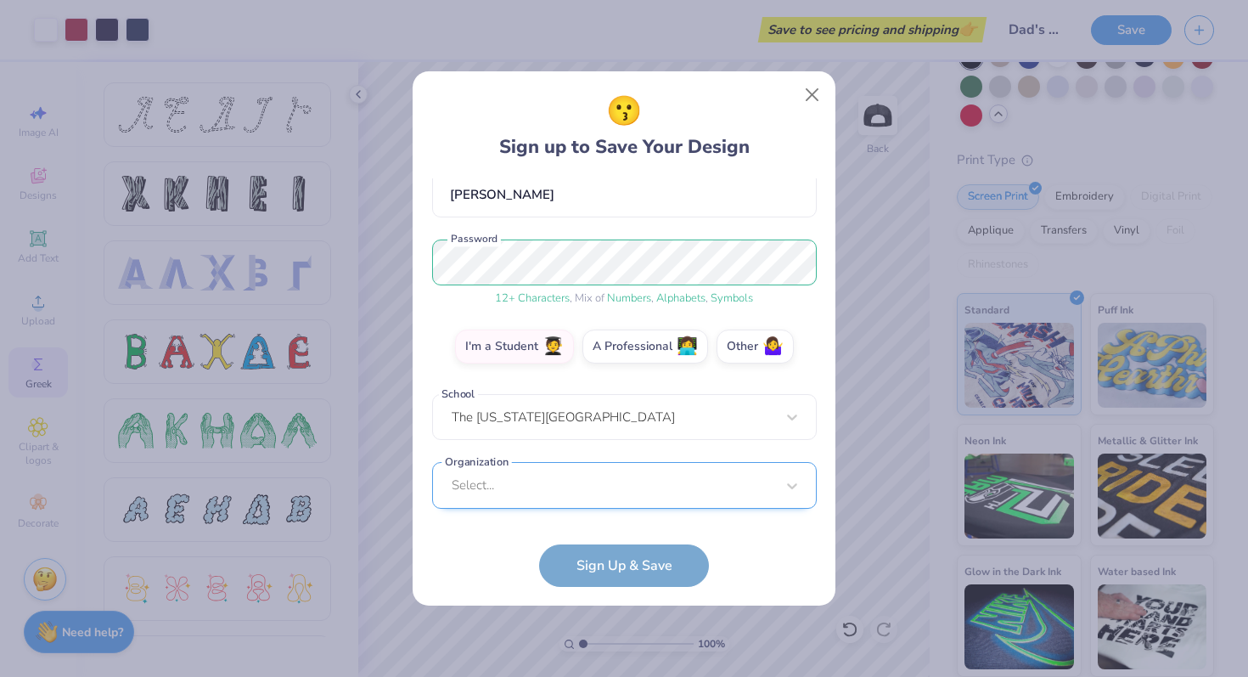
click at [564, 483] on div "Select..." at bounding box center [624, 485] width 385 height 47
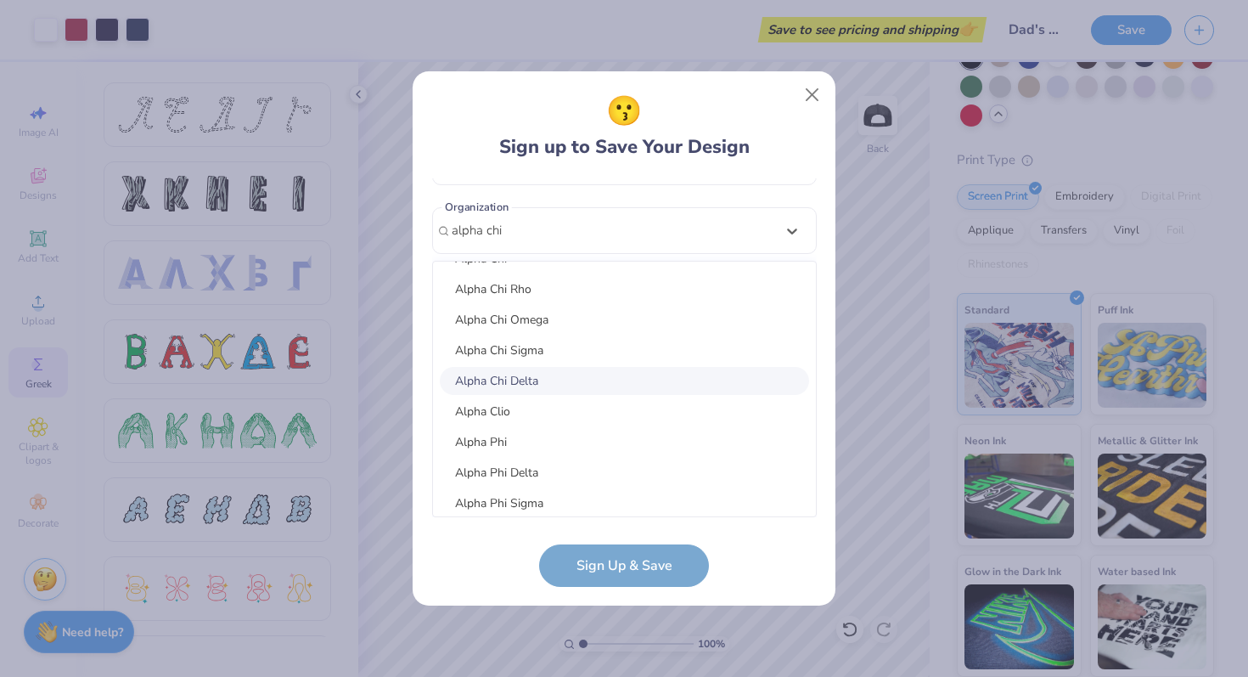
scroll to position [28, 0]
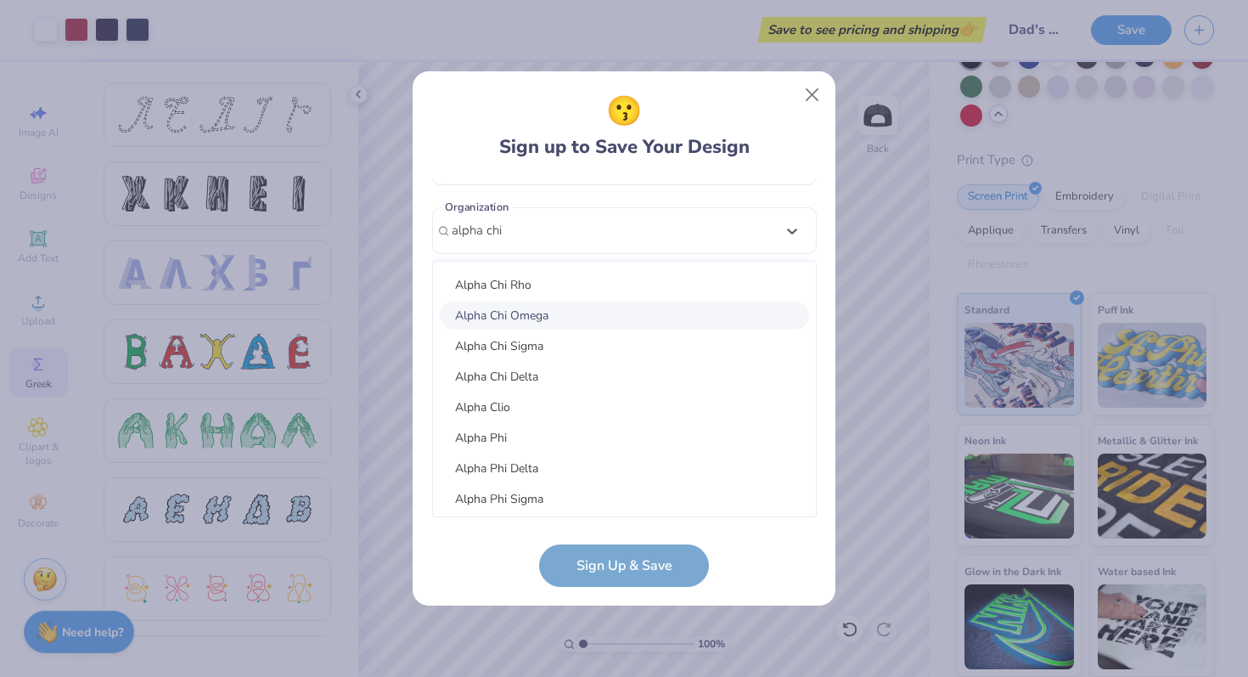
click at [521, 312] on div "Alpha Chi Omega" at bounding box center [624, 316] width 369 height 28
type input "alpha chi"
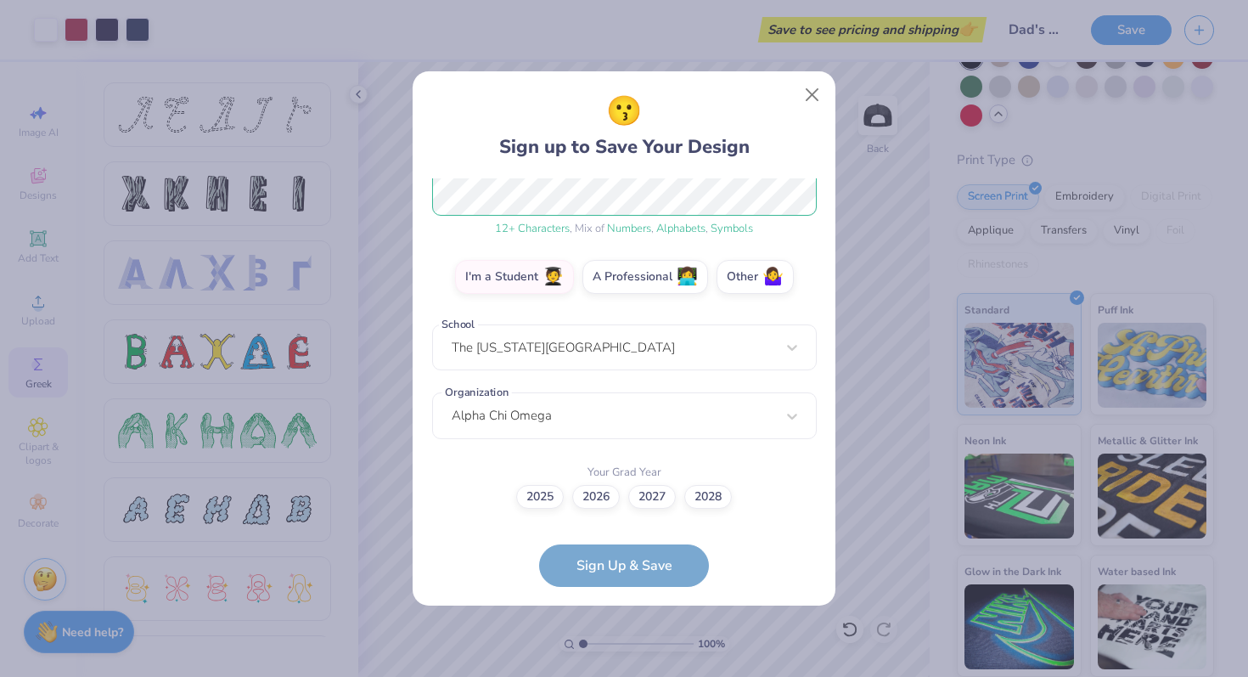
scroll to position [230, 0]
click at [601, 492] on label "2026" at bounding box center [596, 495] width 48 height 24
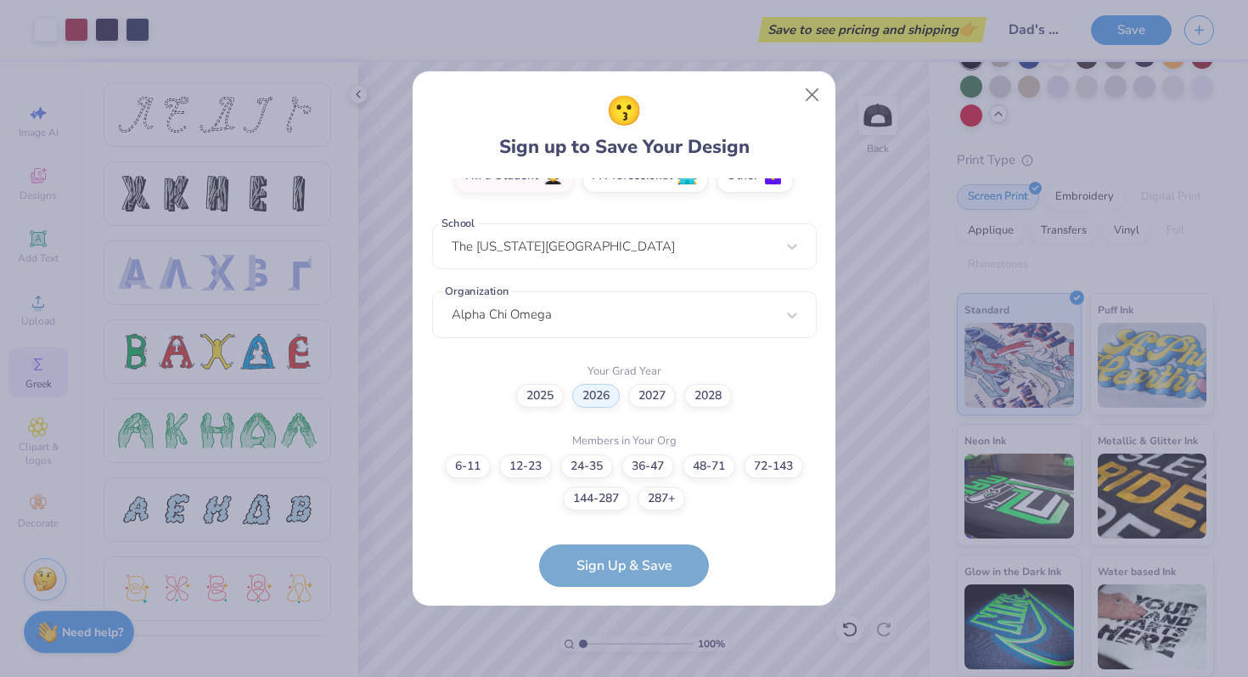
click at [622, 568] on form "emilydansack@gmail.com Email (419) 308-1961 Phone Emily Dansack Full Name 12 + …" at bounding box center [624, 382] width 385 height 409
click at [623, 497] on label "144-287" at bounding box center [596, 496] width 66 height 24
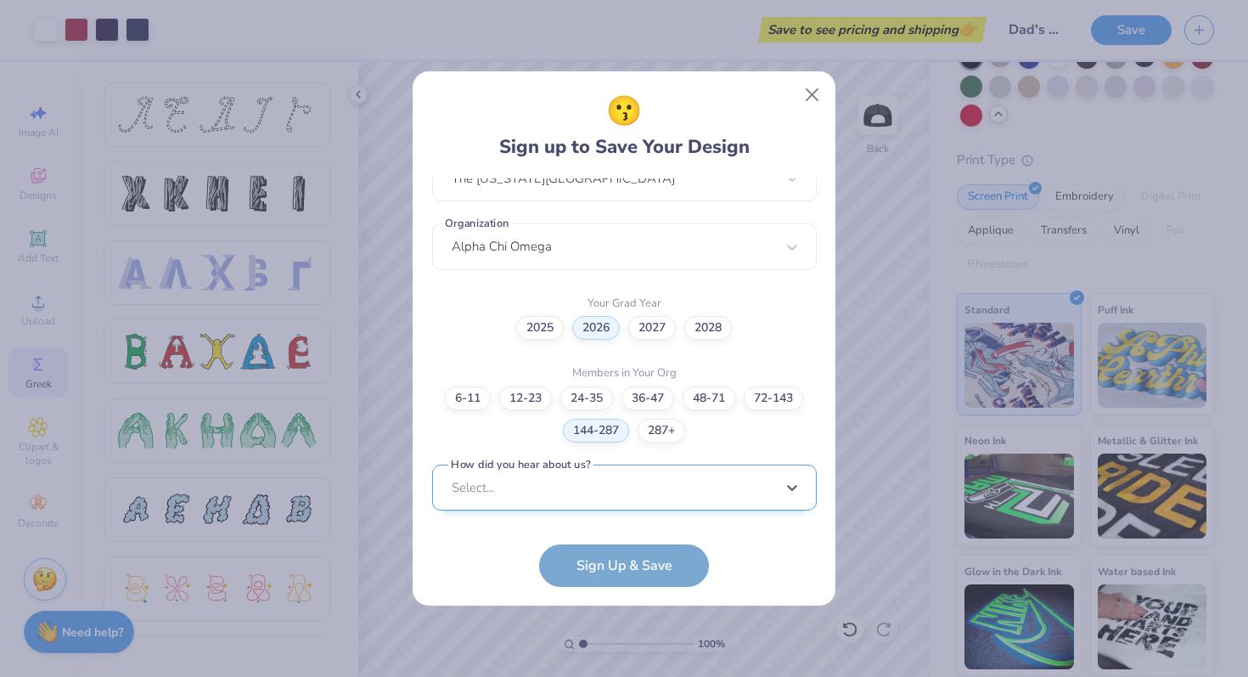
click at [598, 490] on div "option Word of Mouth focused, 8 of 15. 15 results available. Use Up and Down to…" at bounding box center [624, 620] width 385 height 310
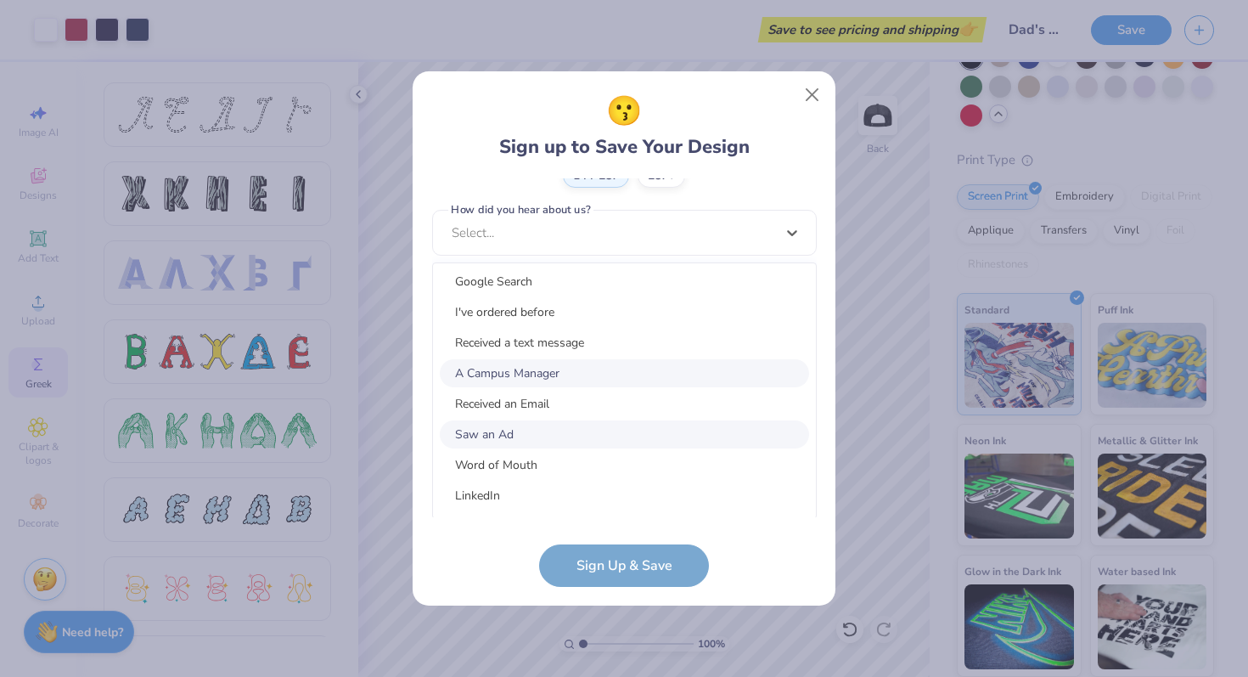
scroll to position [27, 0]
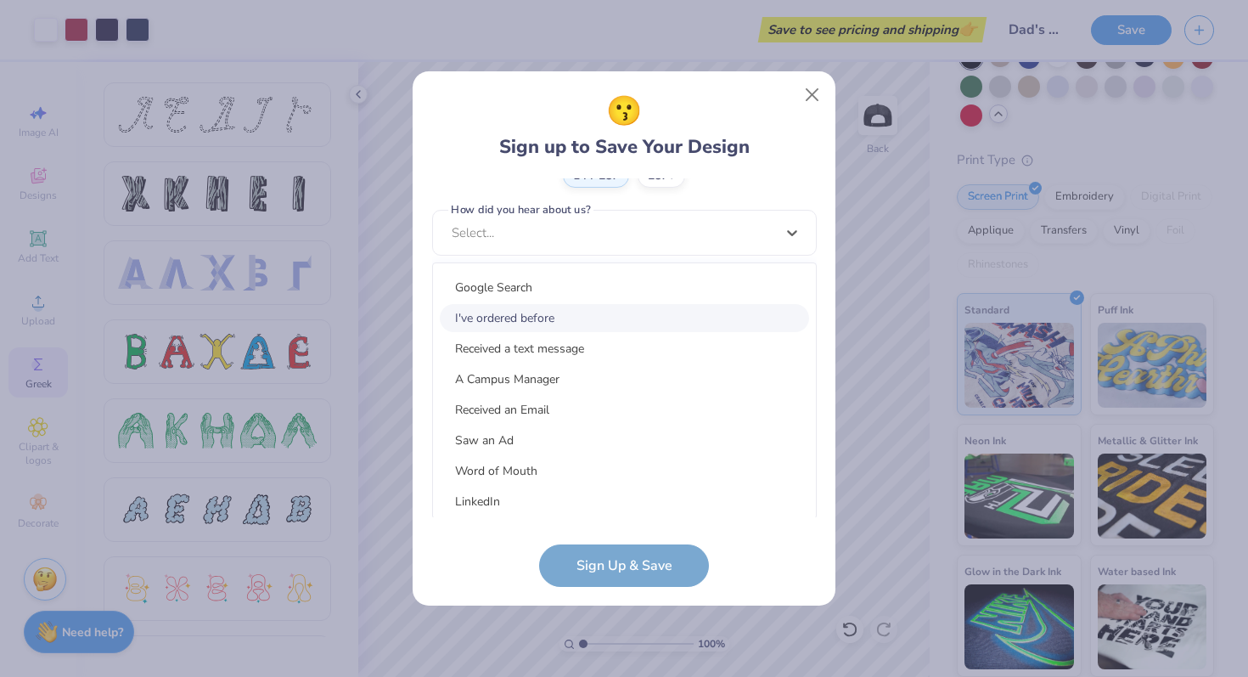
click at [559, 320] on div "I've ordered before" at bounding box center [624, 318] width 369 height 28
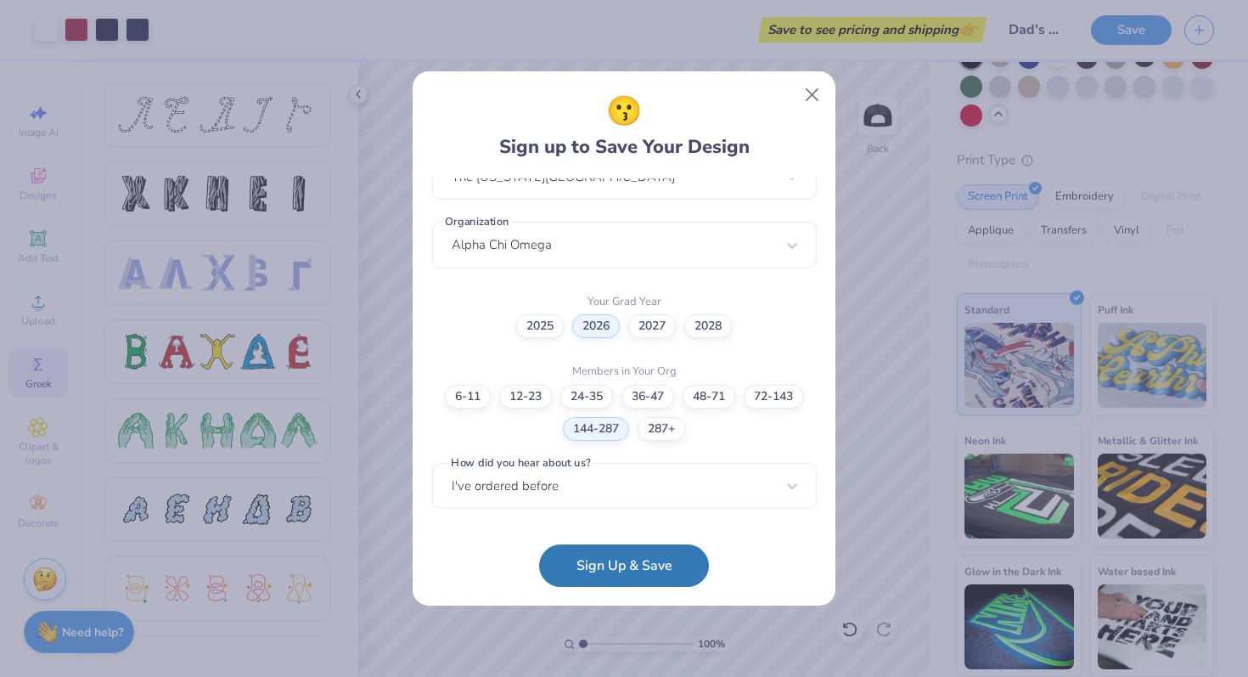
scroll to position [400, 0]
click at [579, 544] on button "Sign Up & Save" at bounding box center [624, 561] width 170 height 42
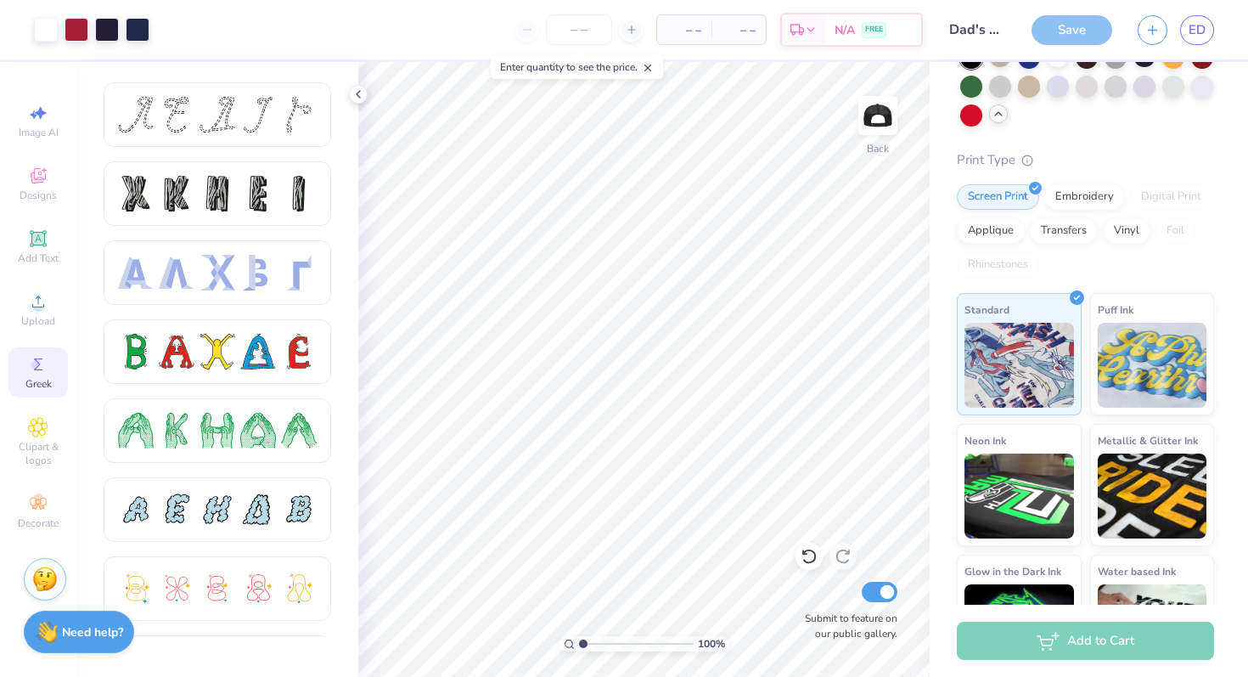
click at [1090, 37] on div "Save" at bounding box center [1072, 30] width 81 height 30
click at [1206, 26] on link "ED" at bounding box center [1198, 30] width 34 height 30
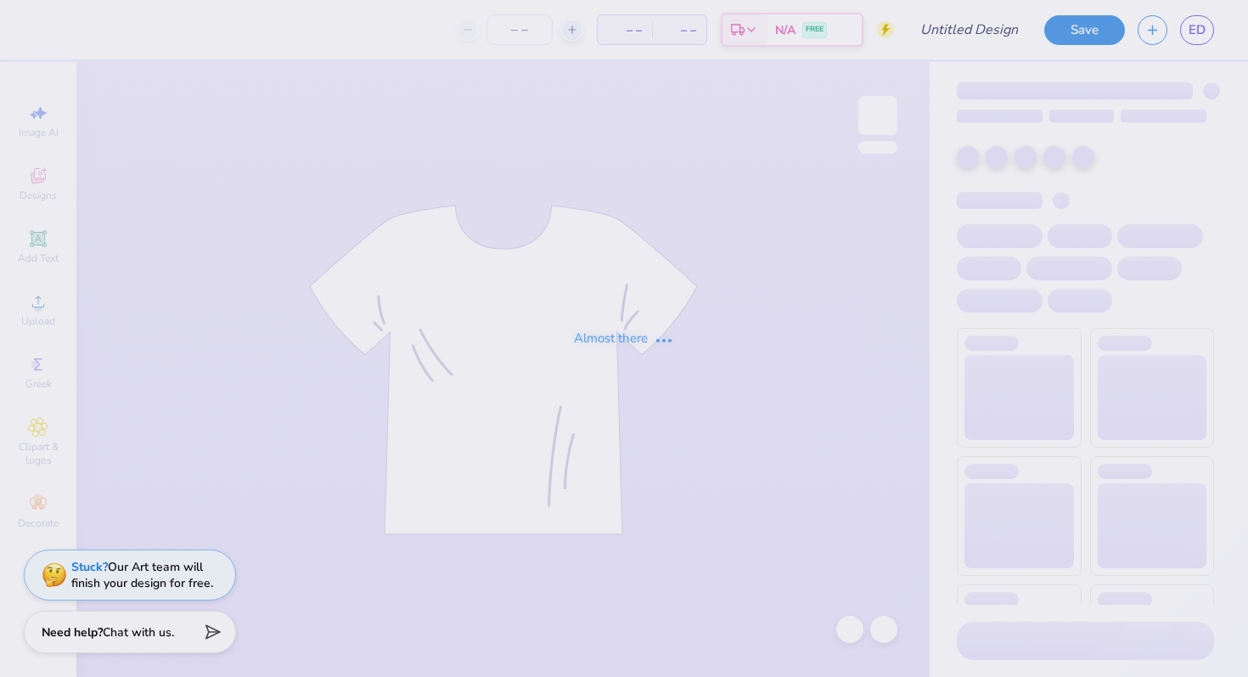
type input "Dad's Weekend"
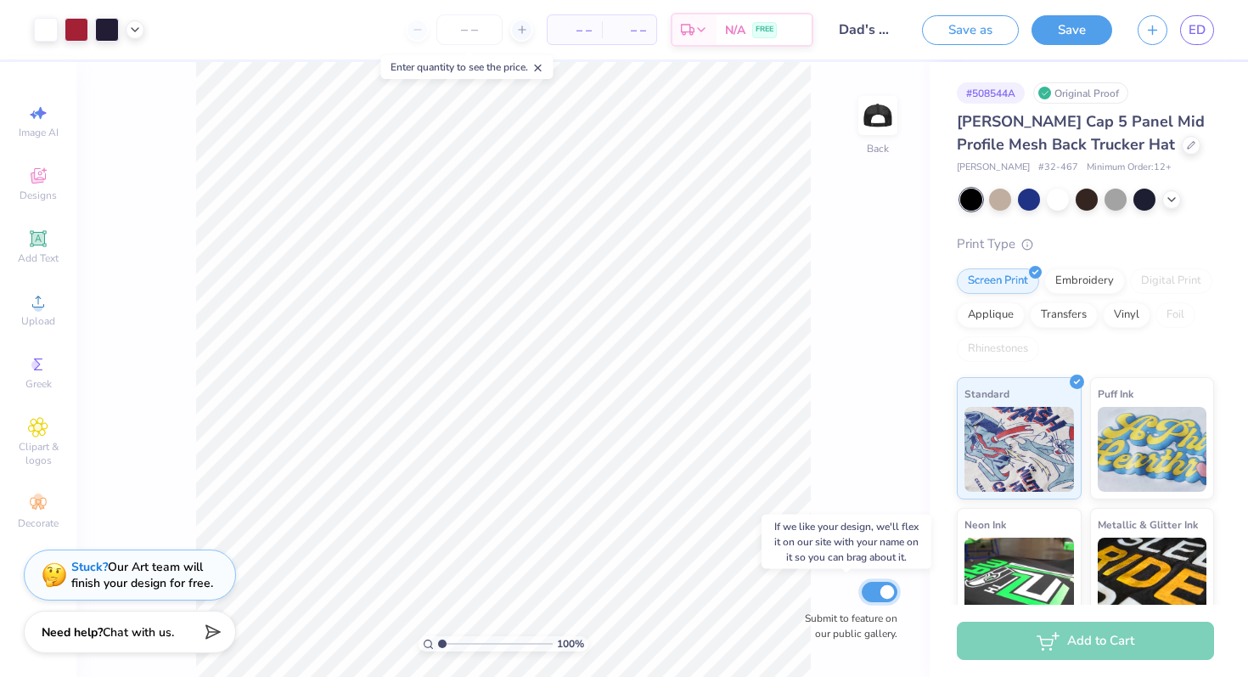
click at [887, 595] on input "Submit to feature on our public gallery." at bounding box center [880, 592] width 36 height 20
click at [876, 593] on input "Submit to feature on our public gallery." at bounding box center [880, 592] width 36 height 20
checkbox input "true"
click at [42, 171] on icon at bounding box center [38, 176] width 20 height 20
